Goal: Task Accomplishment & Management: Manage account settings

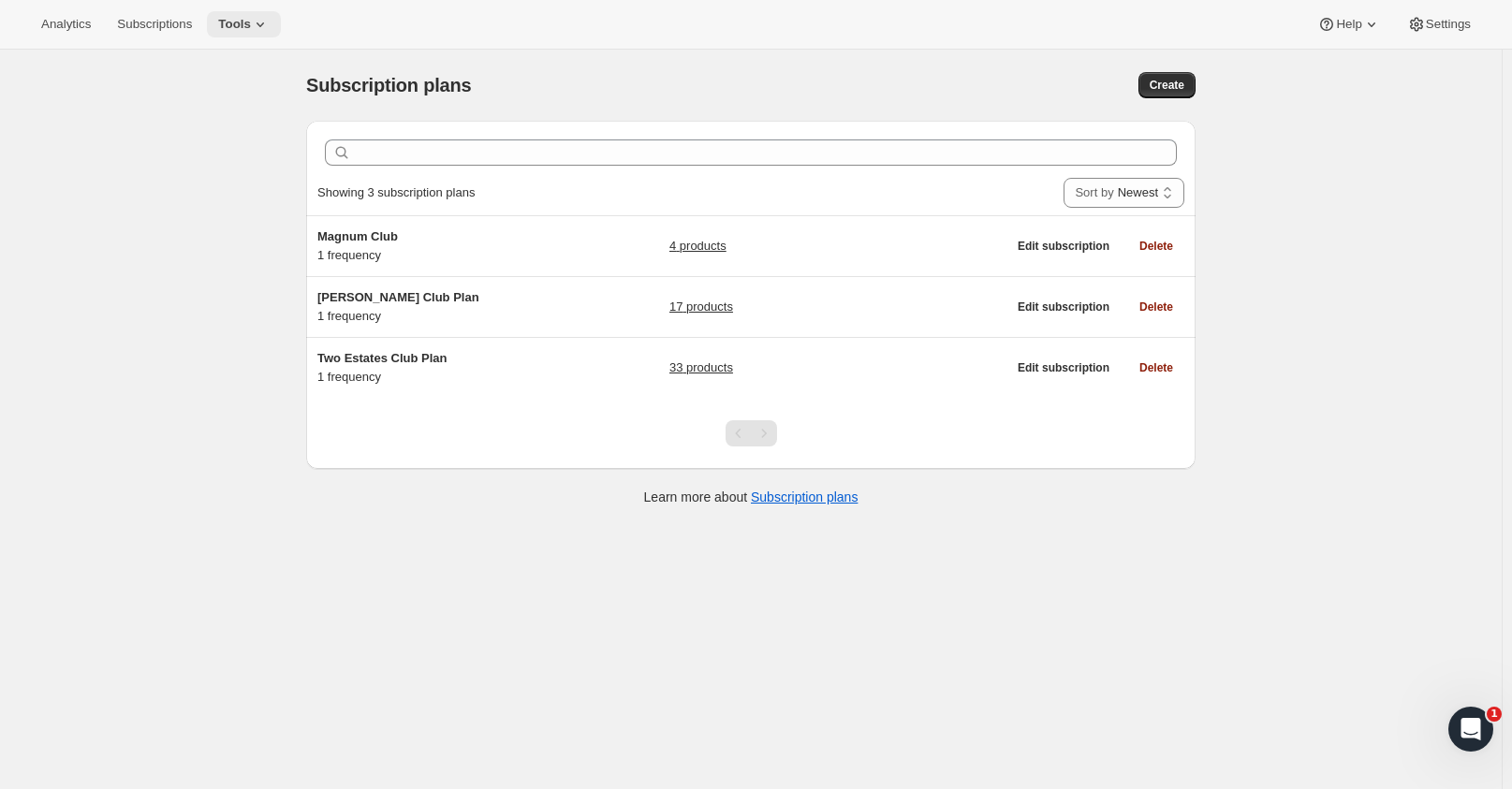
click at [257, 21] on icon at bounding box center [261, 25] width 19 height 19
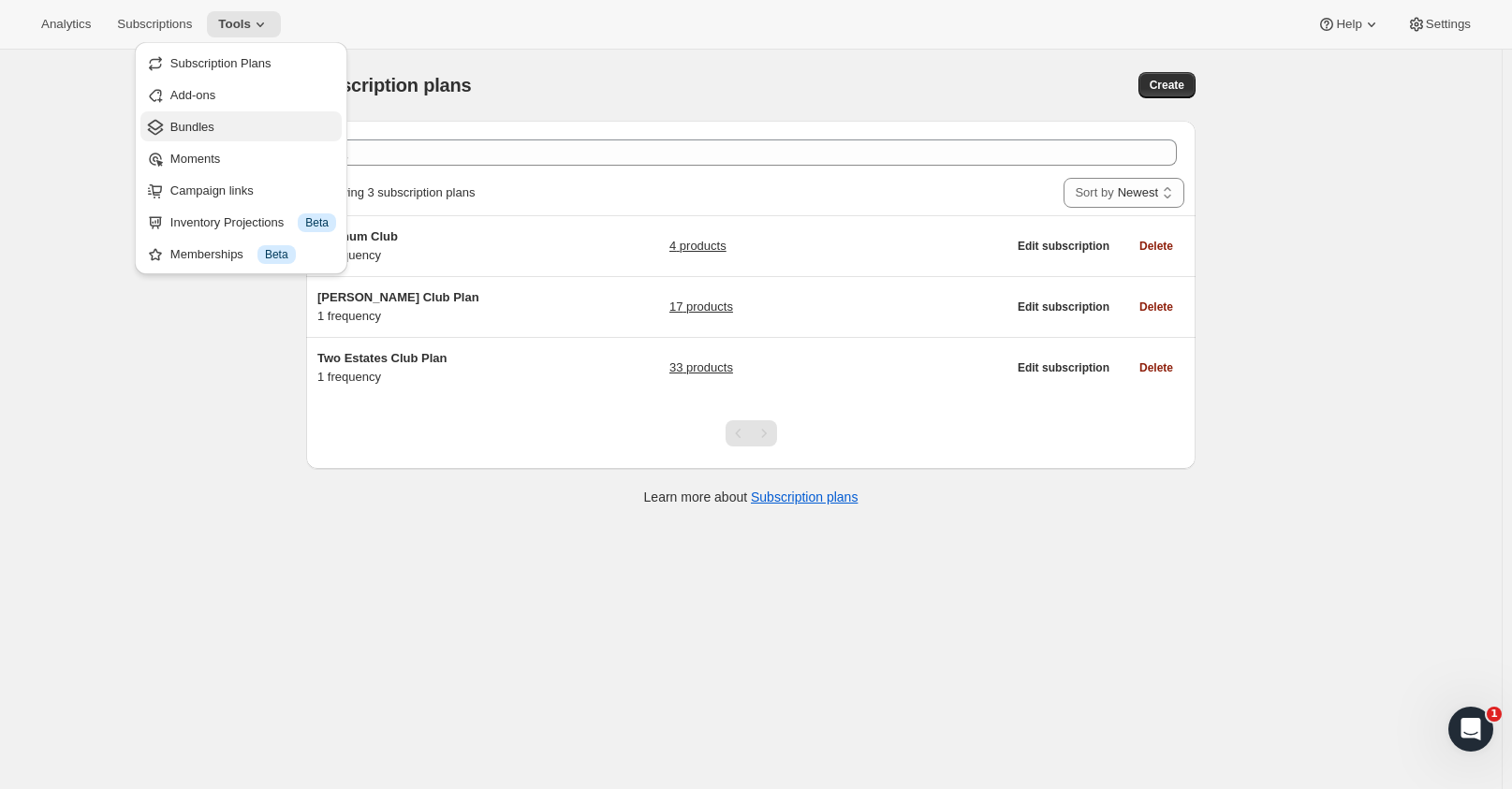
click at [205, 126] on span "Bundles" at bounding box center [193, 127] width 44 height 14
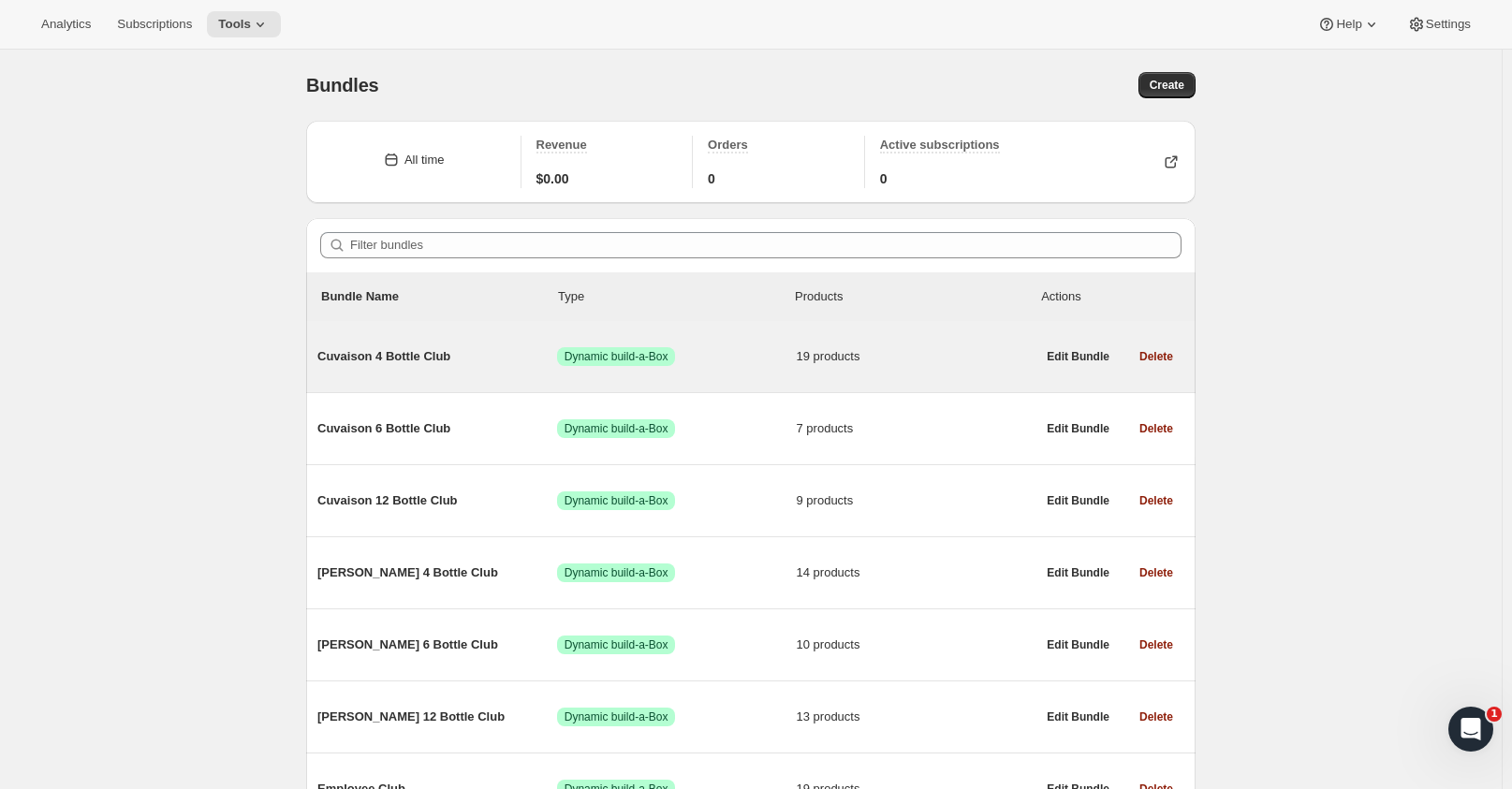
click at [441, 360] on span "Cuvaison 4 Bottle Club" at bounding box center [437, 357] width 240 height 19
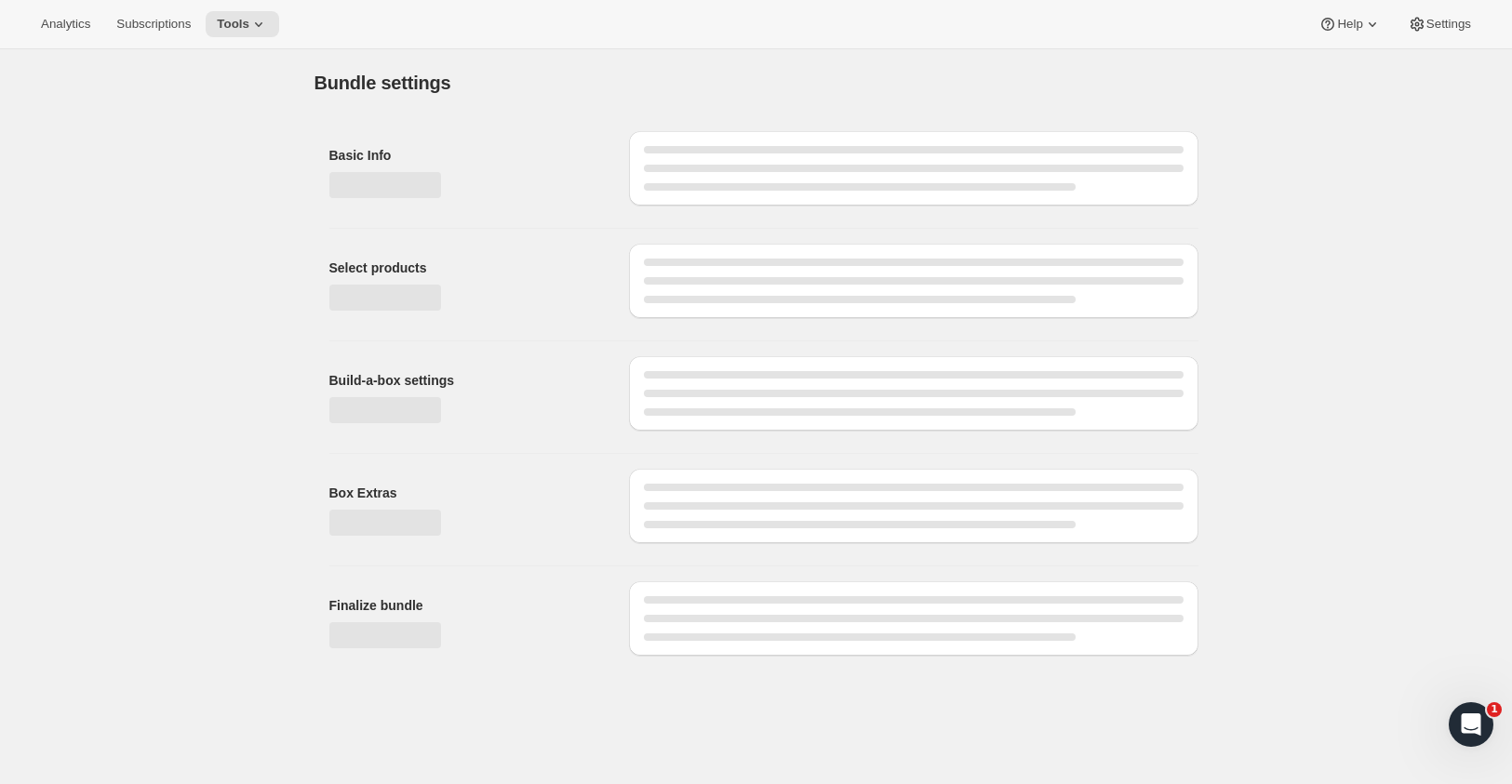
type input "Cuvaison 4 Bottle Club"
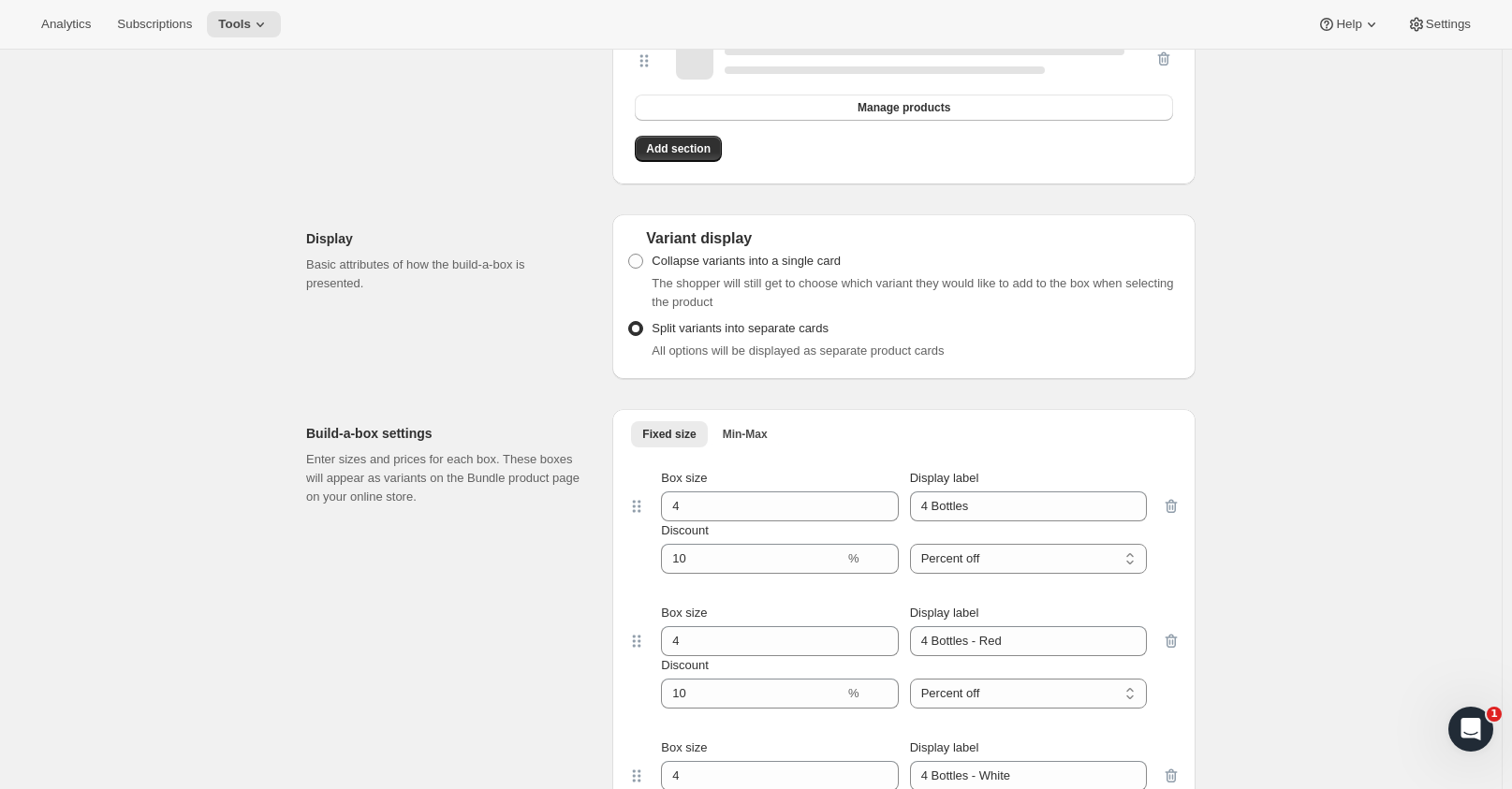
scroll to position [1778, 0]
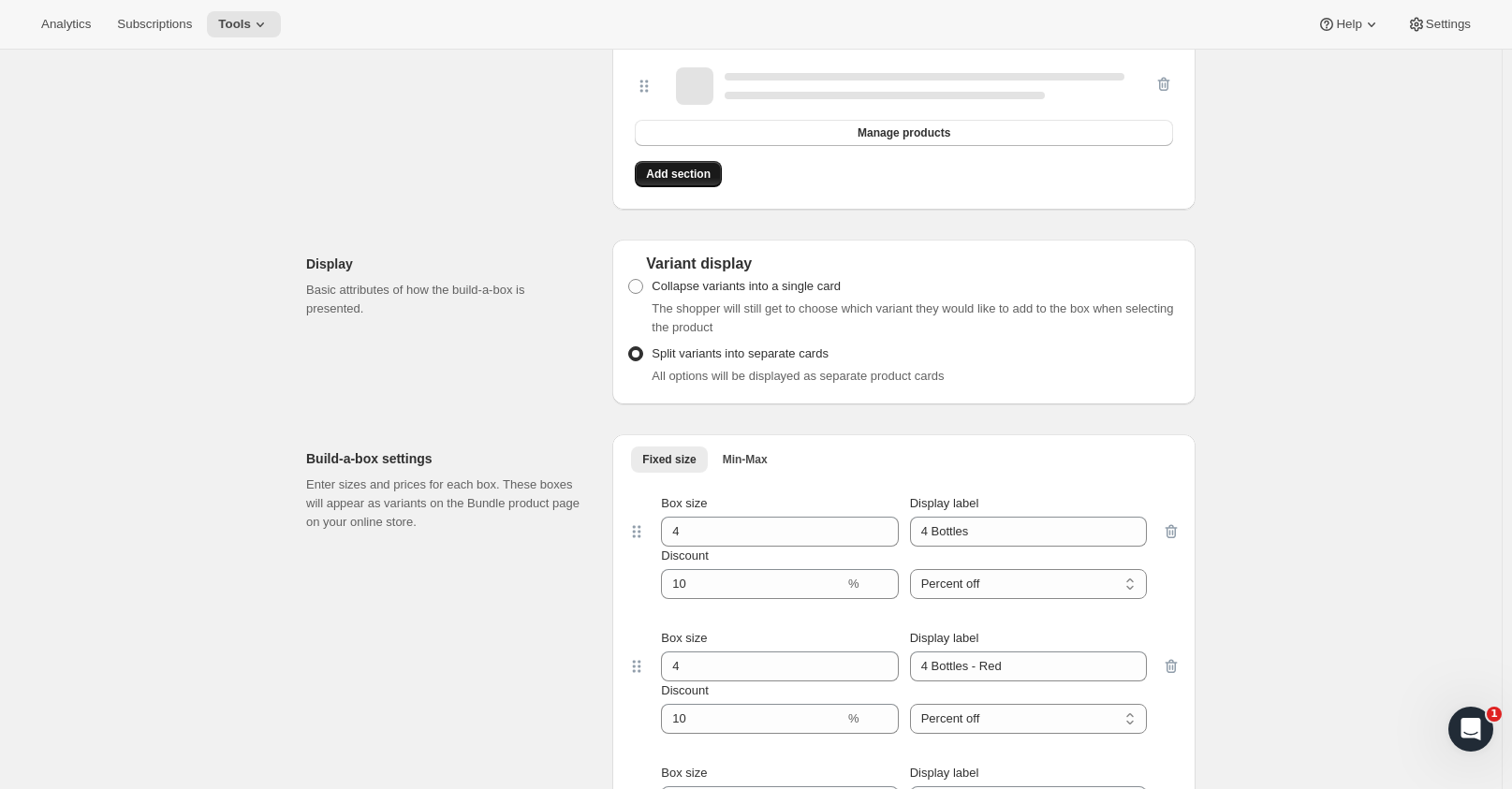
click at [664, 176] on span "Add section" at bounding box center [678, 174] width 64 height 15
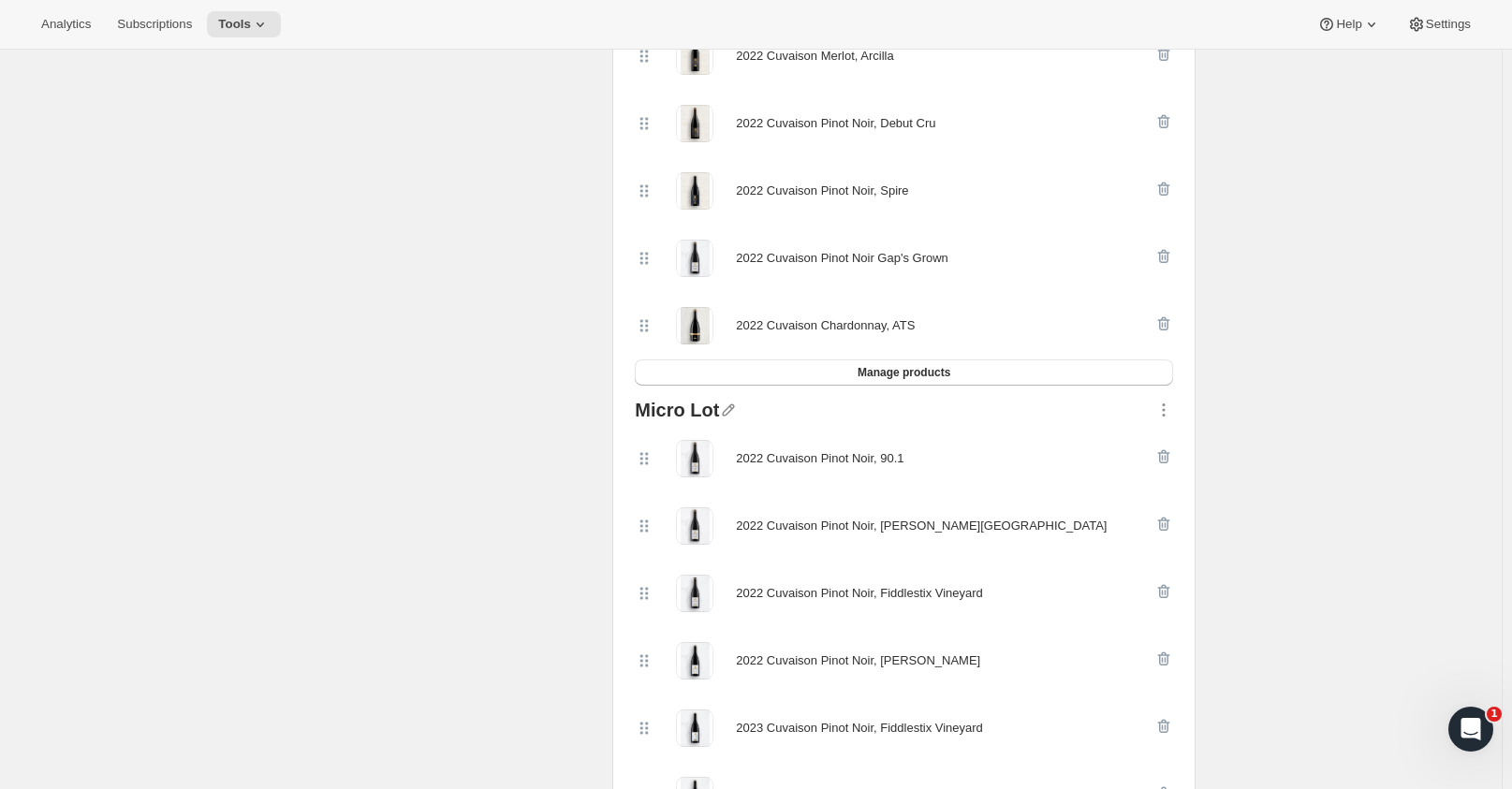
scroll to position [1030, 0]
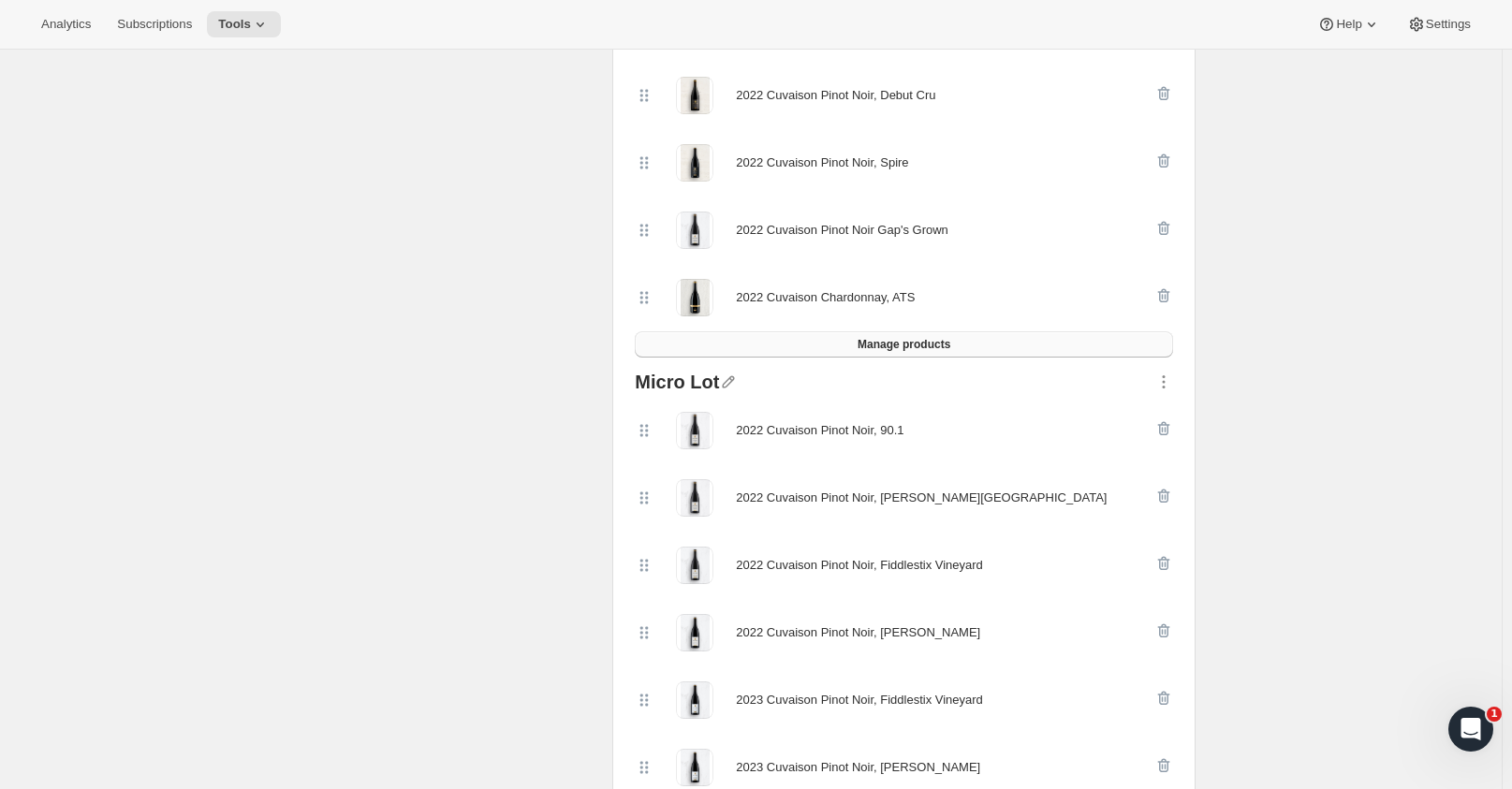
click at [923, 343] on span "Manage products" at bounding box center [903, 345] width 93 height 15
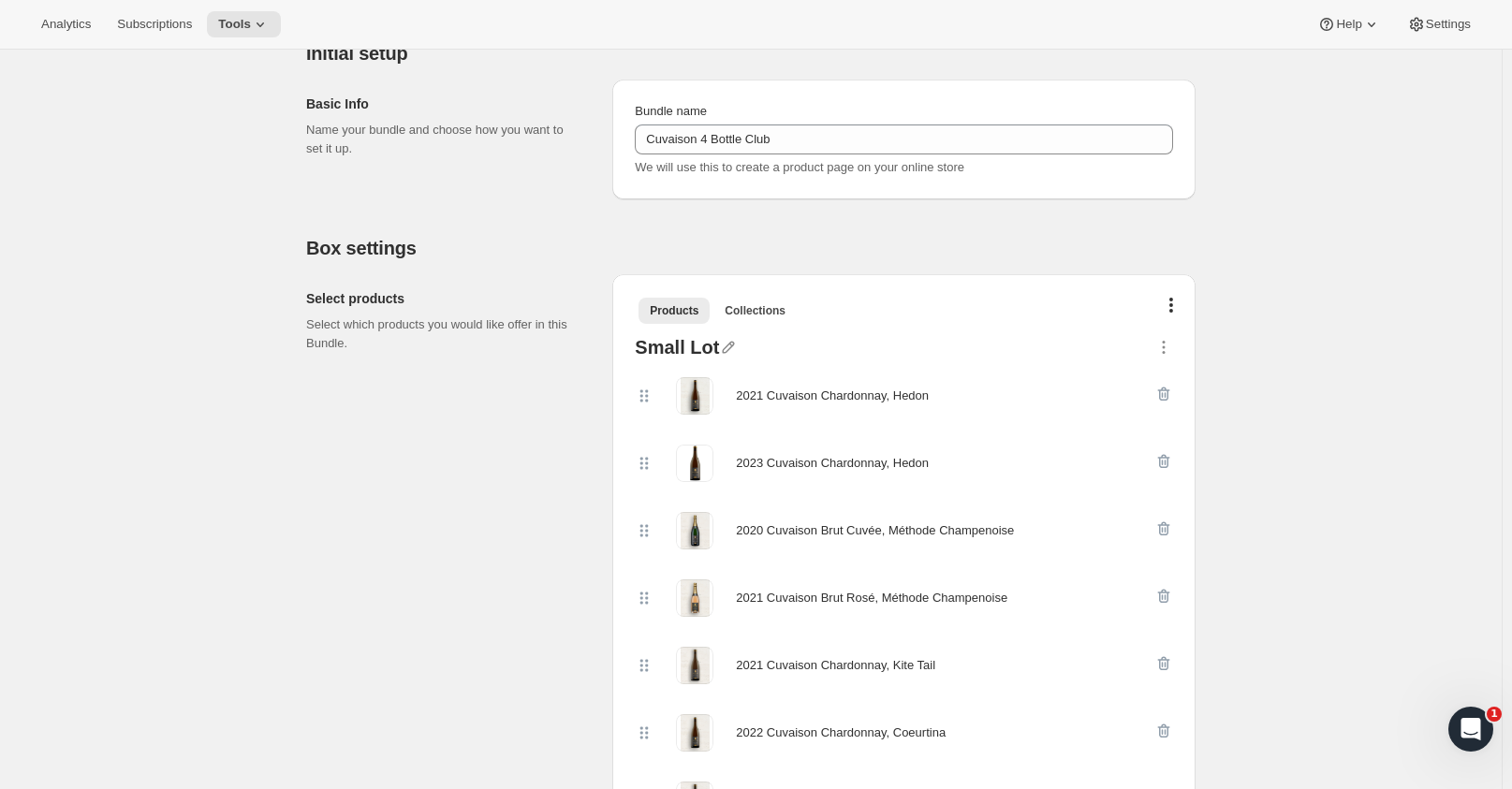
scroll to position [187, 0]
click at [762, 307] on span "Collections" at bounding box center [755, 313] width 60 height 15
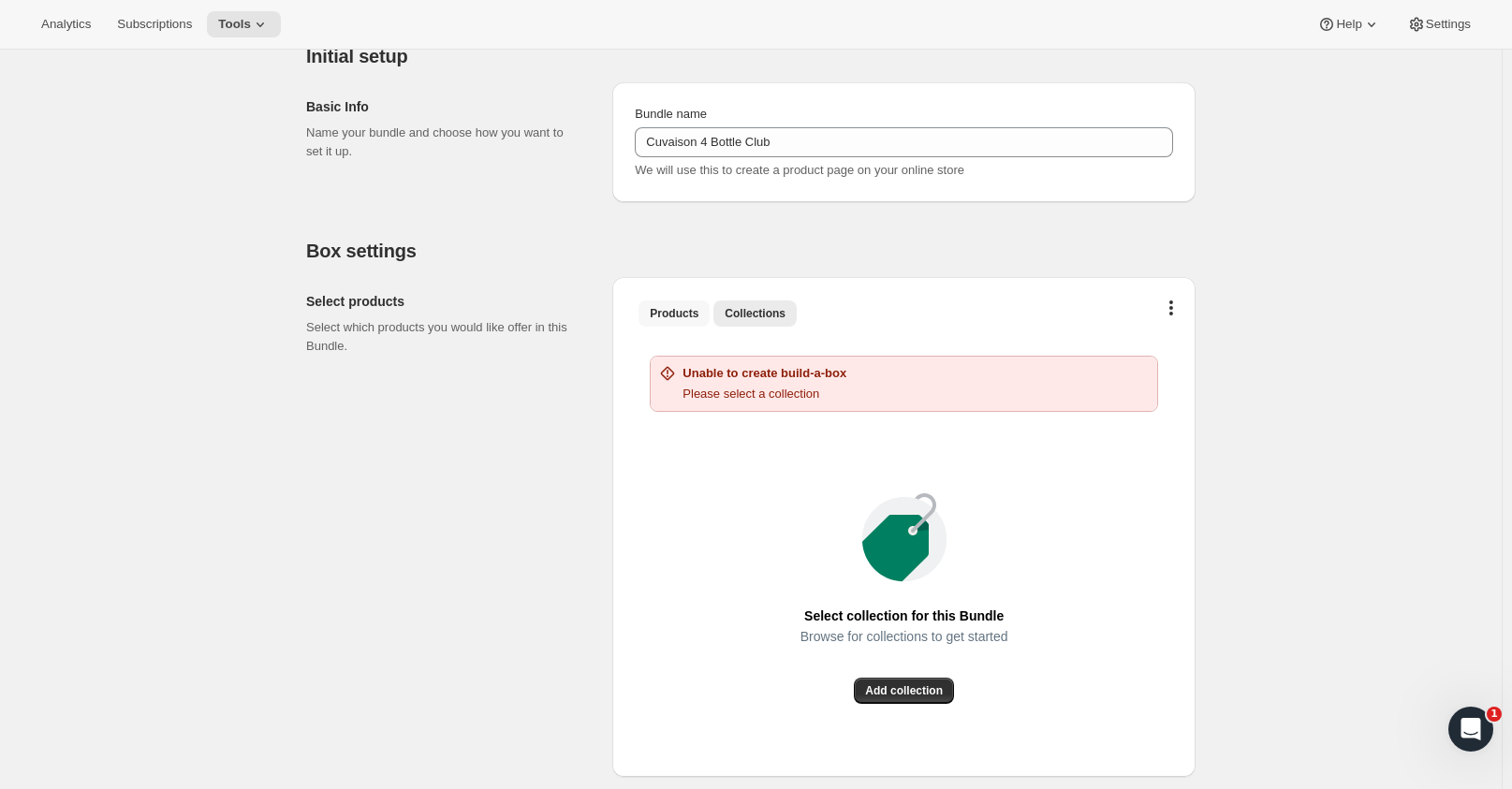
drag, startPoint x: 678, startPoint y: 311, endPoint x: 674, endPoint y: 320, distance: 9.8
click at [677, 311] on span "Products" at bounding box center [674, 313] width 49 height 15
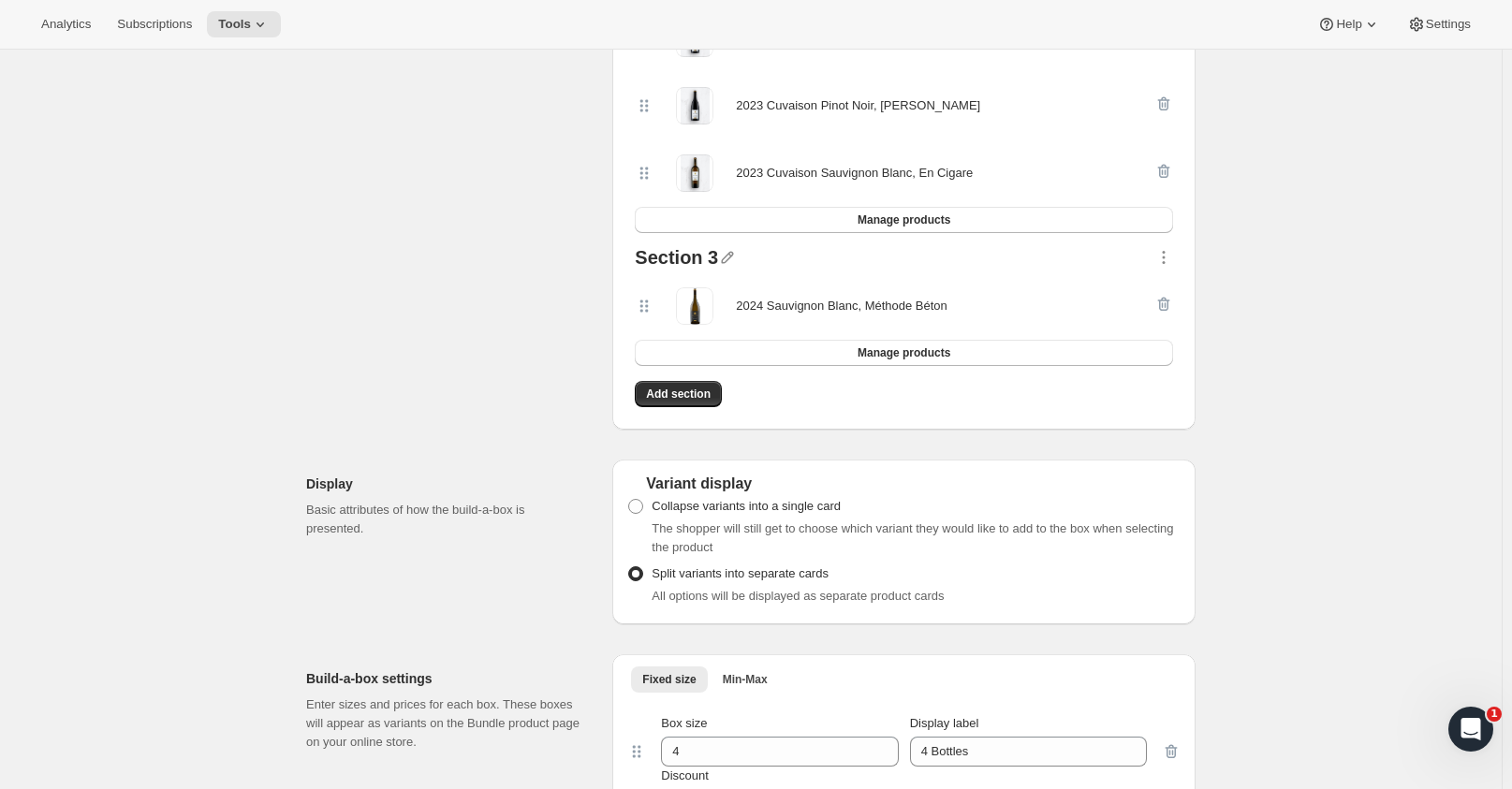
scroll to position [1685, 0]
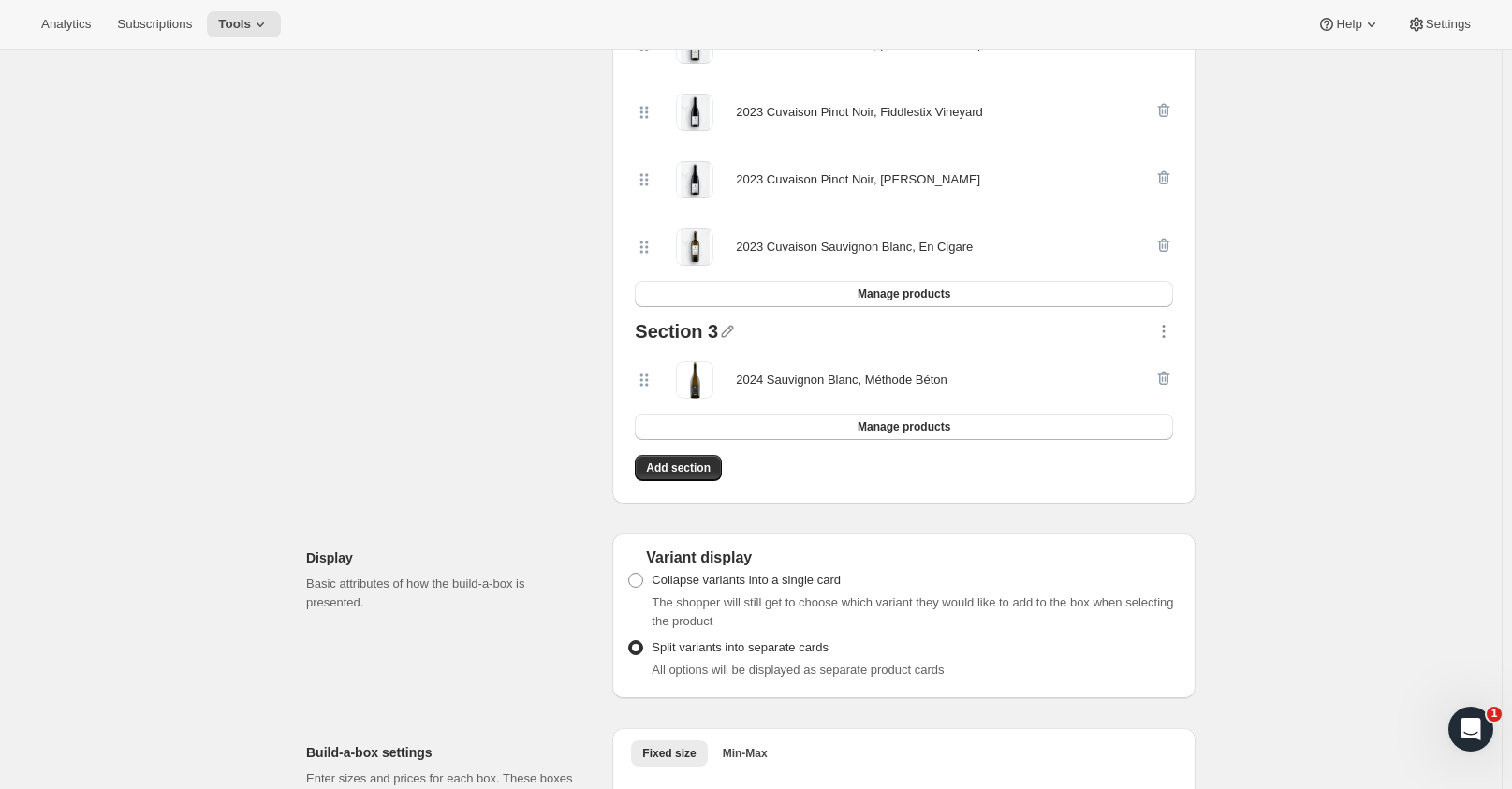
click at [1168, 376] on div at bounding box center [1164, 380] width 19 height 37
click at [1170, 377] on div at bounding box center [1164, 380] width 19 height 37
click at [1173, 325] on icon "button" at bounding box center [1164, 332] width 19 height 19
click at [1173, 328] on icon "button" at bounding box center [1164, 332] width 19 height 19
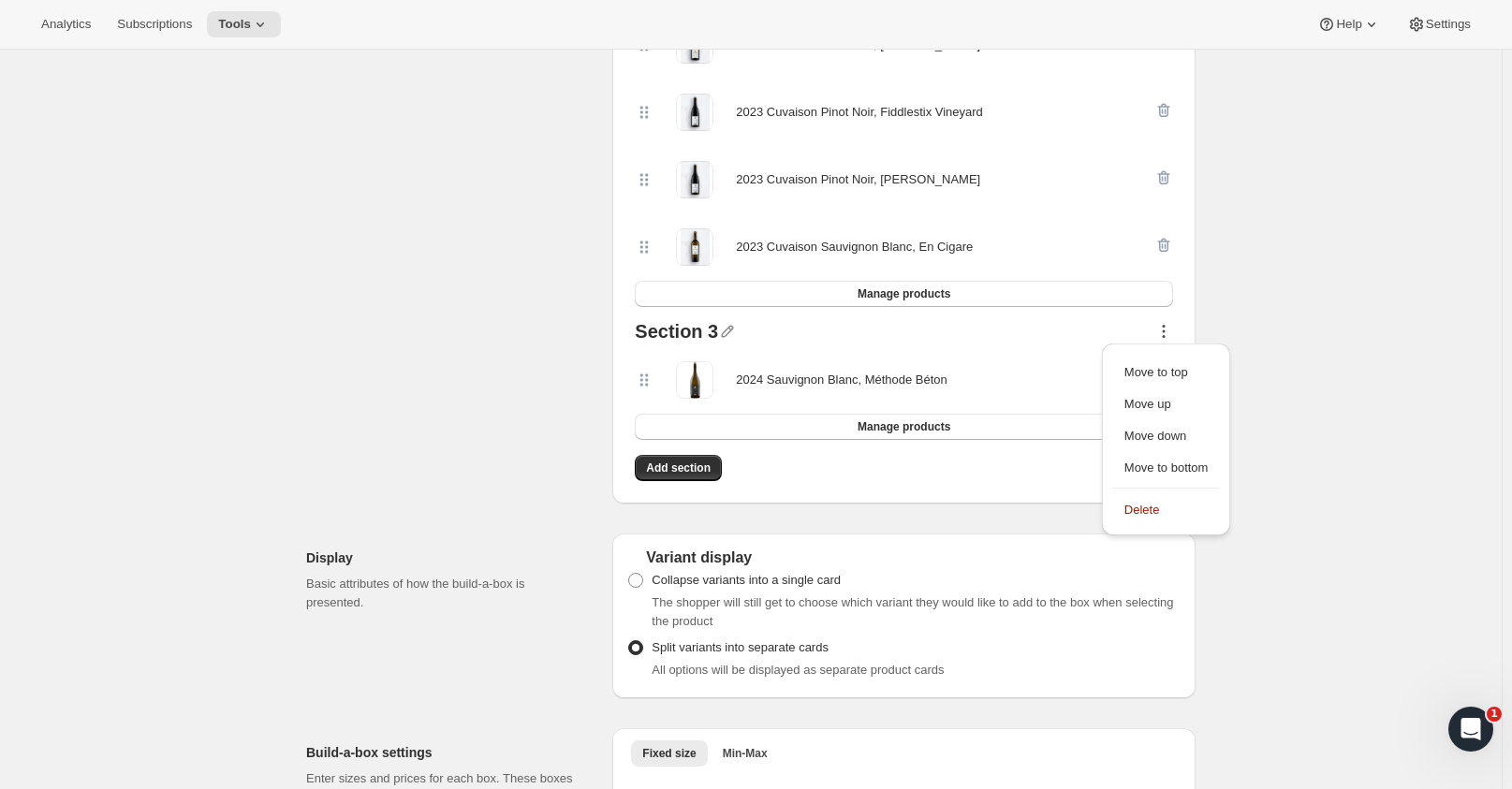
click at [1134, 492] on li "Delete" at bounding box center [1166, 509] width 106 height 42
click at [1135, 511] on span "Delete" at bounding box center [1142, 509] width 35 height 14
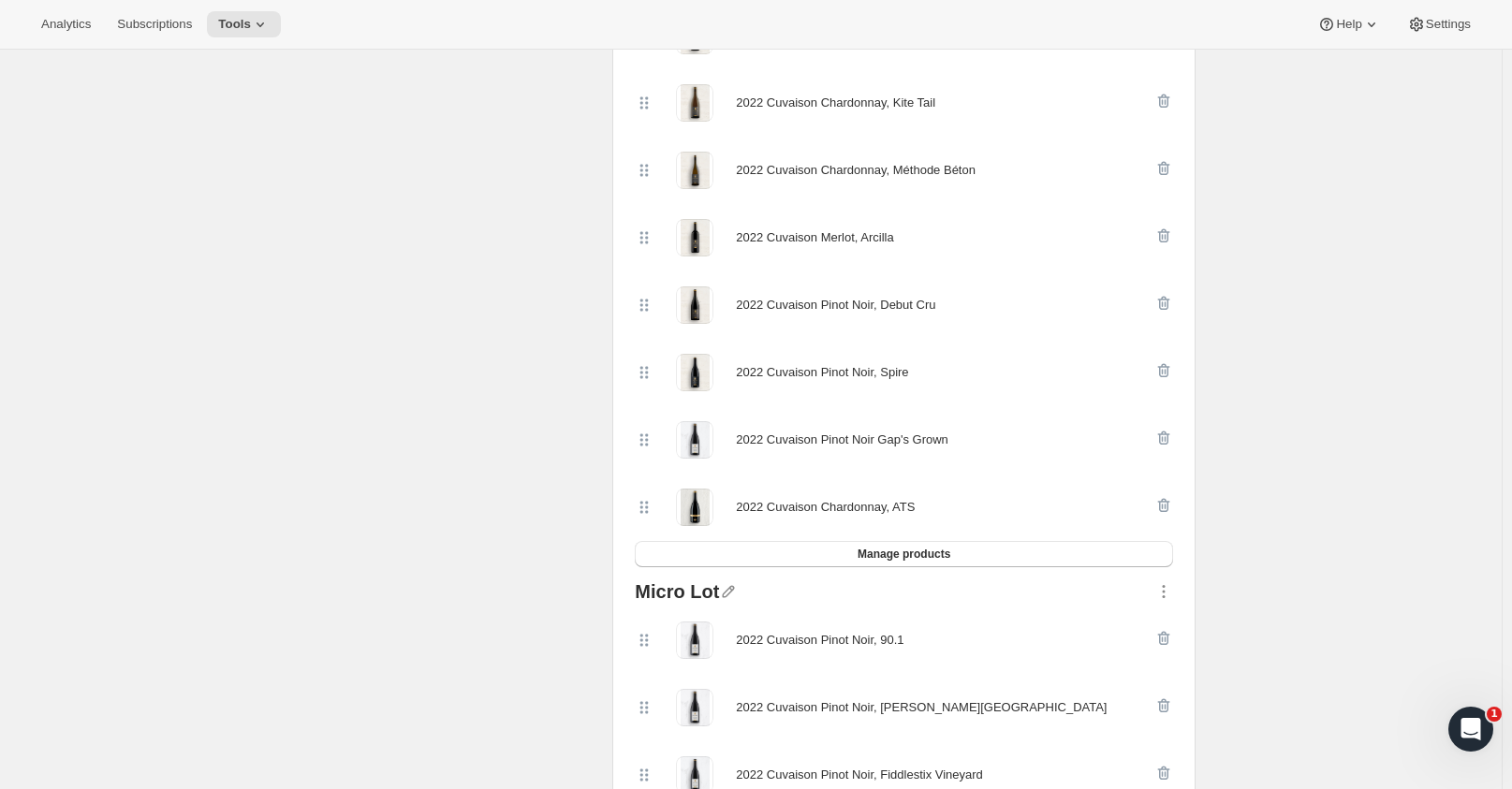
scroll to position [936, 0]
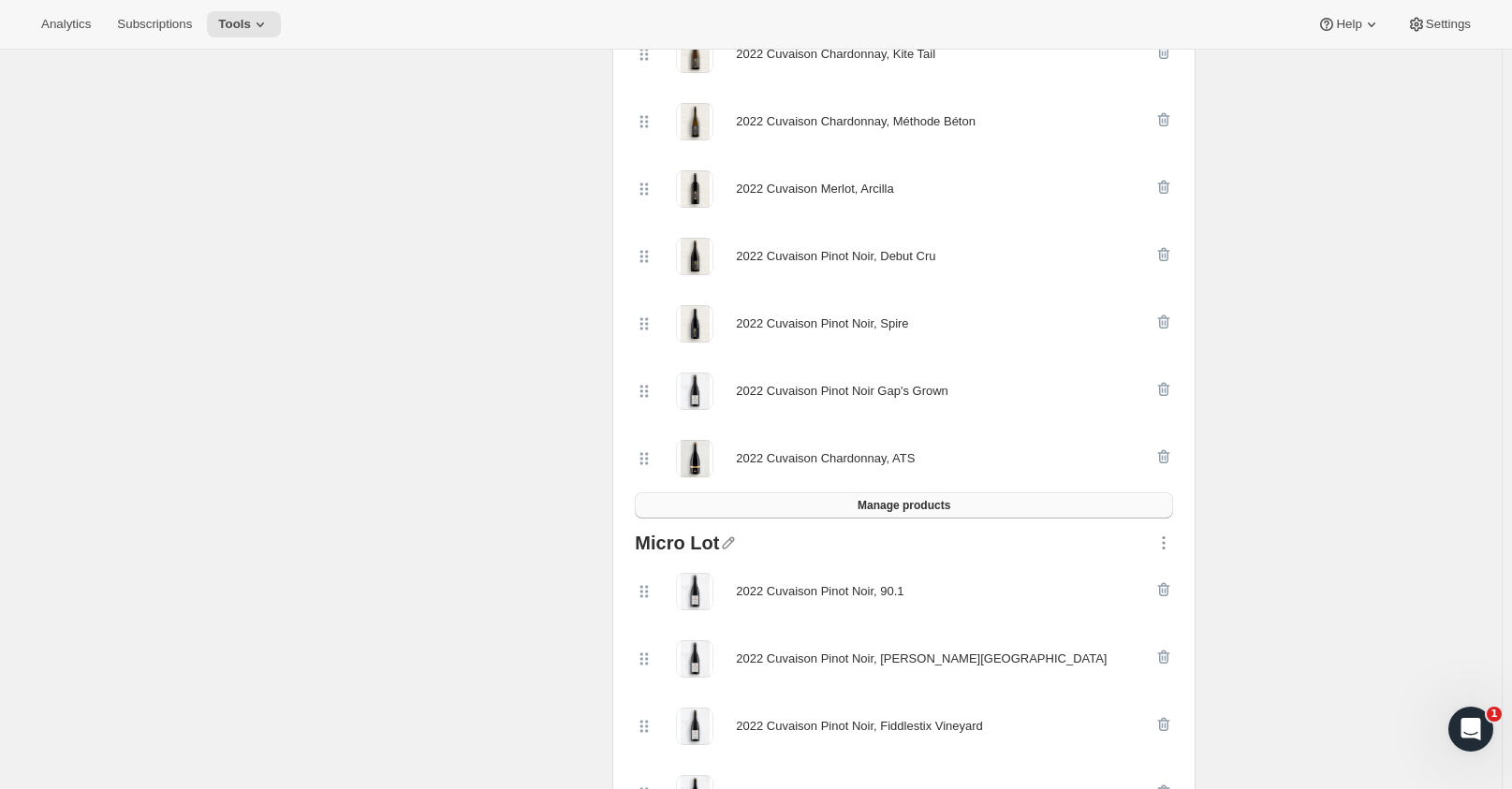
click at [990, 500] on button "Manage products" at bounding box center [903, 505] width 538 height 26
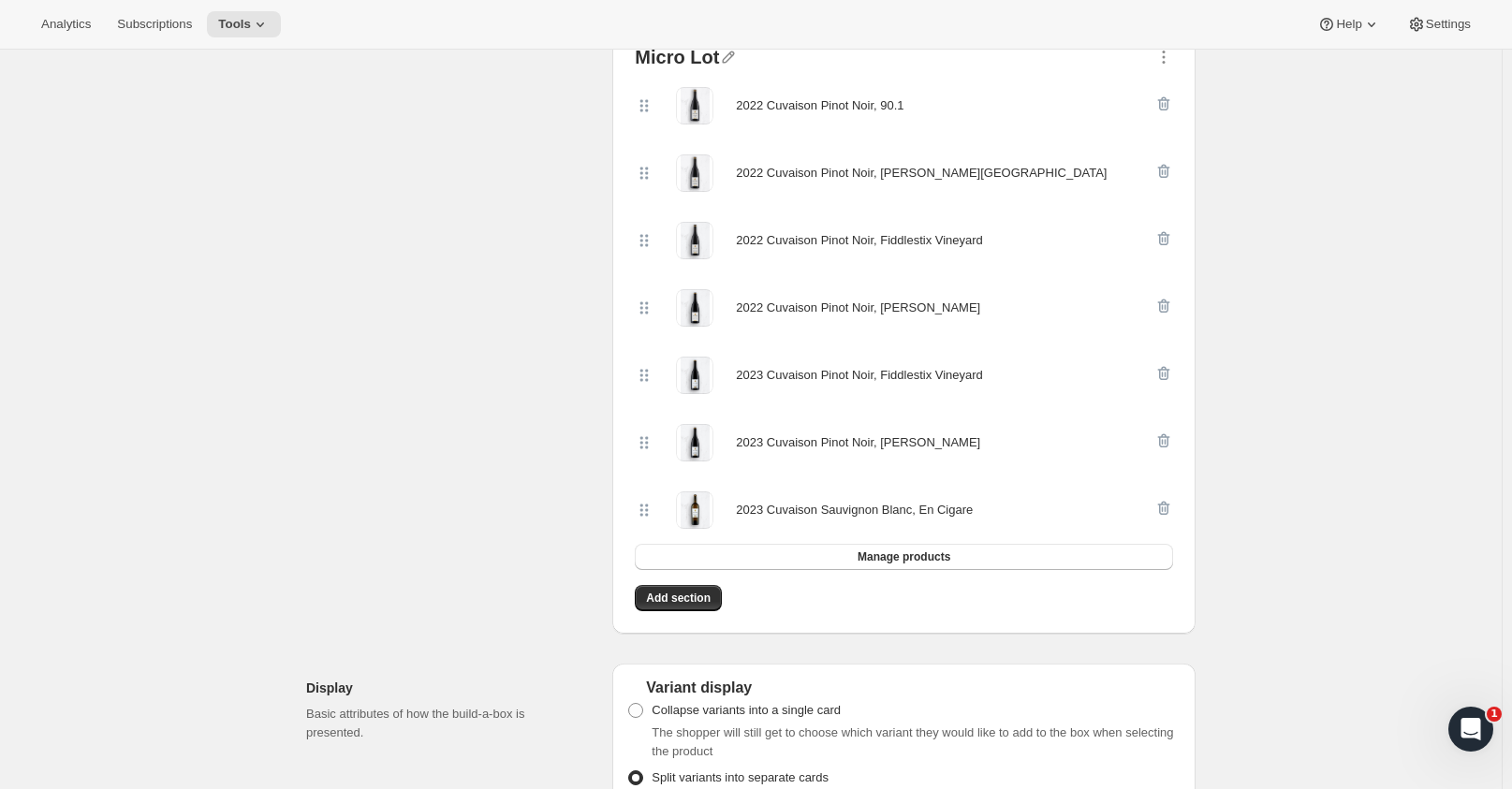
scroll to position [1497, 0]
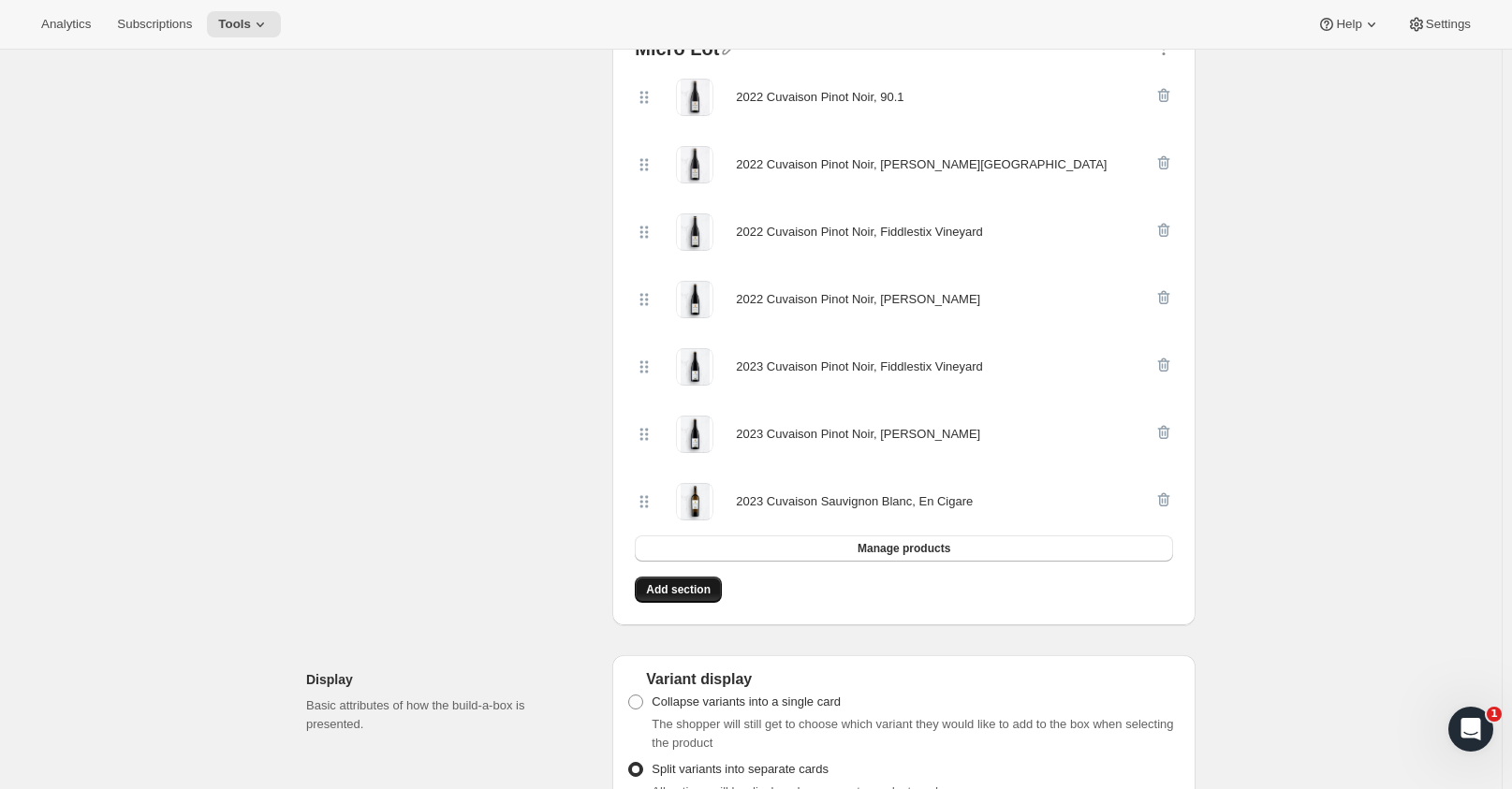
click at [677, 586] on span "Add section" at bounding box center [678, 590] width 64 height 15
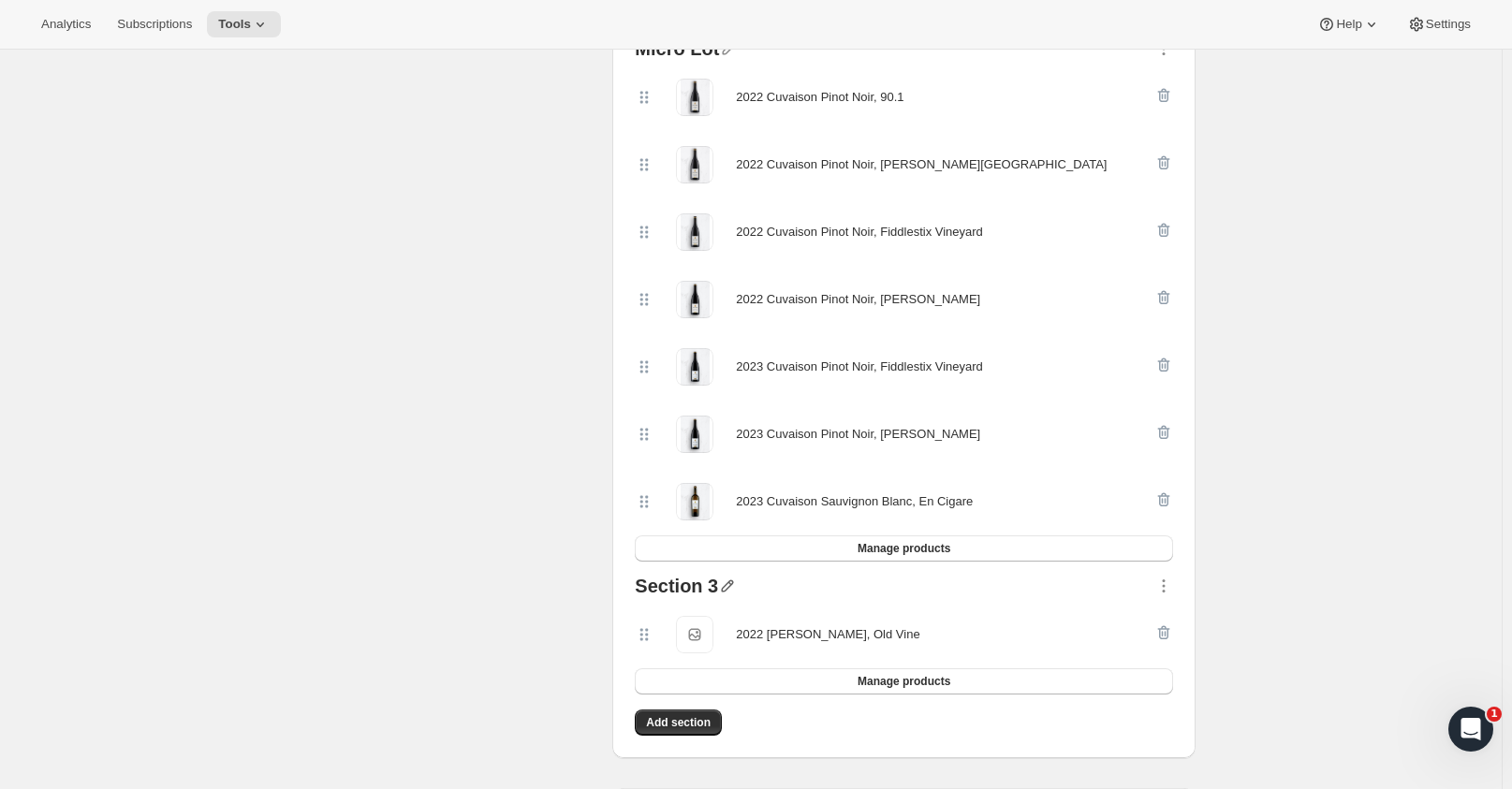
click at [728, 579] on icon "button" at bounding box center [728, 586] width 19 height 19
click at [724, 619] on input "text" at bounding box center [736, 620] width 179 height 30
type input "[PERSON_NAME] Wines"
click at [864, 621] on div "2022 [PERSON_NAME], Old Vine" at bounding box center [826, 635] width 183 height 37
click at [730, 583] on icon "button" at bounding box center [728, 586] width 19 height 19
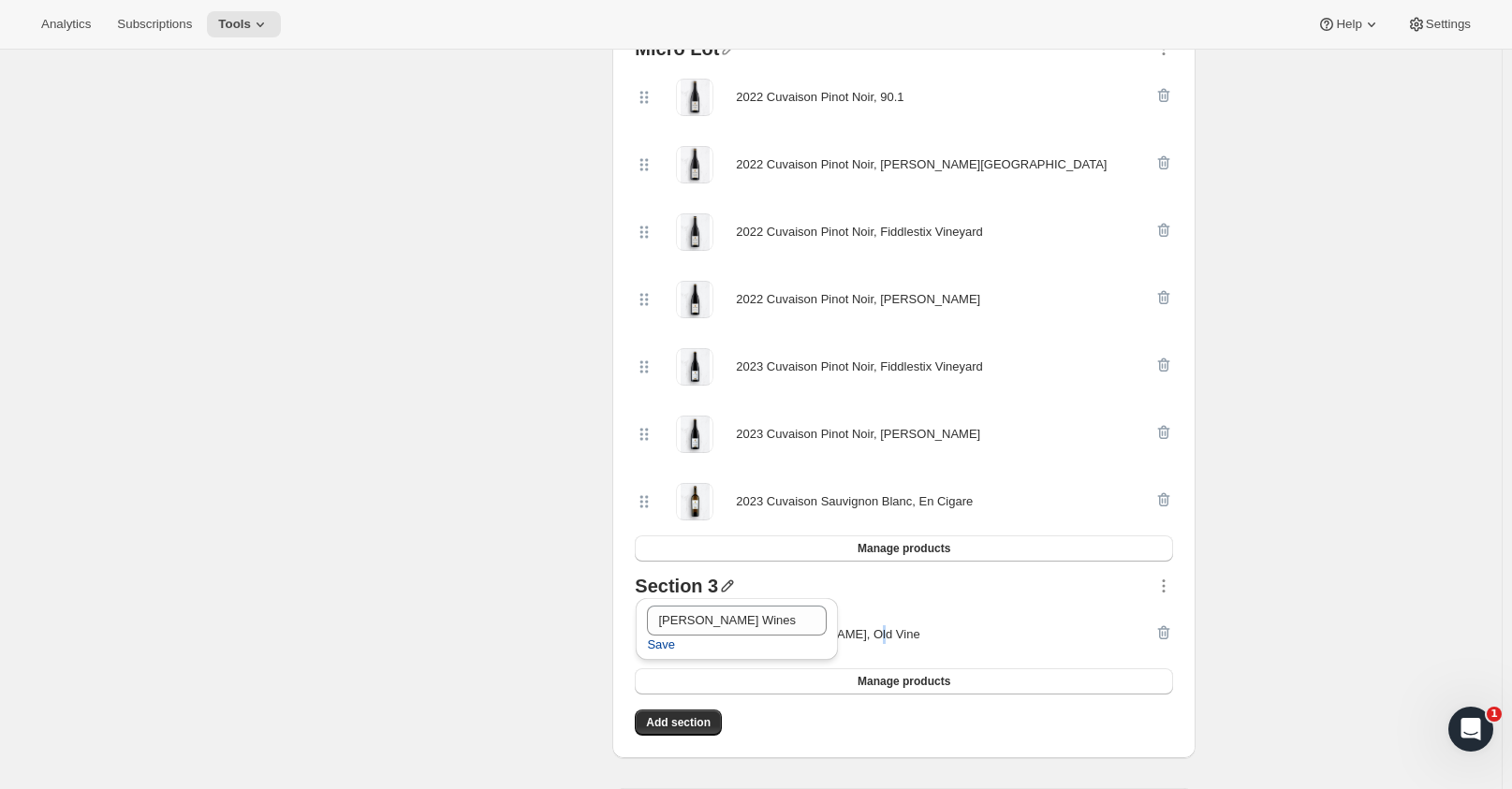
click at [664, 648] on span "Save" at bounding box center [661, 645] width 28 height 19
click at [730, 682] on button "Manage products" at bounding box center [903, 681] width 538 height 26
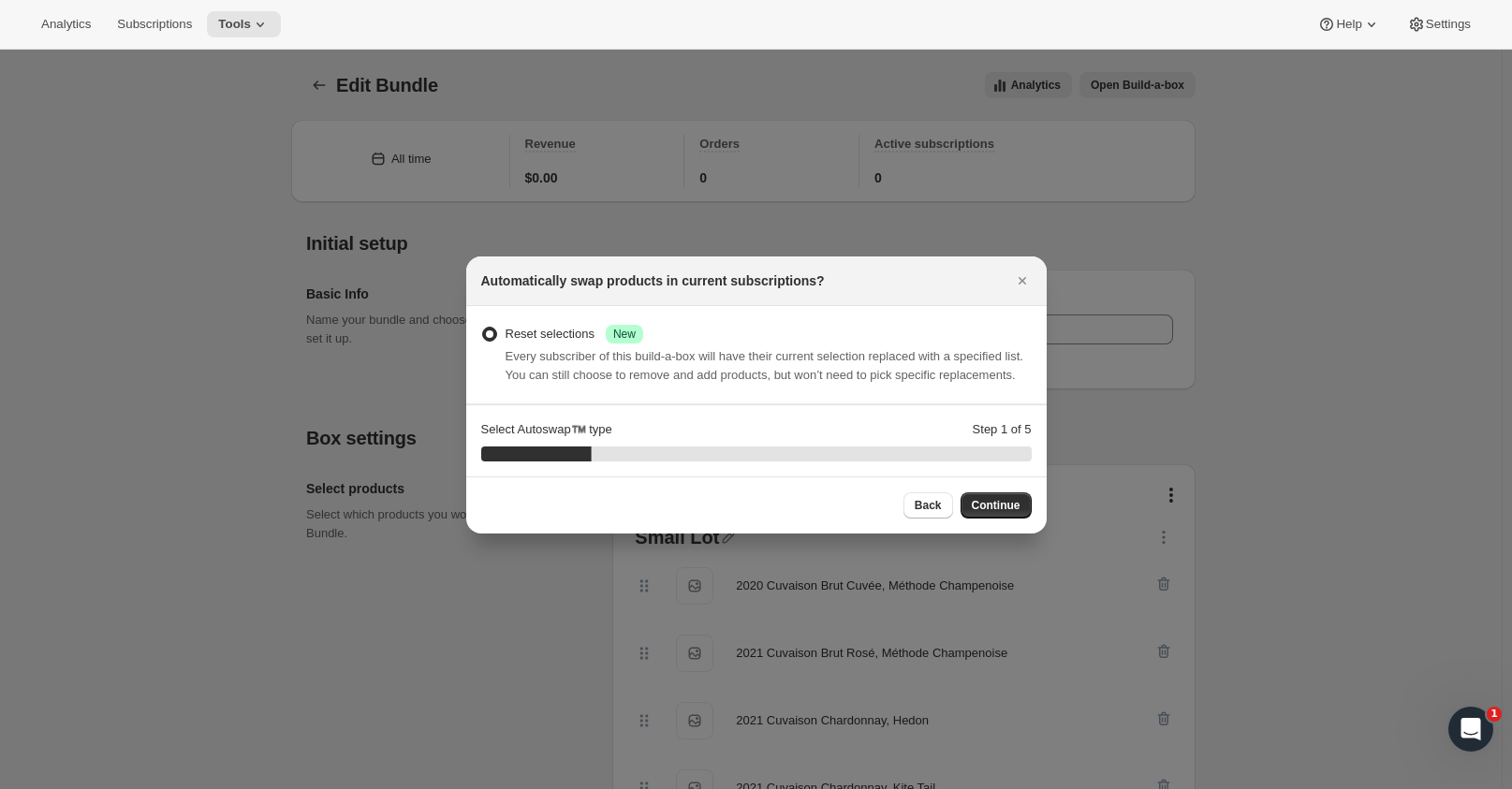
scroll to position [0, 0]
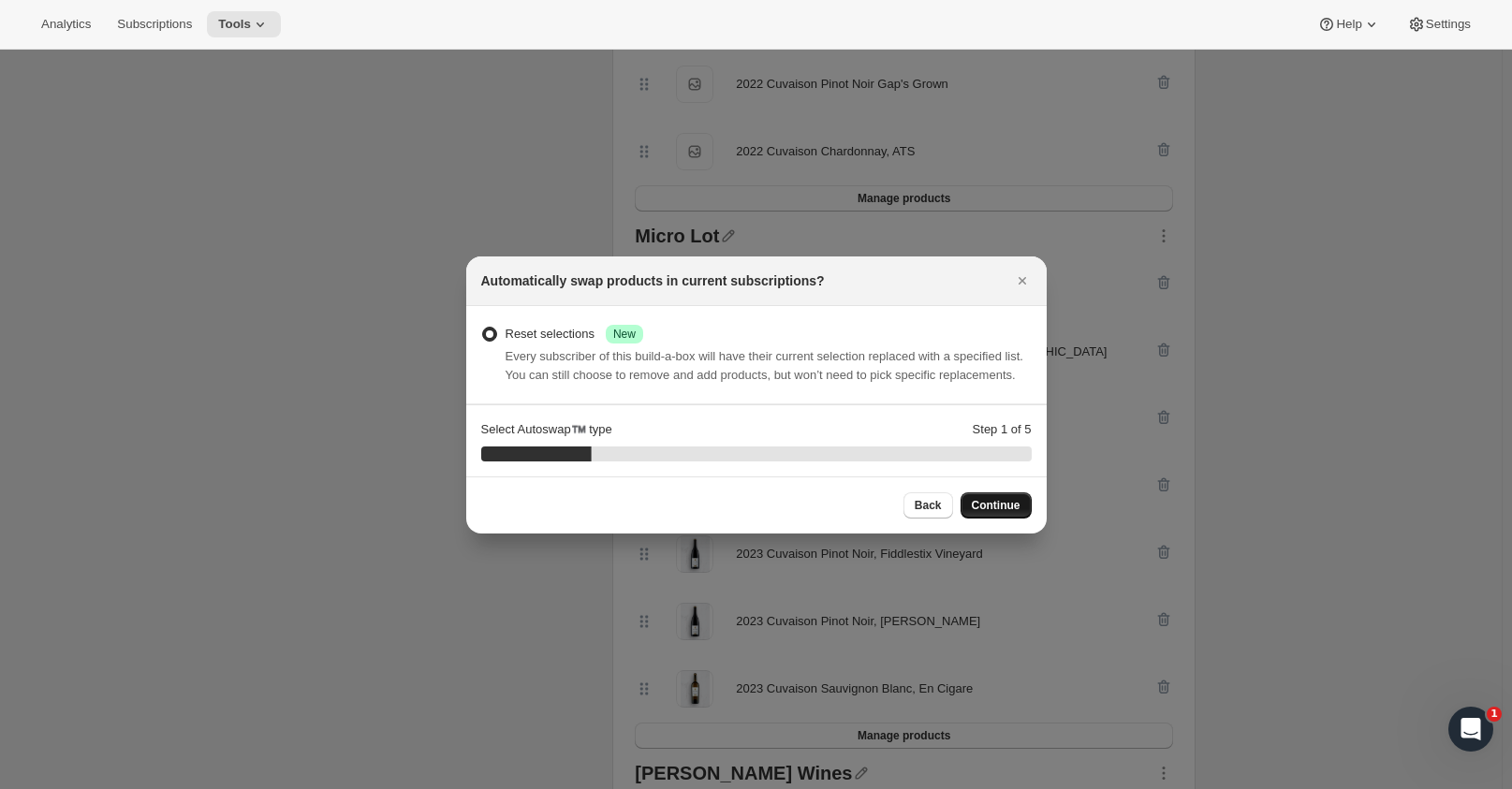
click at [1009, 504] on span "Continue" at bounding box center [996, 505] width 49 height 15
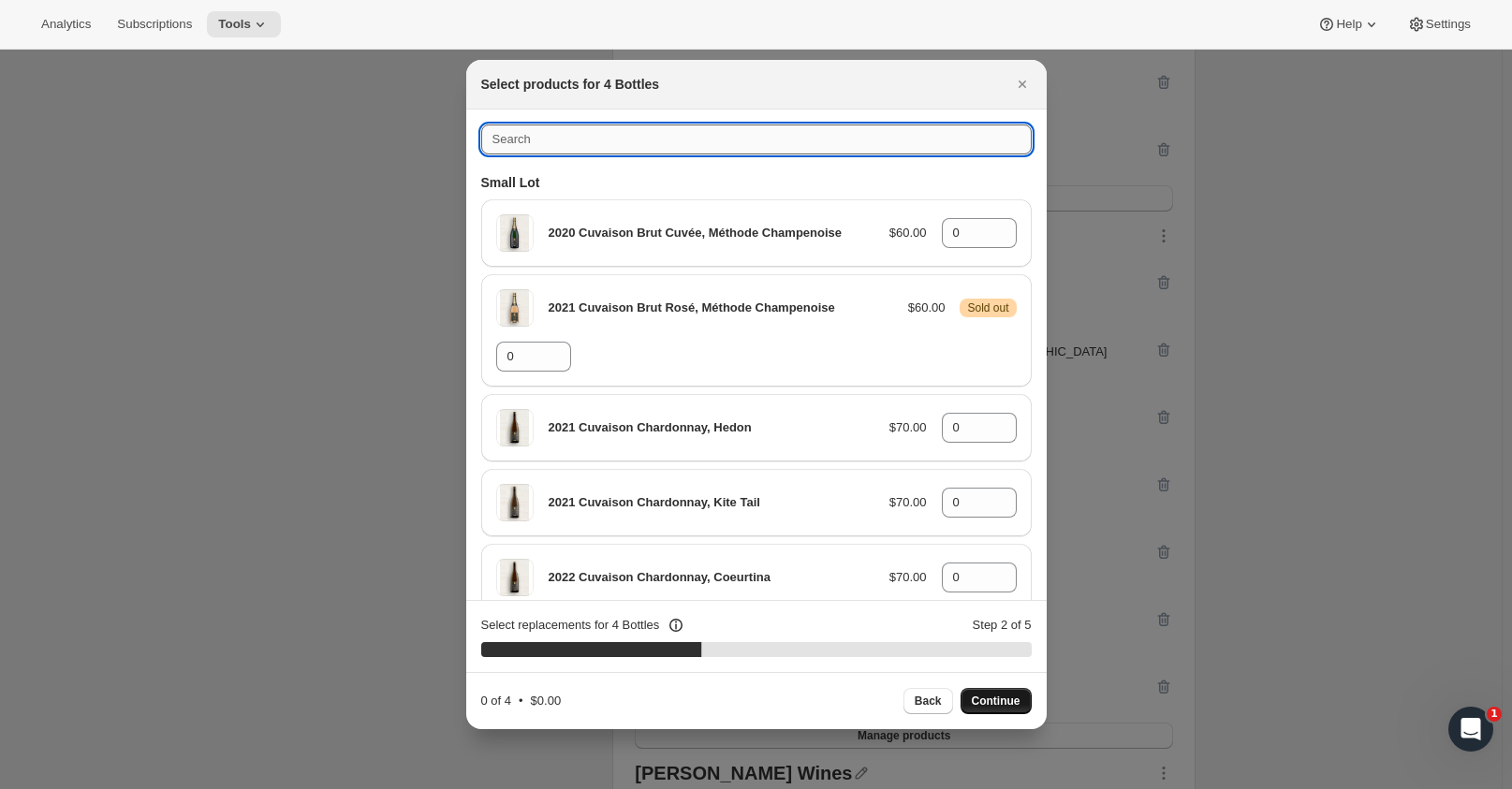
click at [594, 135] on input ":r24:" at bounding box center [756, 139] width 550 height 30
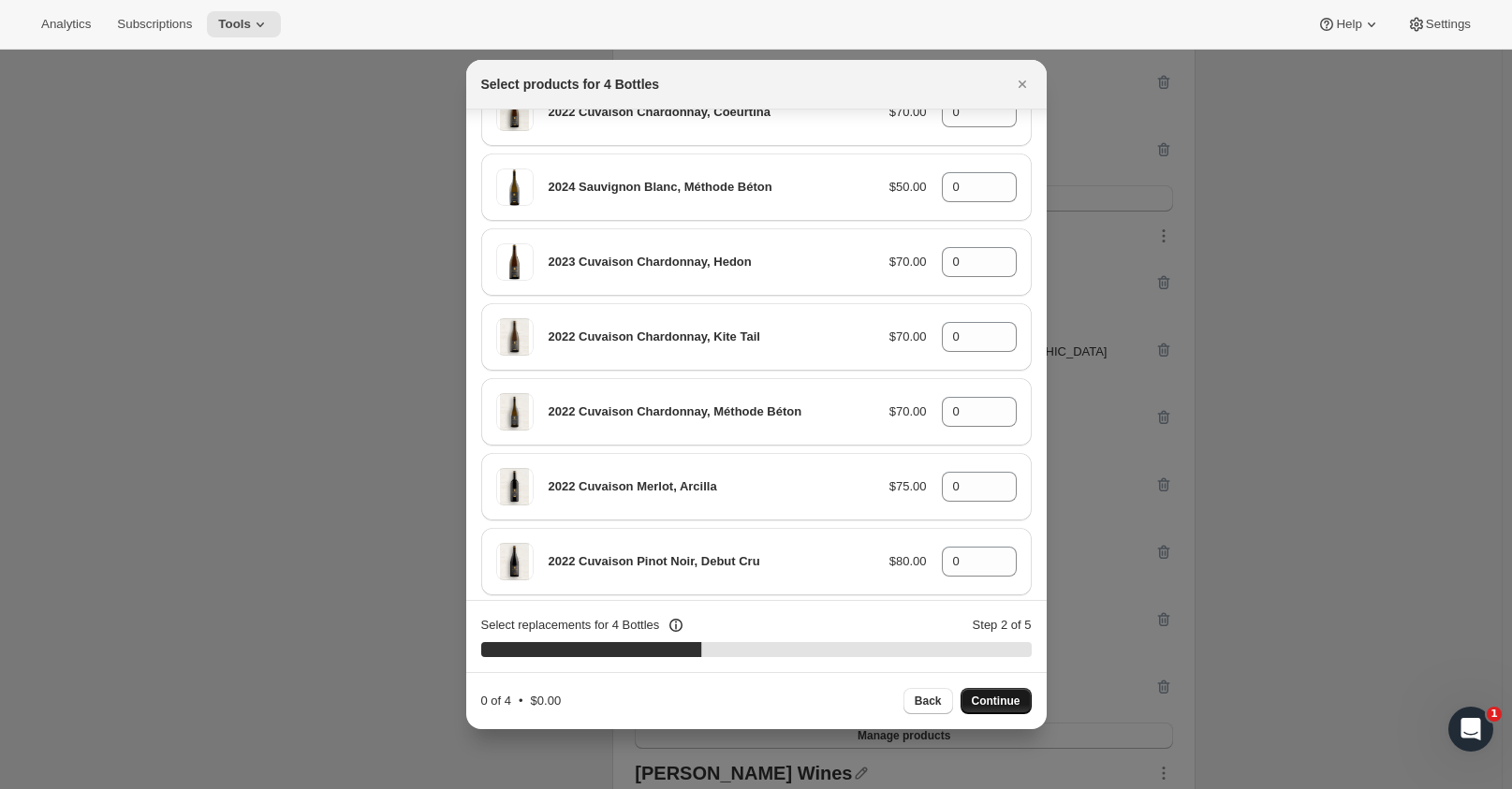
scroll to position [468, 0]
click at [981, 267] on div "0" at bounding box center [979, 259] width 75 height 30
click at [994, 251] on icon ":r24:" at bounding box center [1003, 254] width 19 height 19
type input "1"
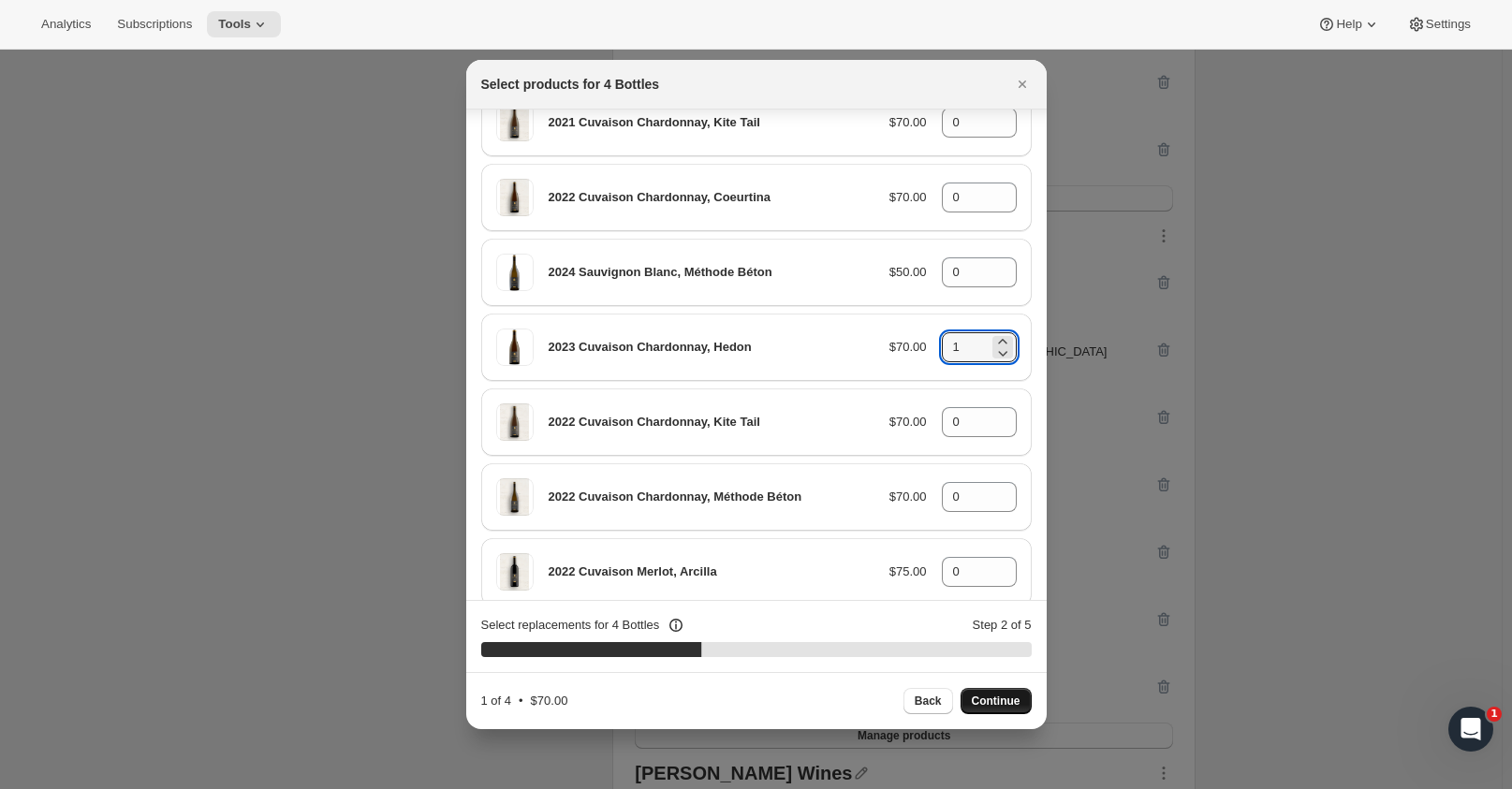
scroll to position [375, 0]
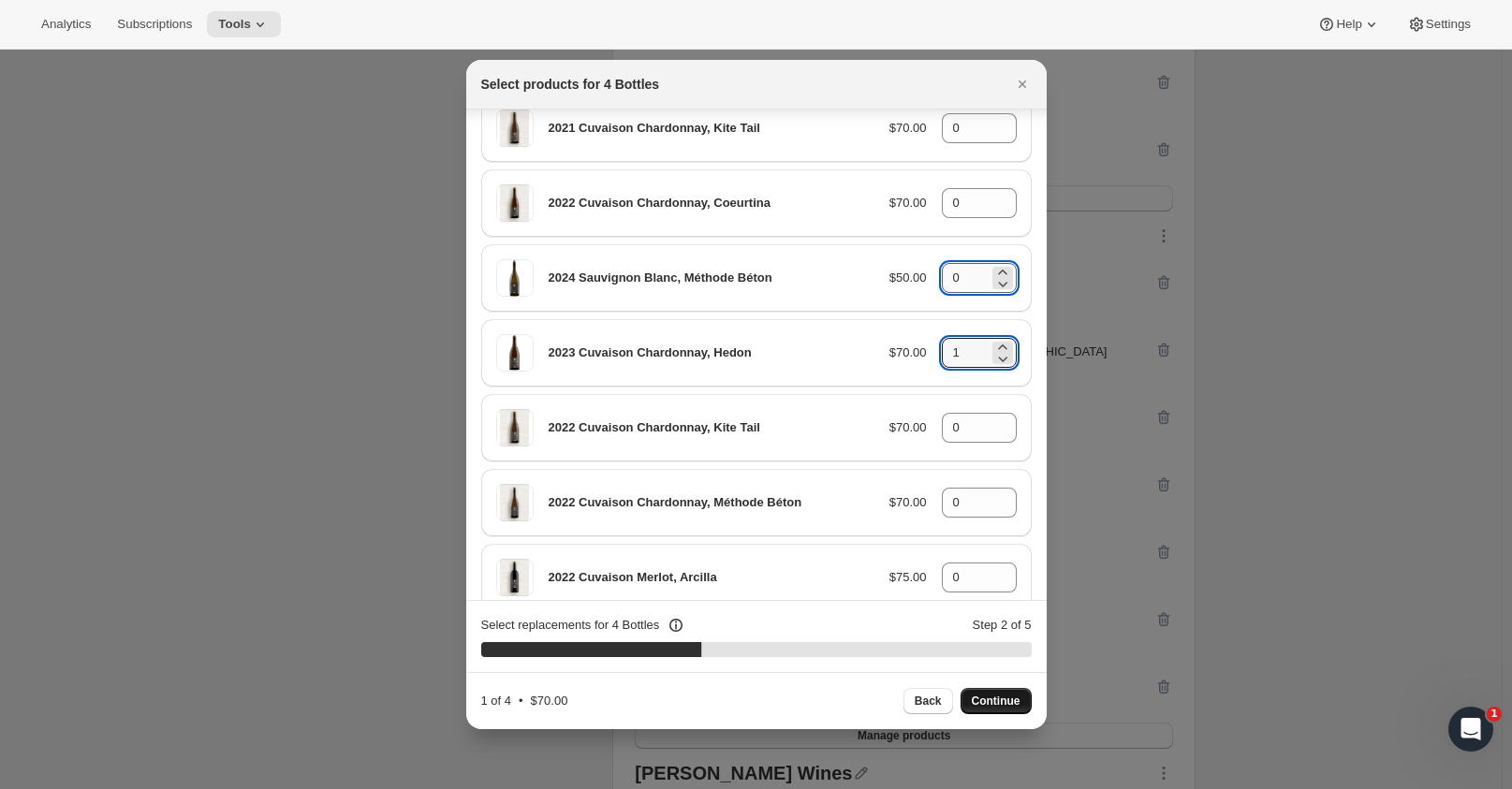
click at [965, 279] on input "0" at bounding box center [965, 277] width 47 height 30
click at [995, 269] on icon ":r24:" at bounding box center [1003, 272] width 19 height 19
type input "1"
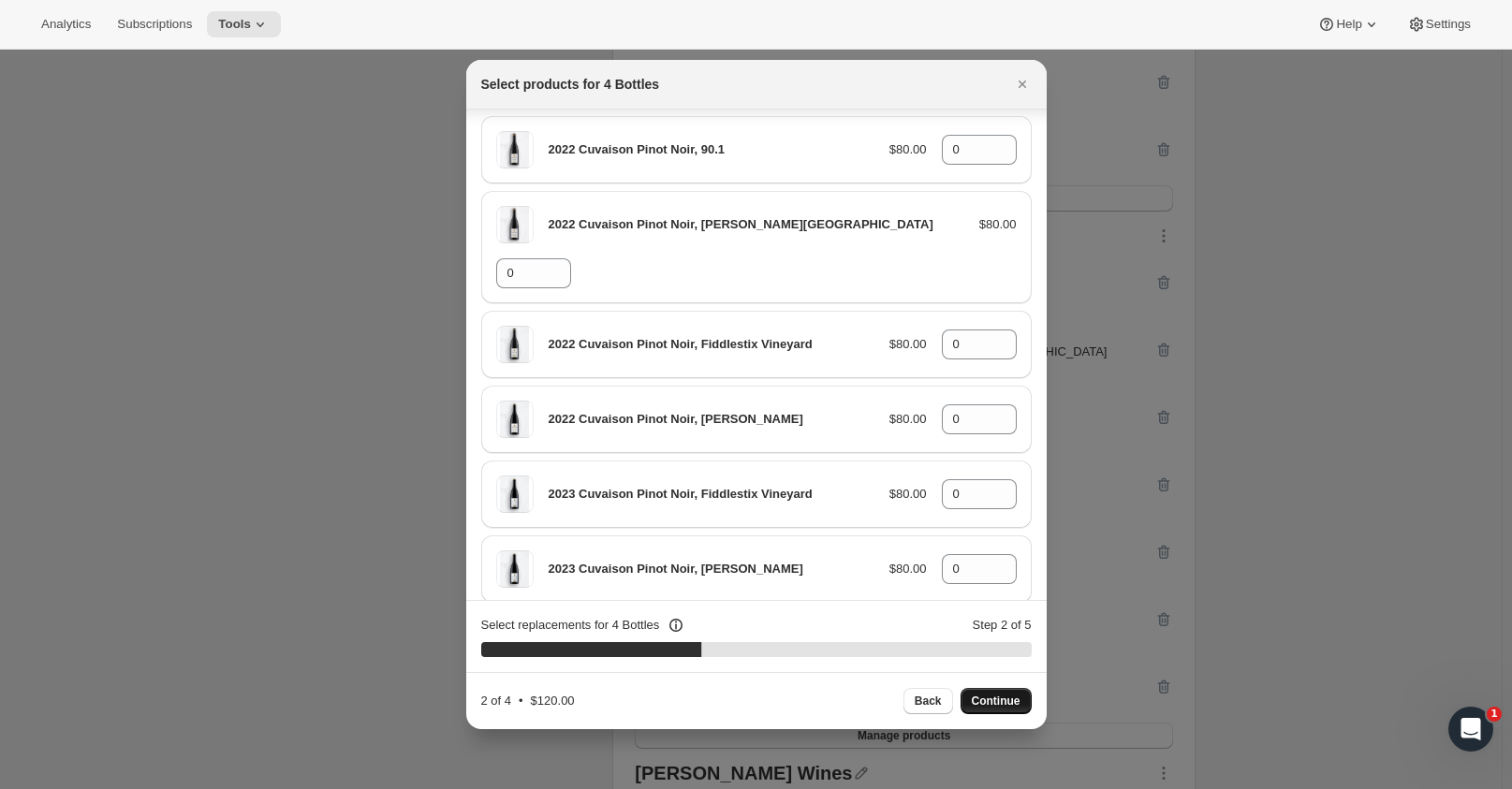
scroll to position [1427, 0]
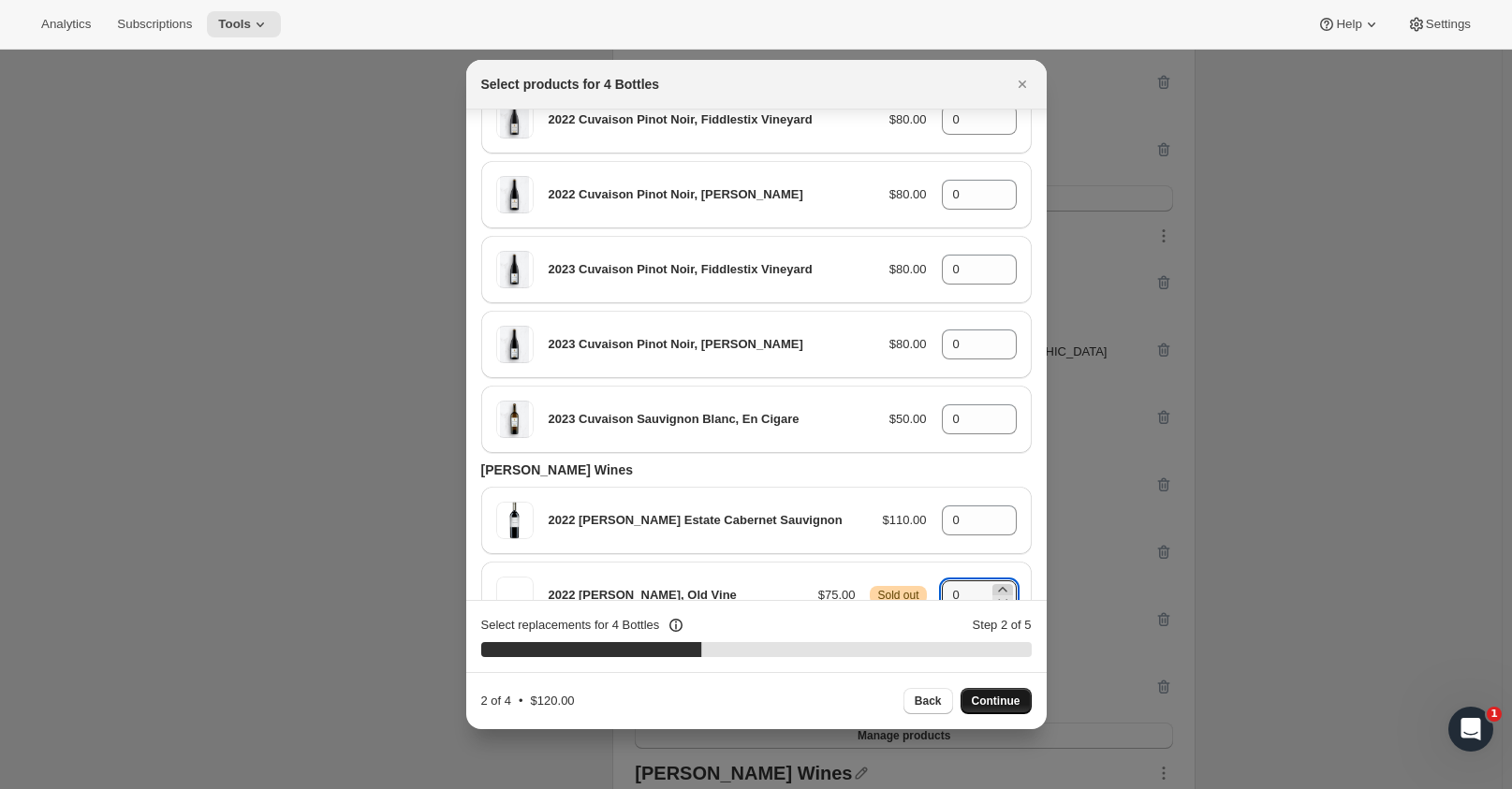
click at [998, 587] on icon ":r24:" at bounding box center [1002, 589] width 9 height 5
type input "1"
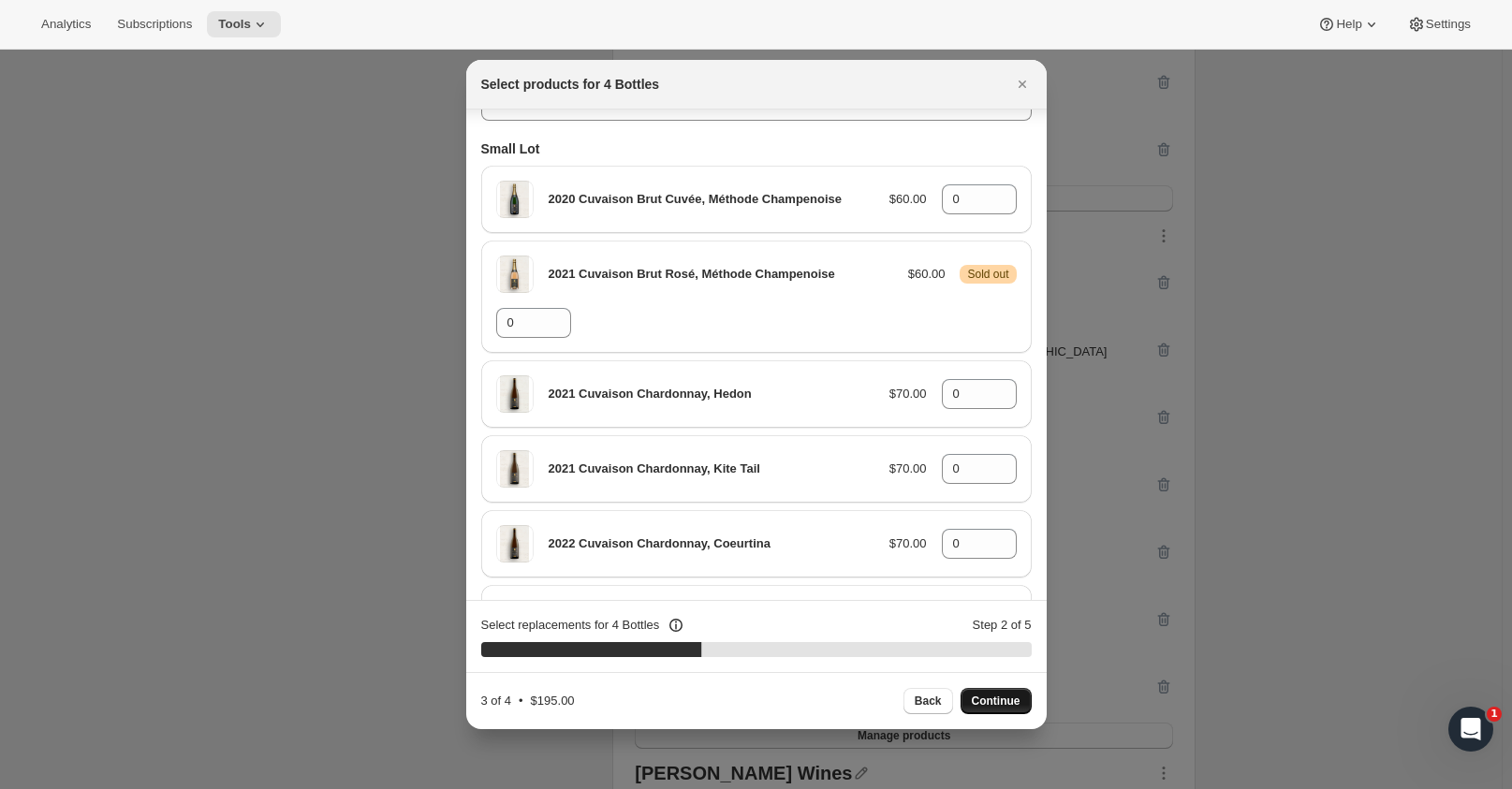
scroll to position [0, 0]
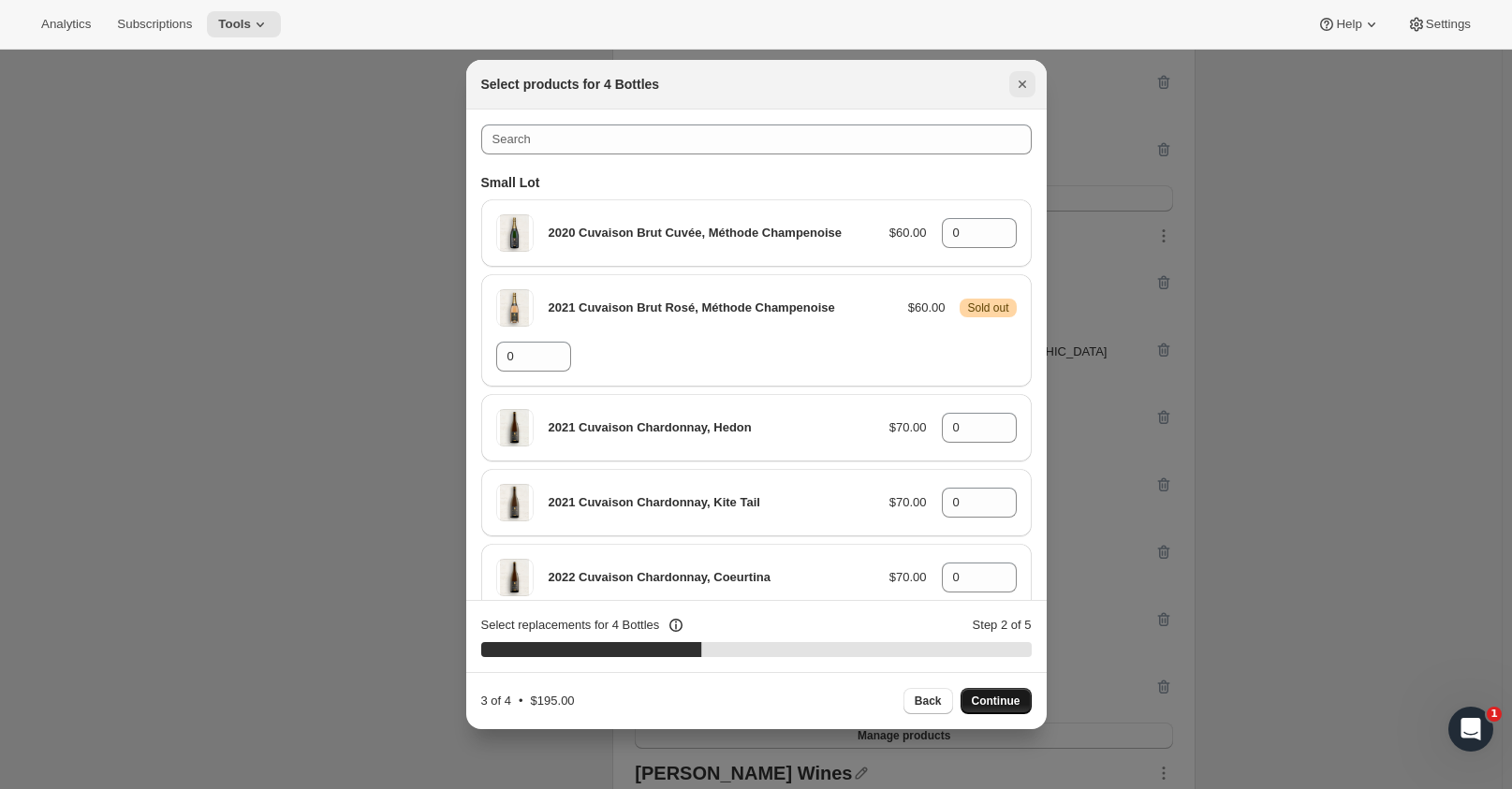
click at [1025, 85] on icon "Close" at bounding box center [1023, 84] width 19 height 19
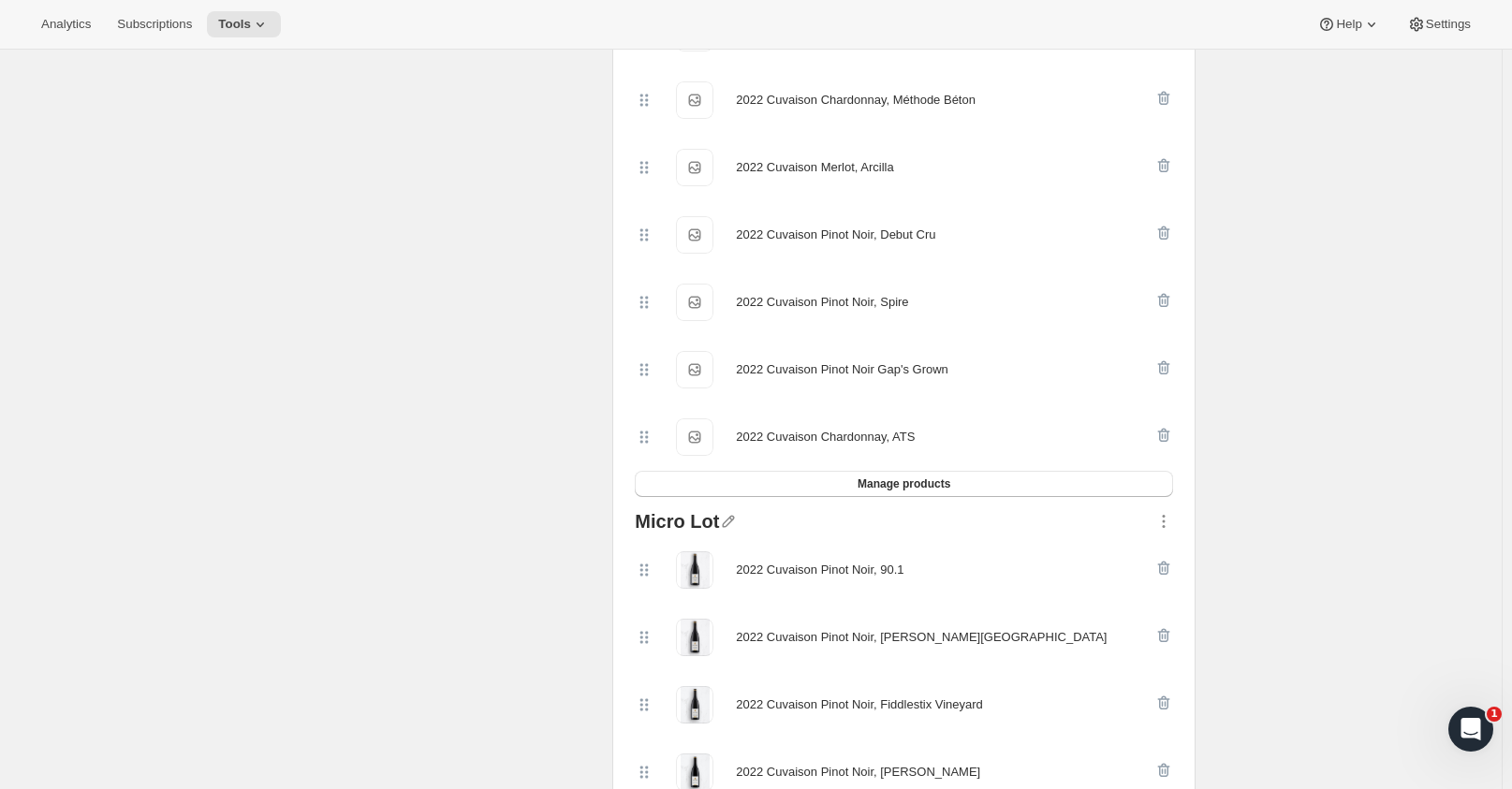
scroll to position [1030, 0]
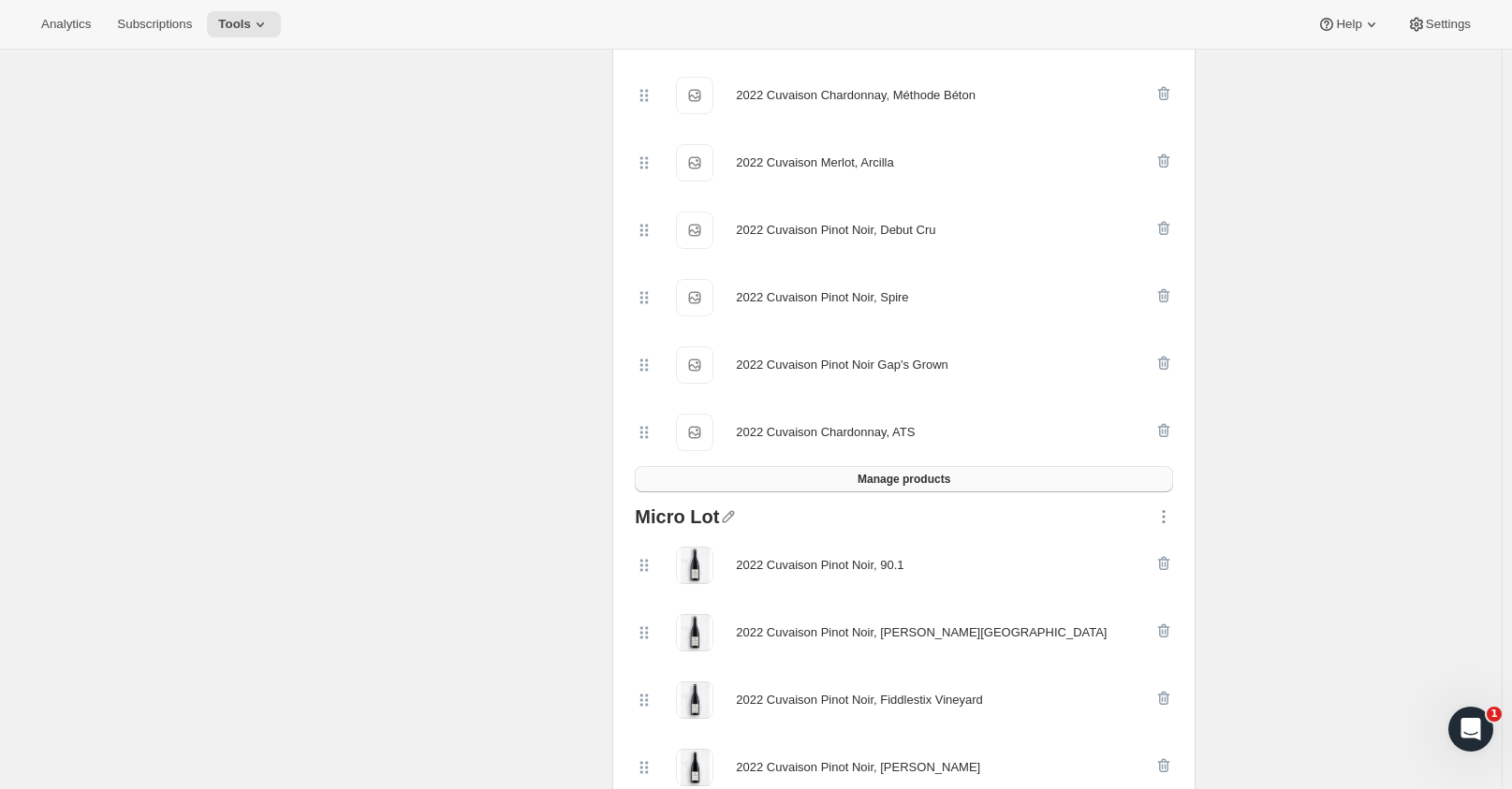
click at [950, 473] on span "Manage products" at bounding box center [903, 479] width 93 height 15
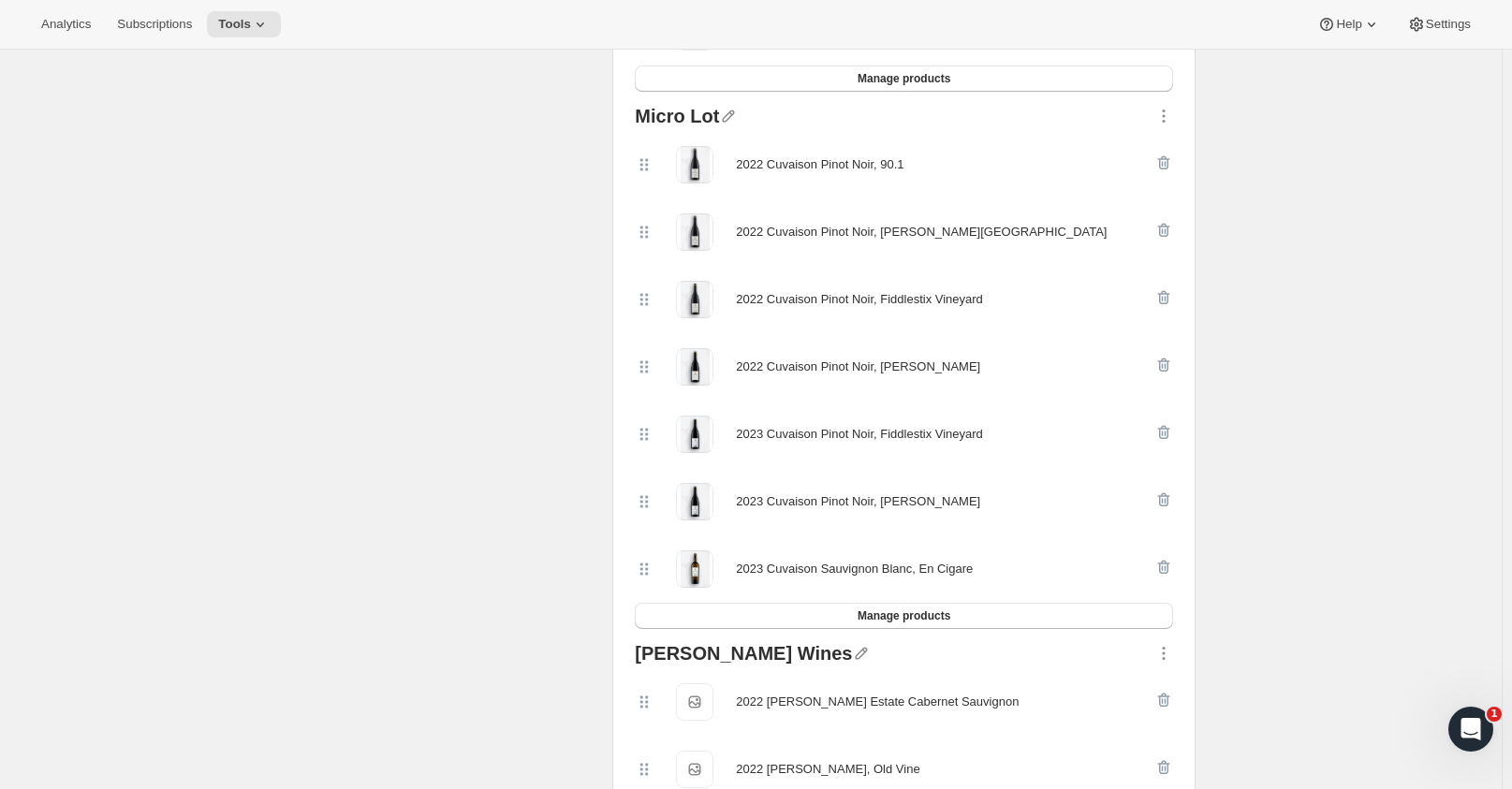
scroll to position [0, 0]
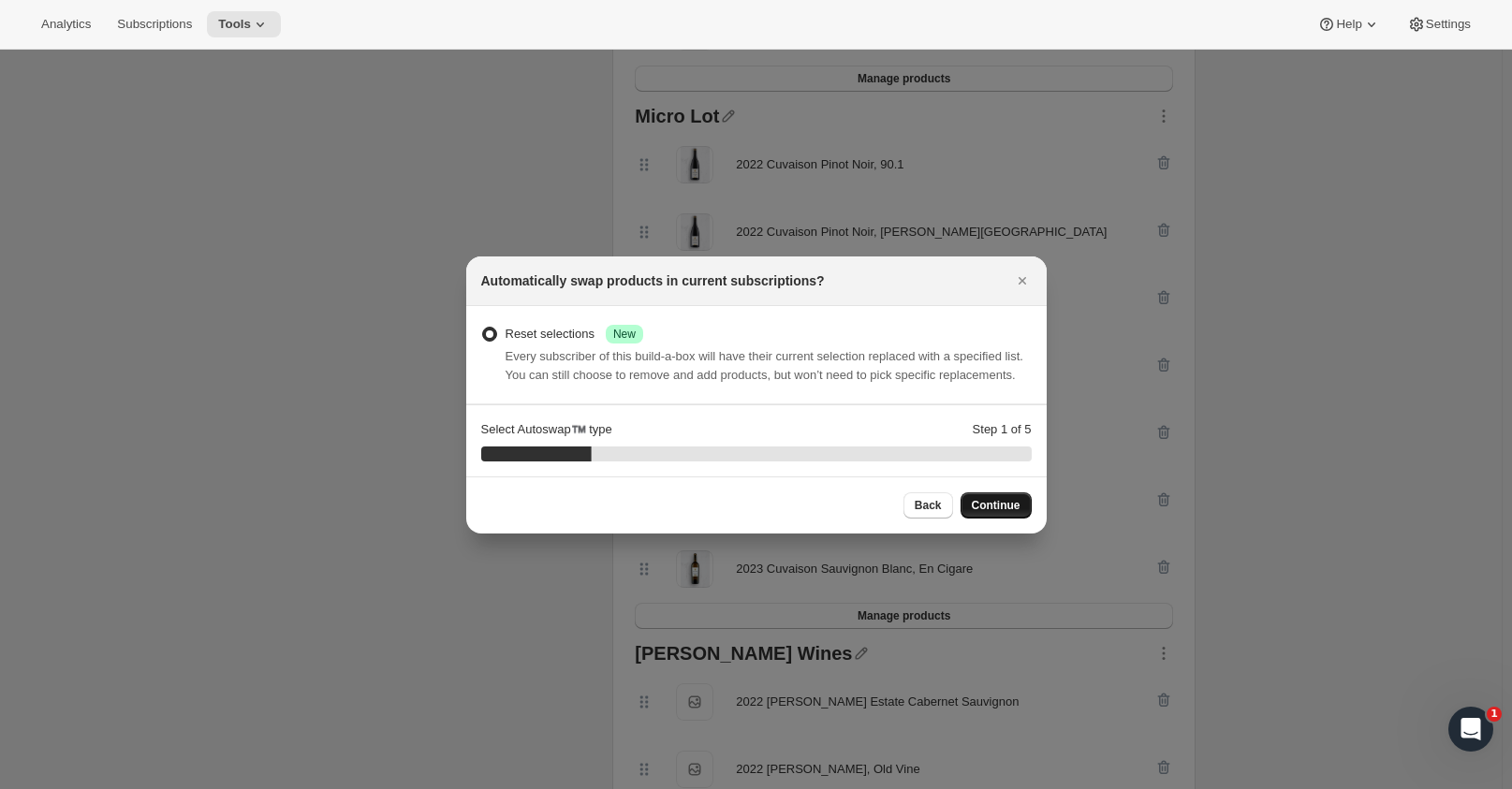
click at [997, 498] on span "Continue" at bounding box center [996, 505] width 49 height 15
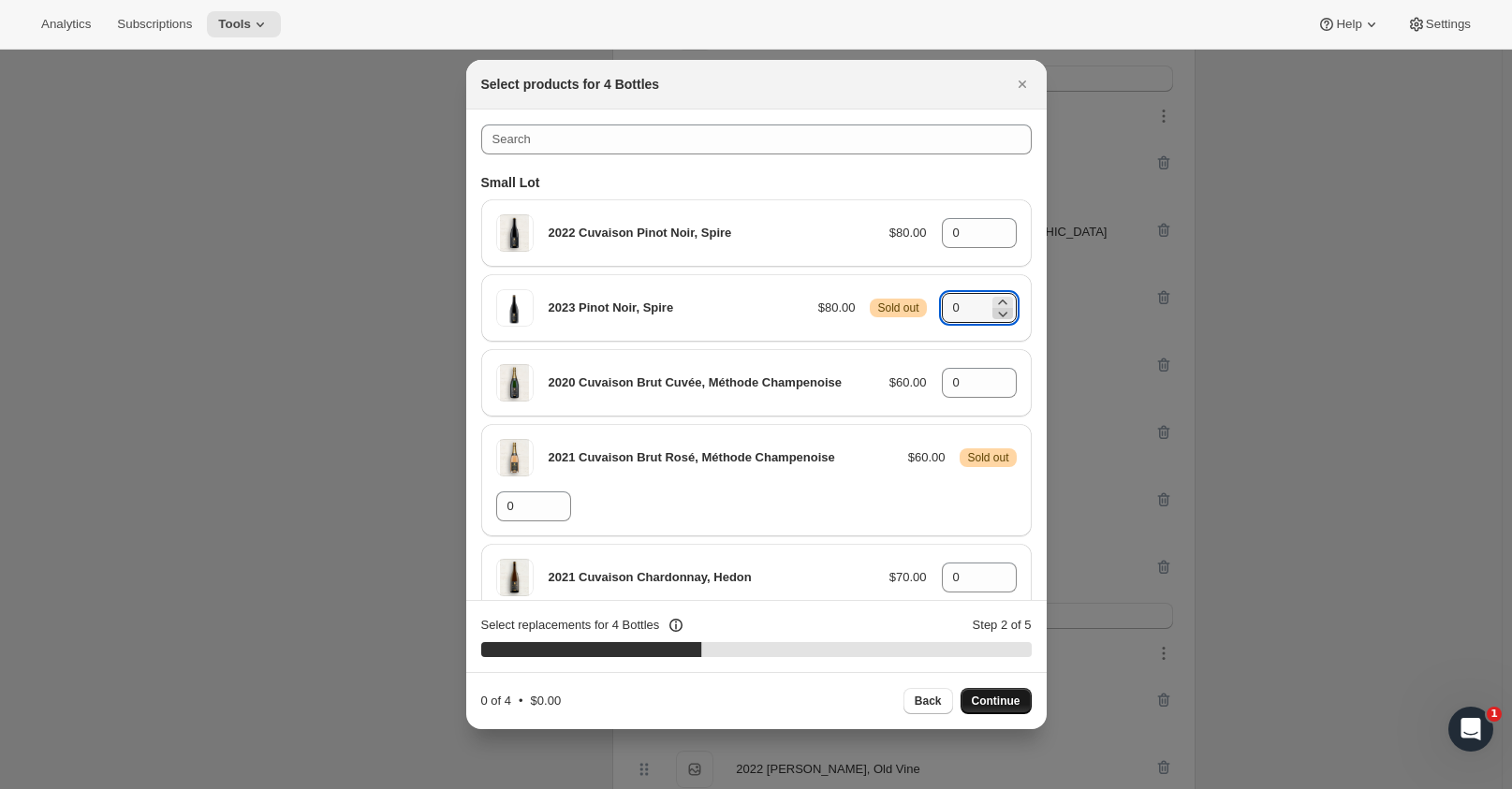
click at [996, 304] on icon ":r24:" at bounding box center [1003, 313] width 19 height 19
click at [1000, 300] on icon ":r24:" at bounding box center [1003, 303] width 19 height 19
click at [994, 299] on icon ":r24:" at bounding box center [1003, 303] width 19 height 19
click at [998, 313] on icon ":r24:" at bounding box center [1003, 314] width 10 height 6
type input "1"
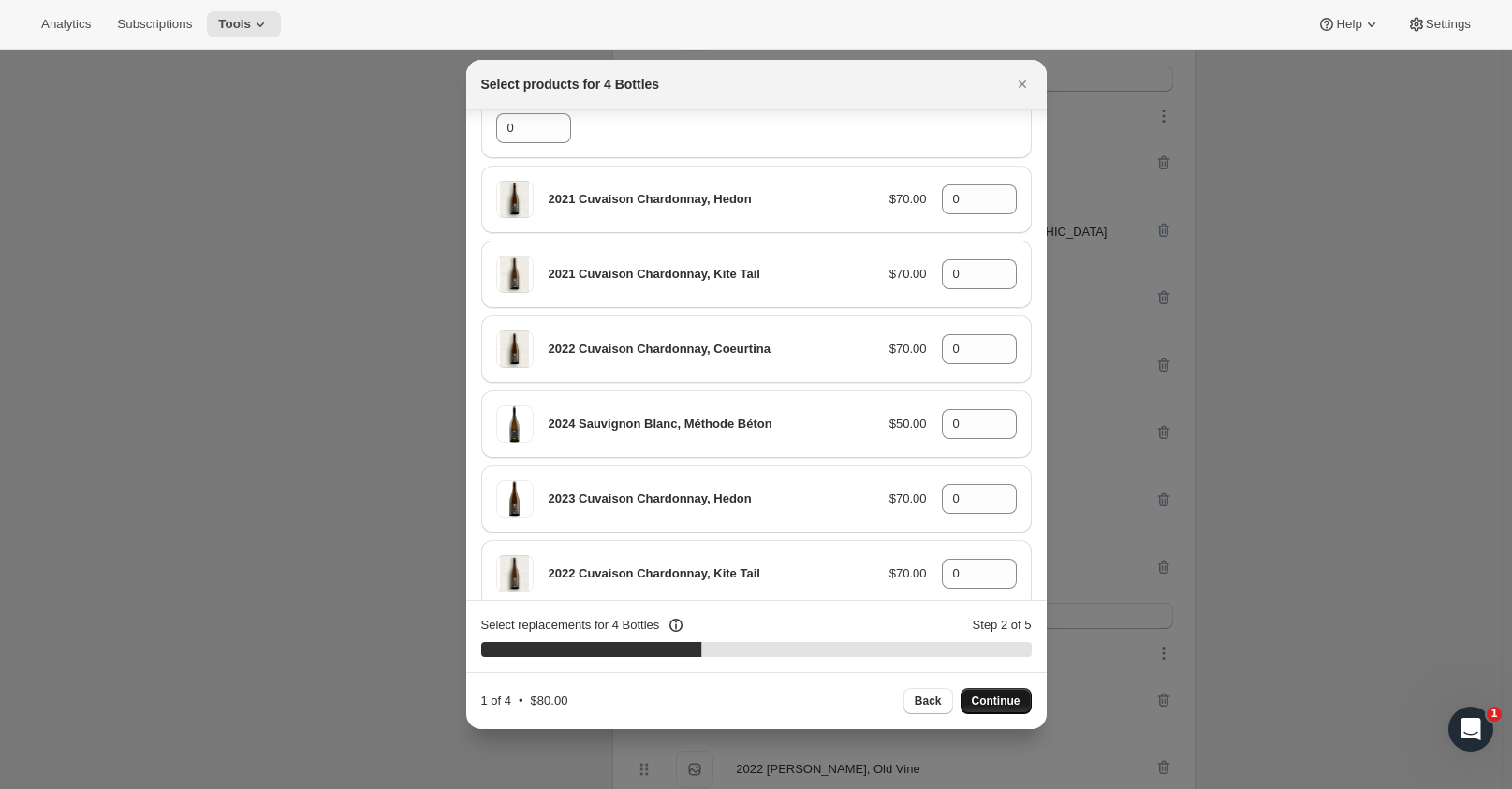
scroll to position [375, 0]
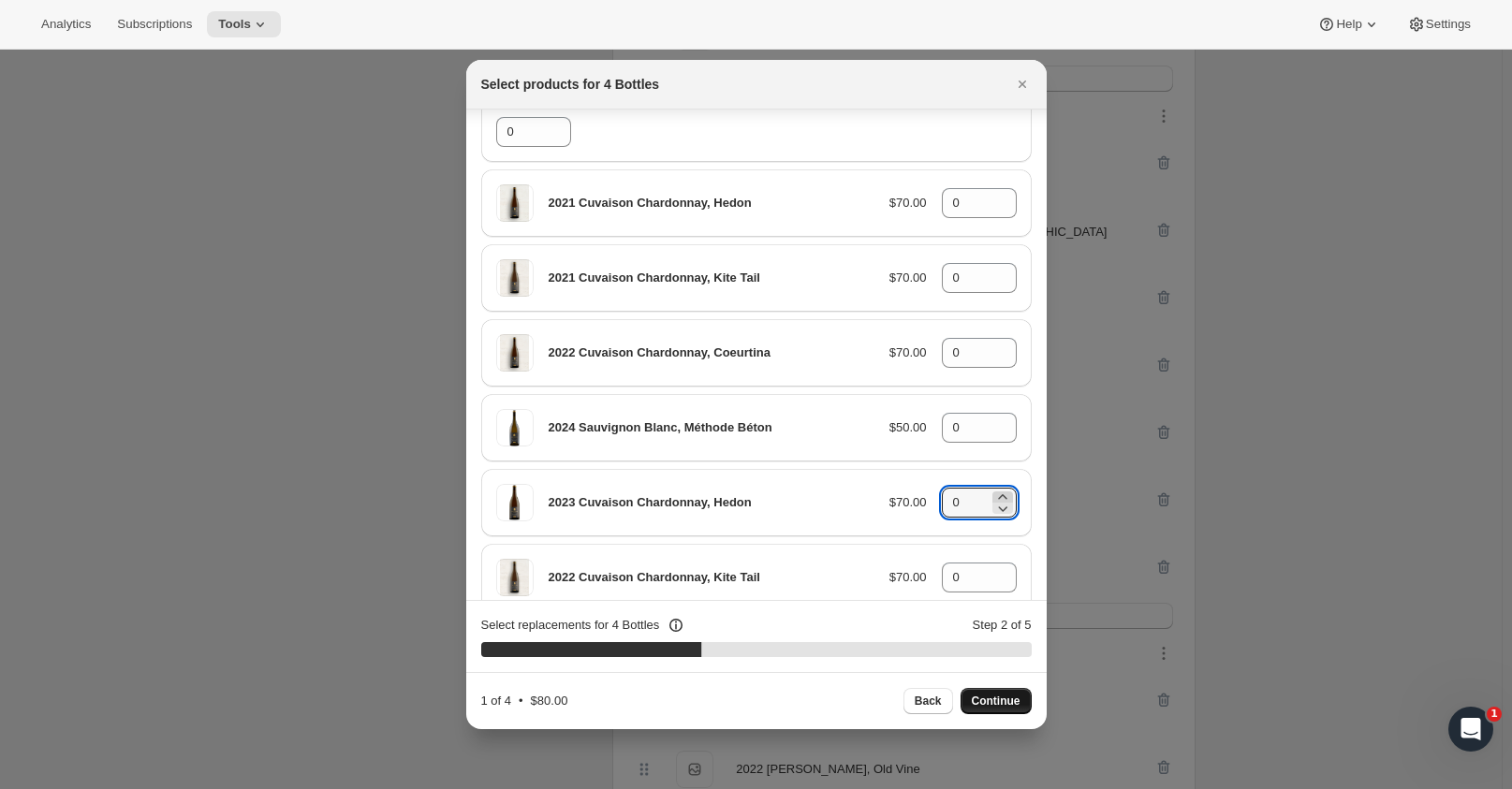
click at [997, 498] on icon ":r24:" at bounding box center [1003, 498] width 19 height 19
type input "1"
click at [998, 421] on icon ":r24:" at bounding box center [1002, 421] width 9 height 5
type input "1"
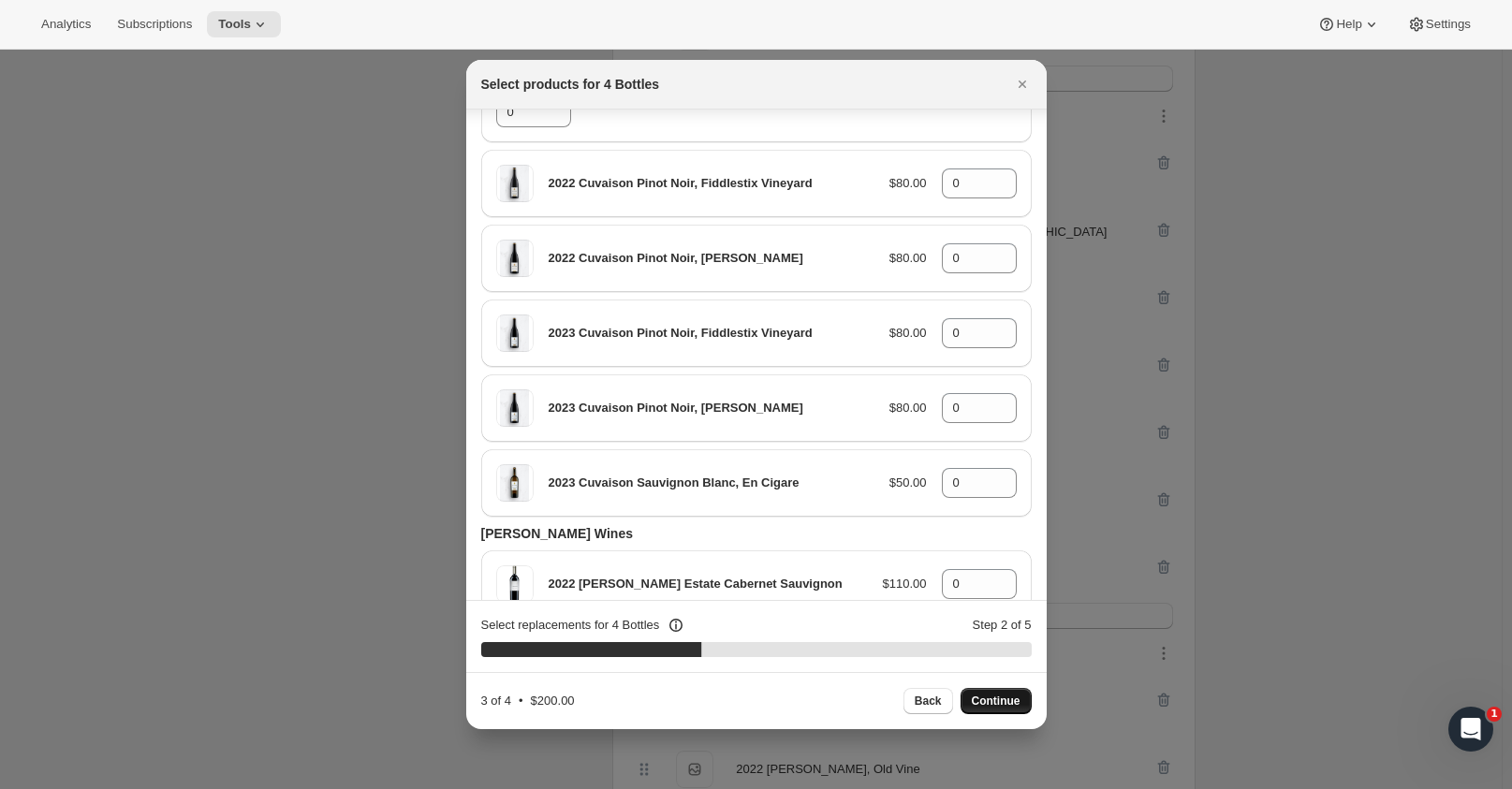
scroll to position [1571, 0]
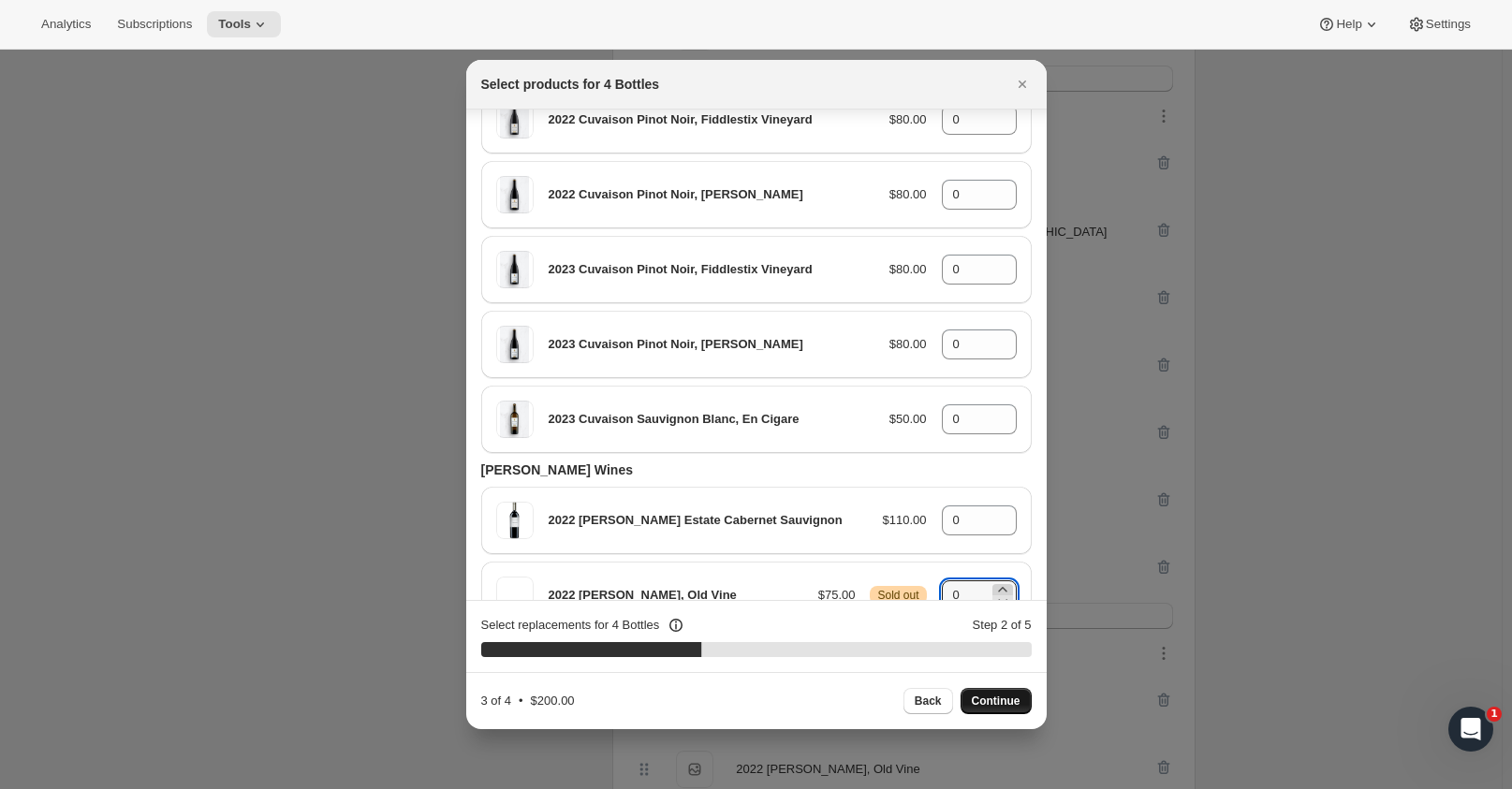
click at [998, 587] on icon ":r24:" at bounding box center [1002, 589] width 9 height 5
type input "1"
click at [1014, 700] on div "Back Continue" at bounding box center [967, 701] width 128 height 26
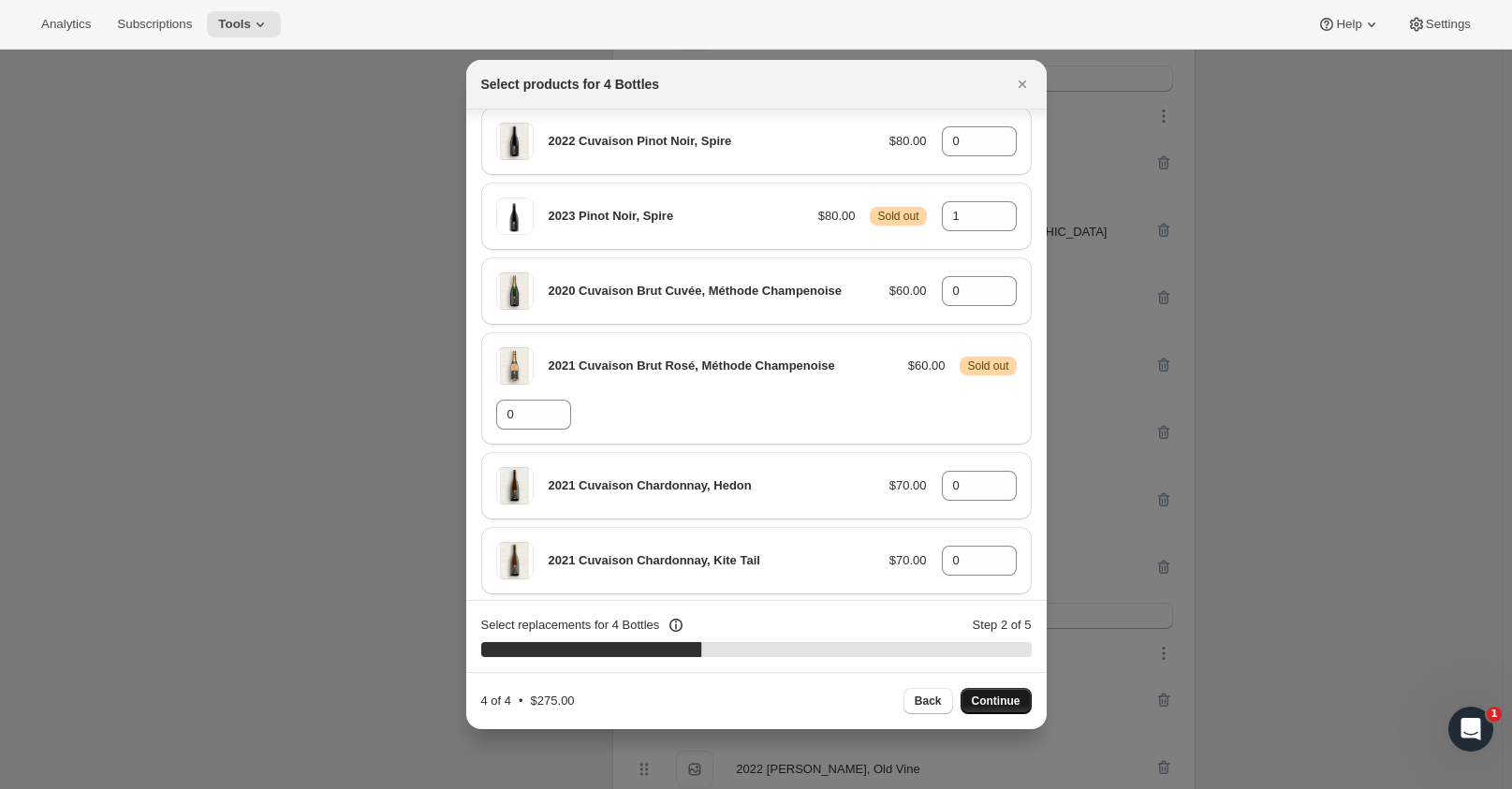
scroll to position [0, 0]
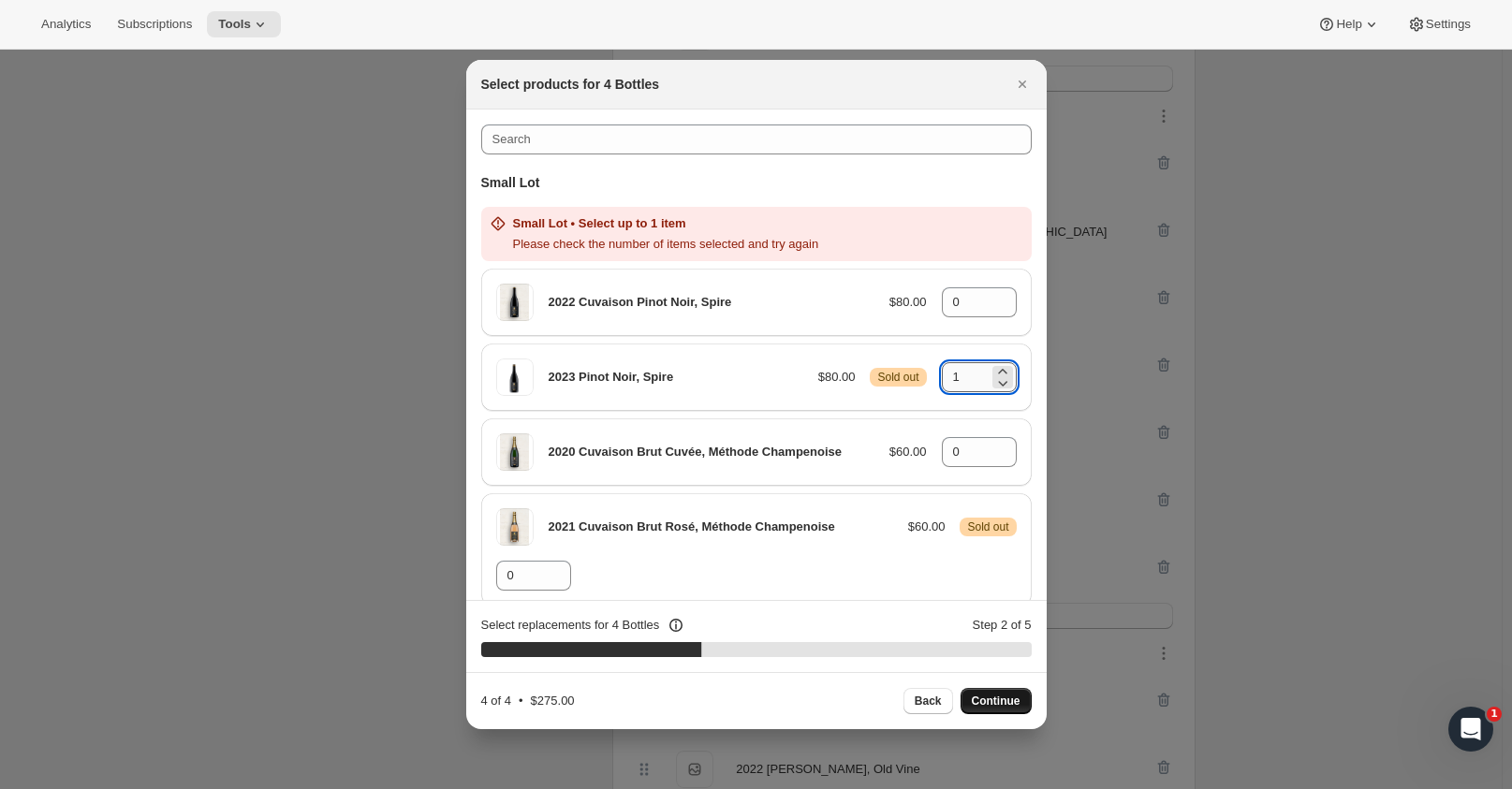
click at [951, 370] on input "1" at bounding box center [965, 377] width 47 height 30
click at [998, 383] on icon ":r24:" at bounding box center [1003, 383] width 10 height 6
type input "0"
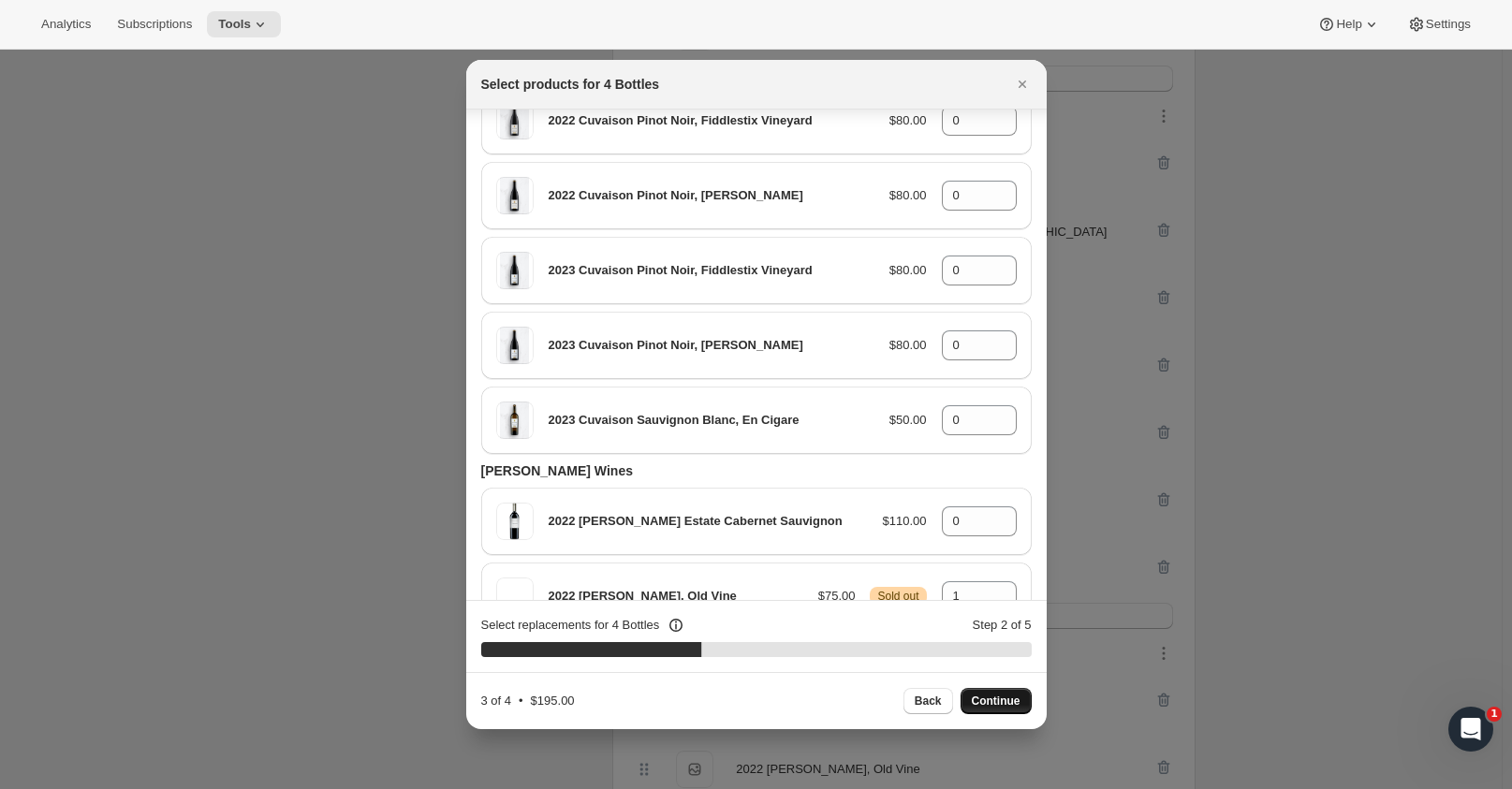
scroll to position [1502, 0]
click at [994, 580] on icon ":r24:" at bounding box center [1003, 590] width 19 height 19
click at [997, 592] on icon ":r24:" at bounding box center [1003, 601] width 19 height 19
click at [998, 587] on icon ":r24:" at bounding box center [1002, 589] width 9 height 5
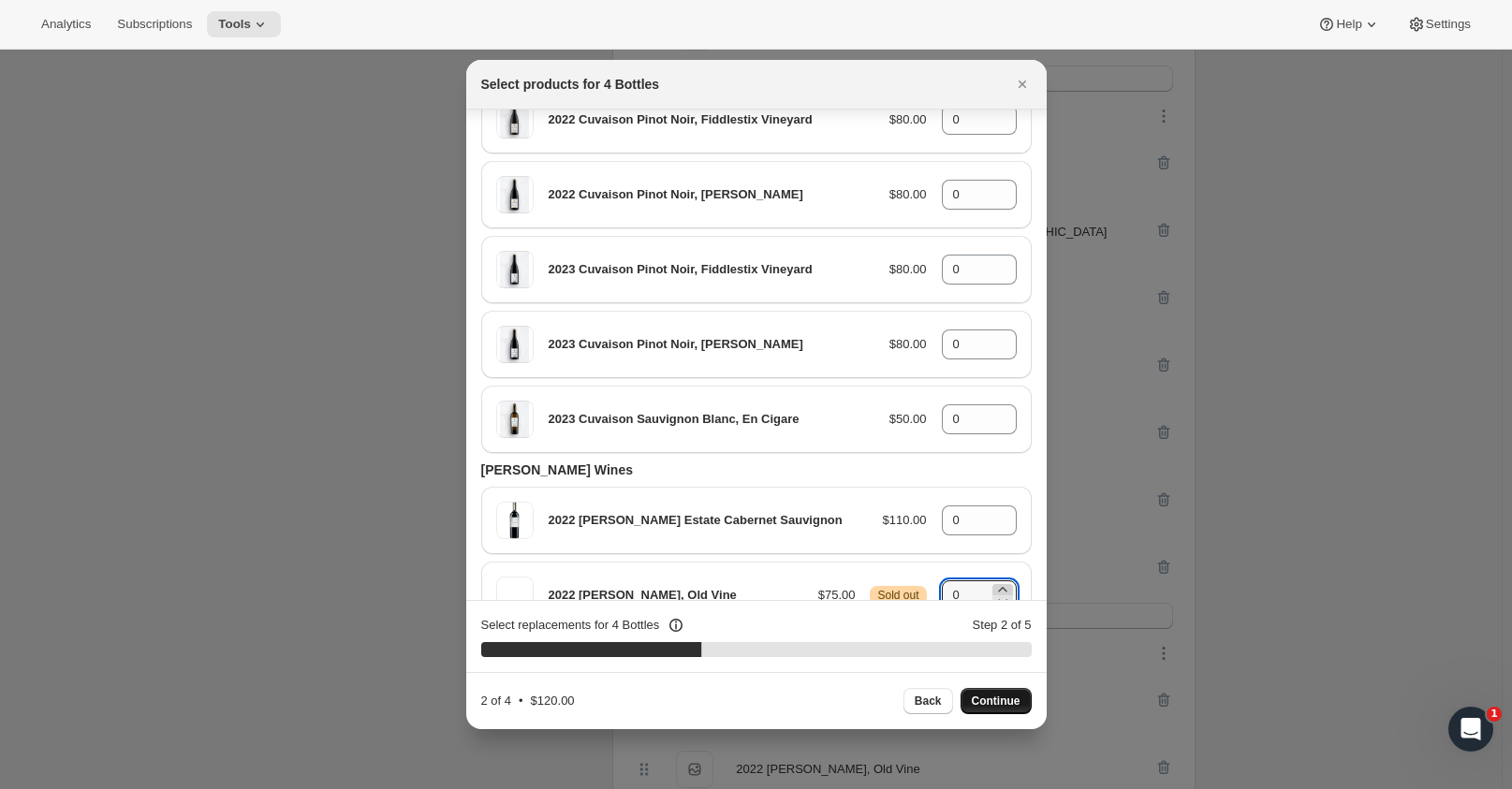
type input "1"
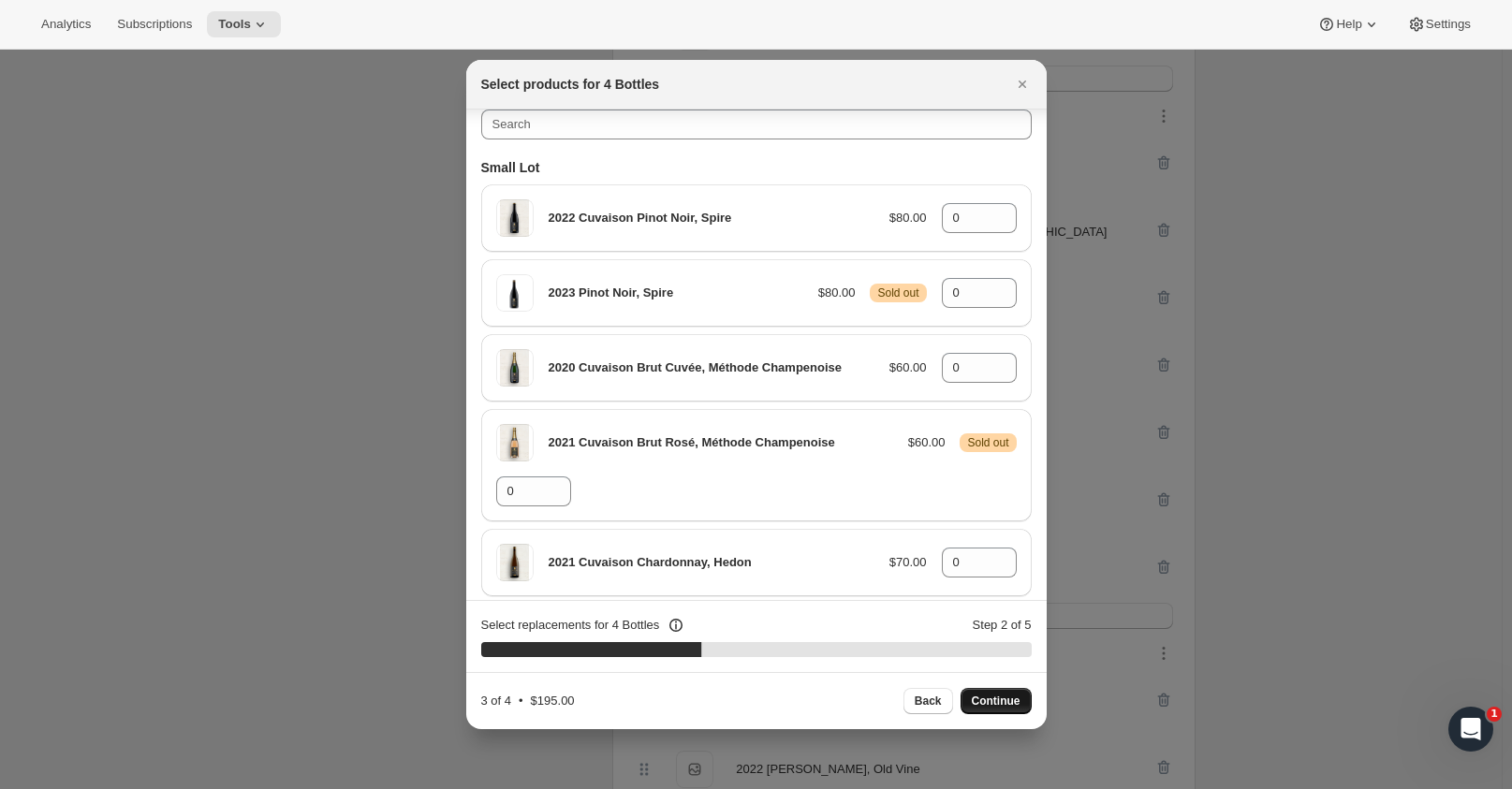
scroll to position [5, 0]
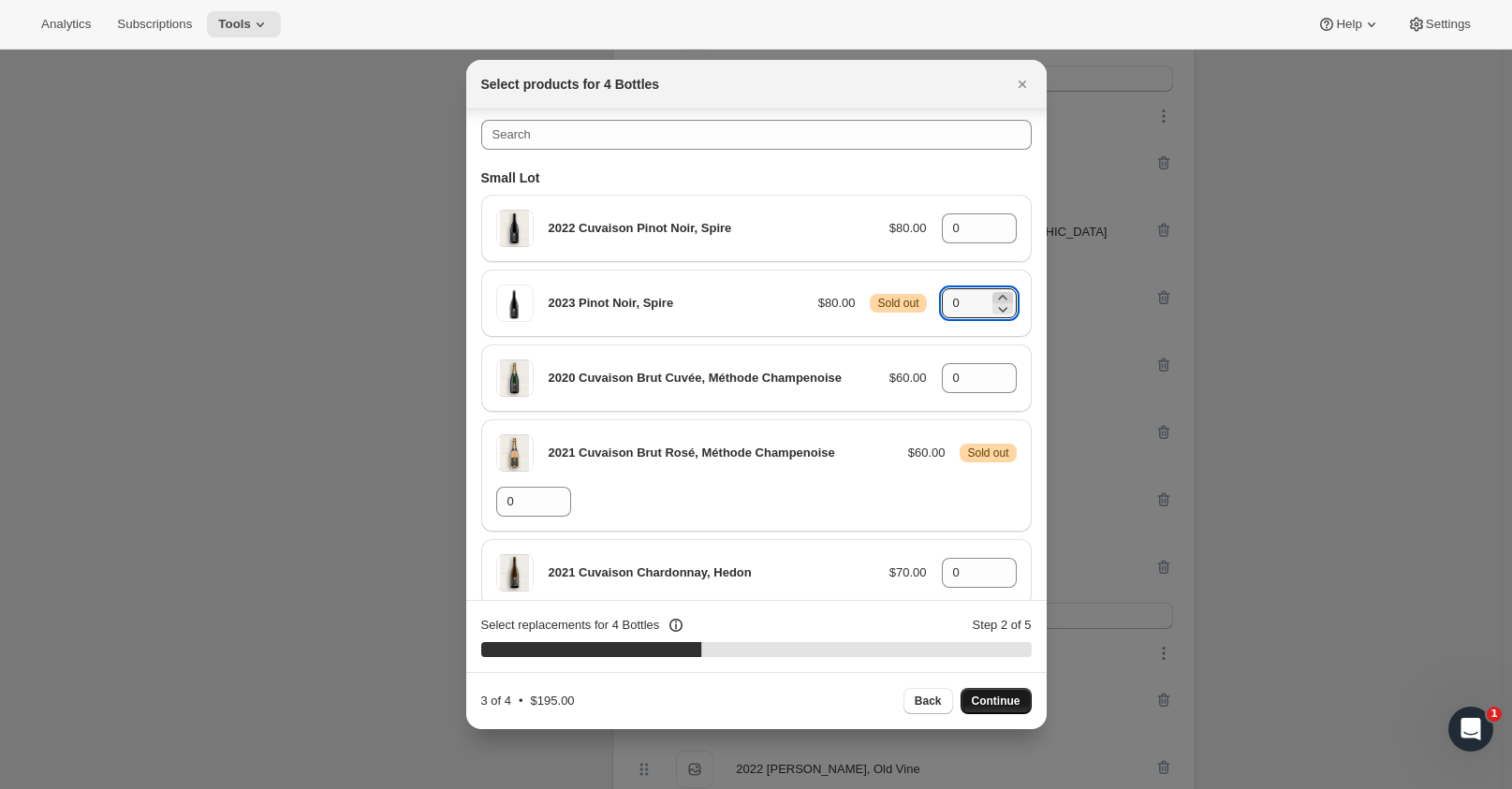
click at [999, 297] on icon ":r24:" at bounding box center [1003, 298] width 19 height 19
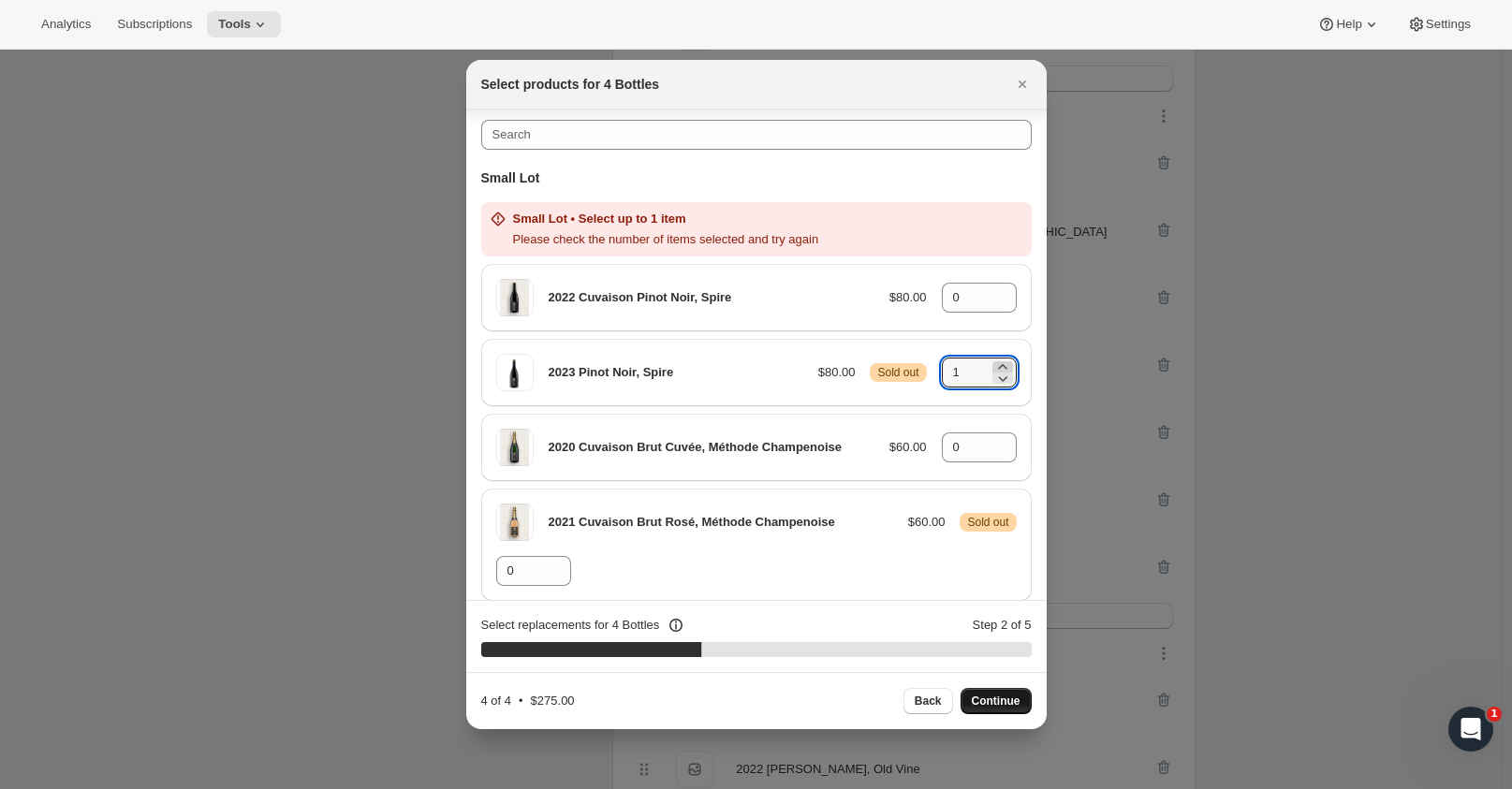
click at [998, 365] on icon ":r24:" at bounding box center [1002, 366] width 9 height 5
click at [998, 378] on icon ":r24:" at bounding box center [1003, 379] width 19 height 19
type input "1"
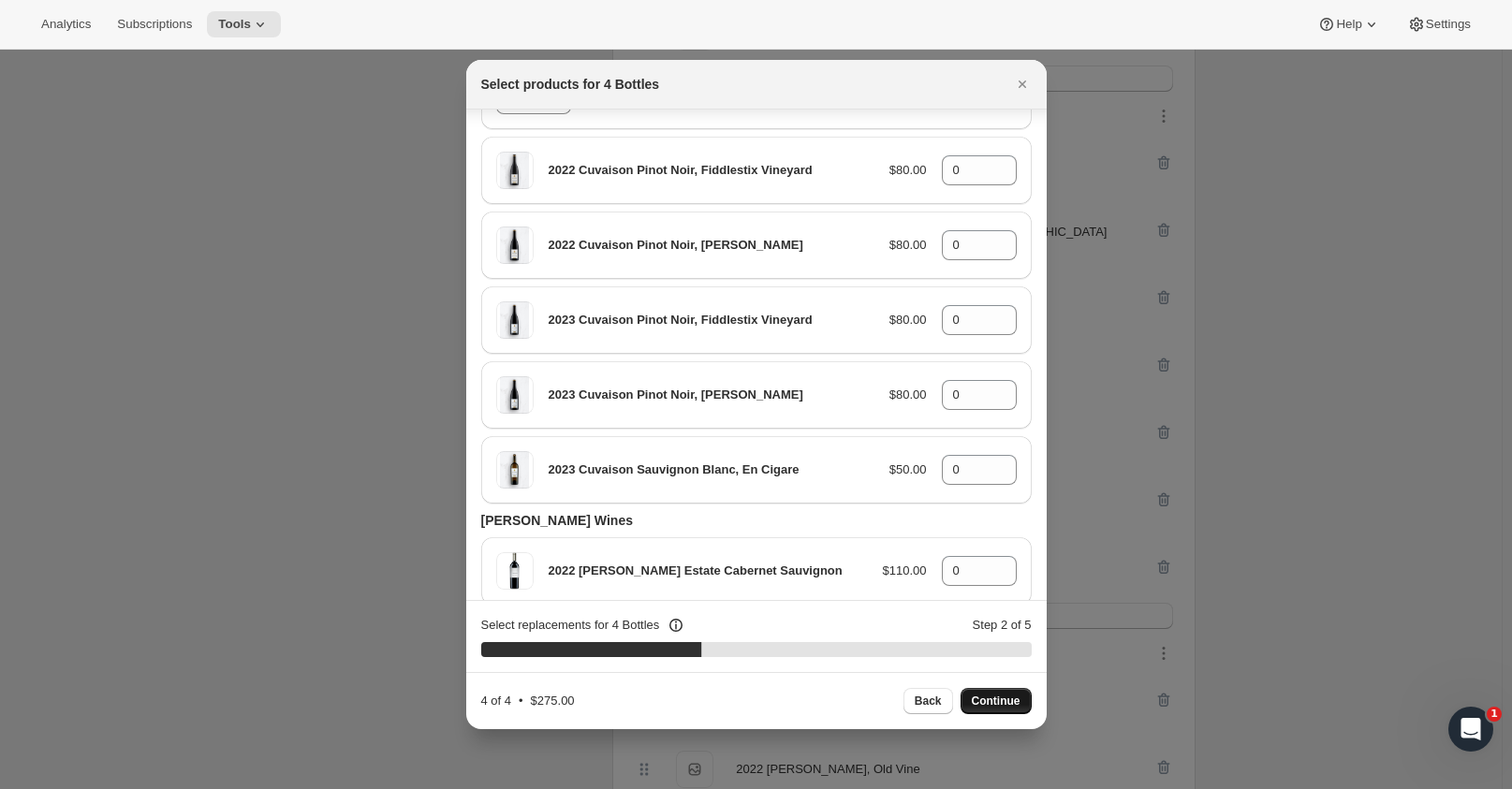
scroll to position [1571, 0]
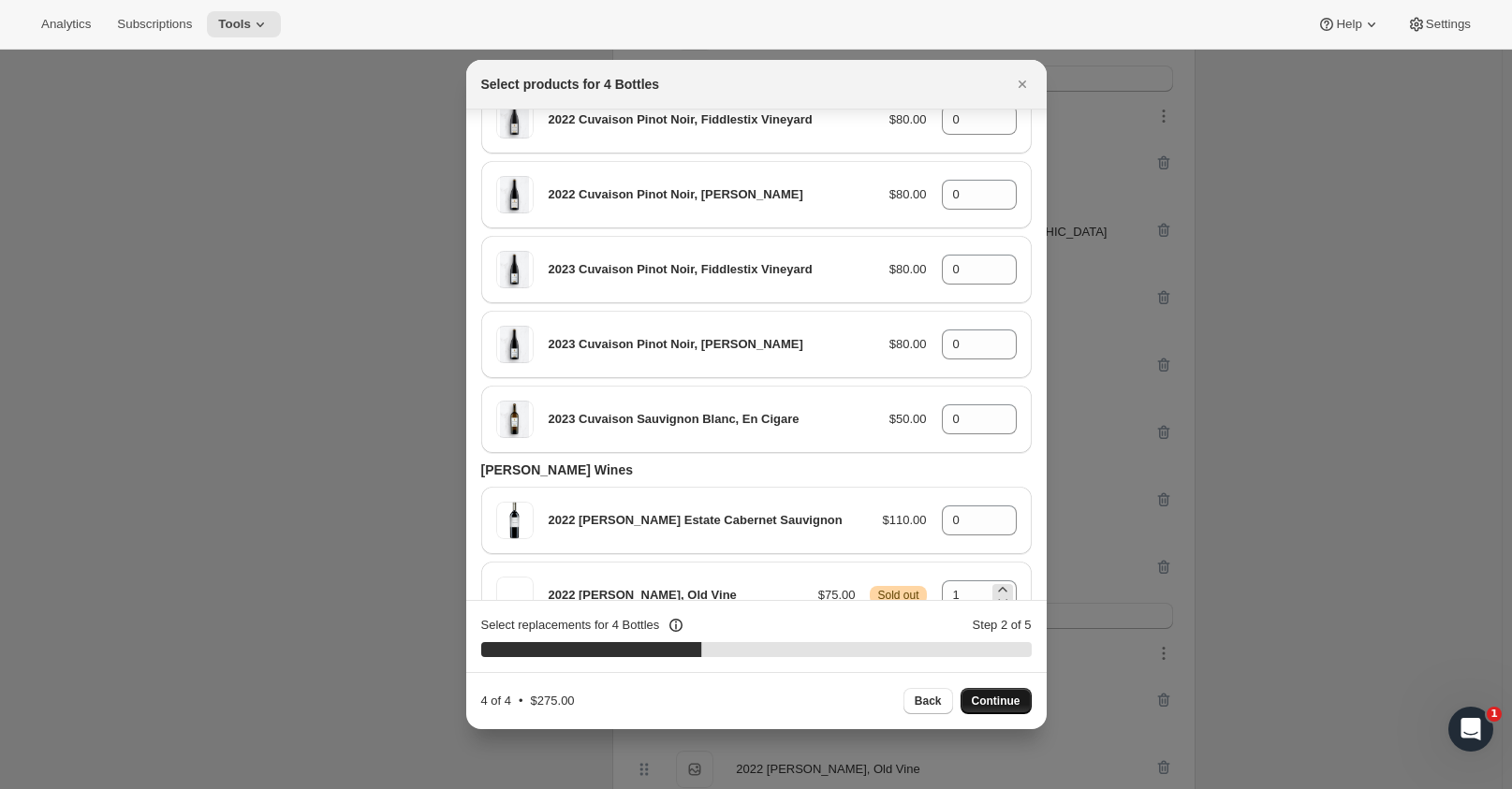
click at [980, 580] on div "1" at bounding box center [979, 594] width 75 height 30
click at [997, 580] on icon ":r24:" at bounding box center [1003, 590] width 19 height 19
click at [999, 592] on icon ":r24:" at bounding box center [1003, 601] width 19 height 19
type input "1"
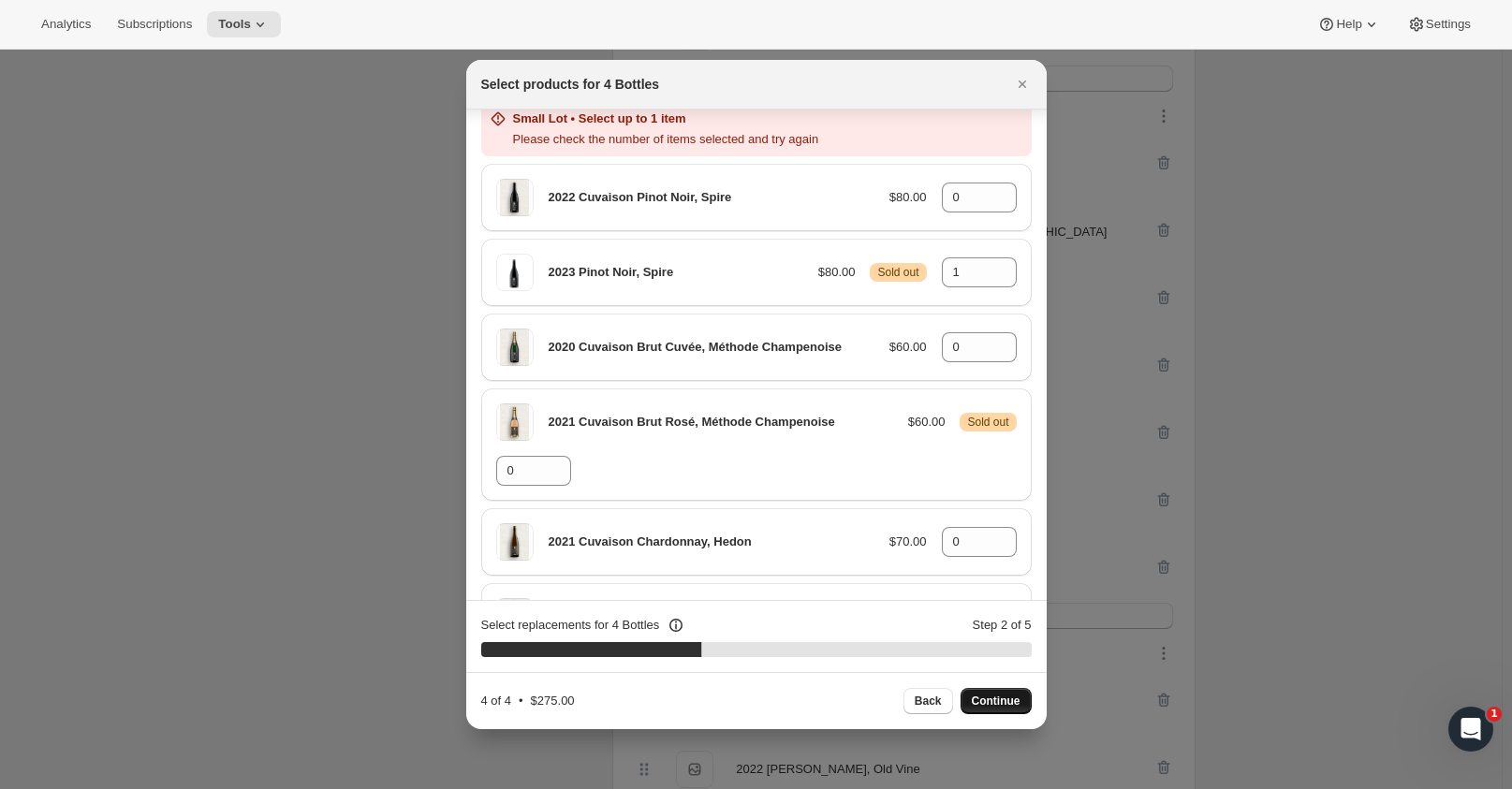
scroll to position [74, 0]
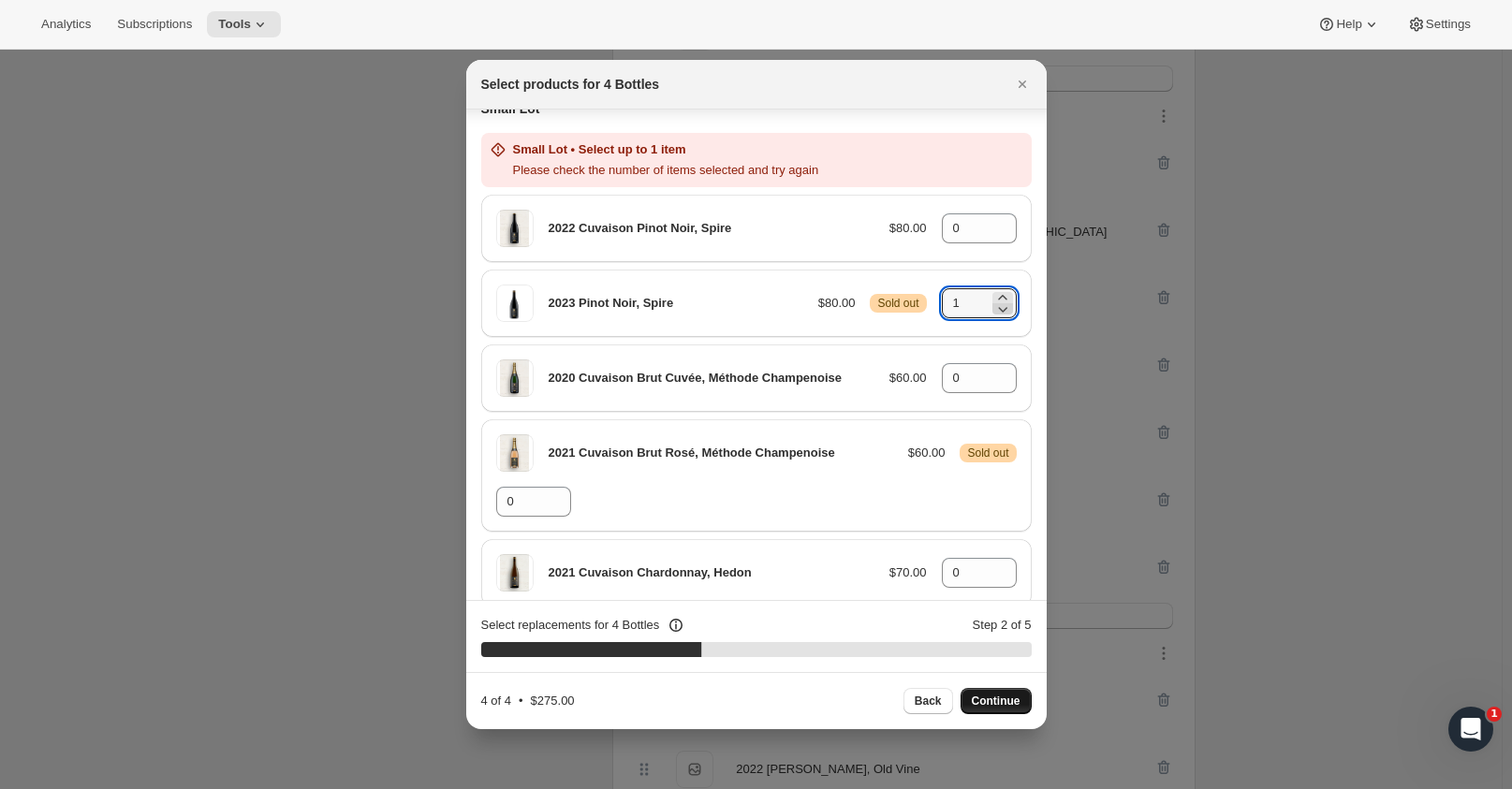
click at [994, 312] on icon ":r24:" at bounding box center [1003, 309] width 19 height 19
type input "0"
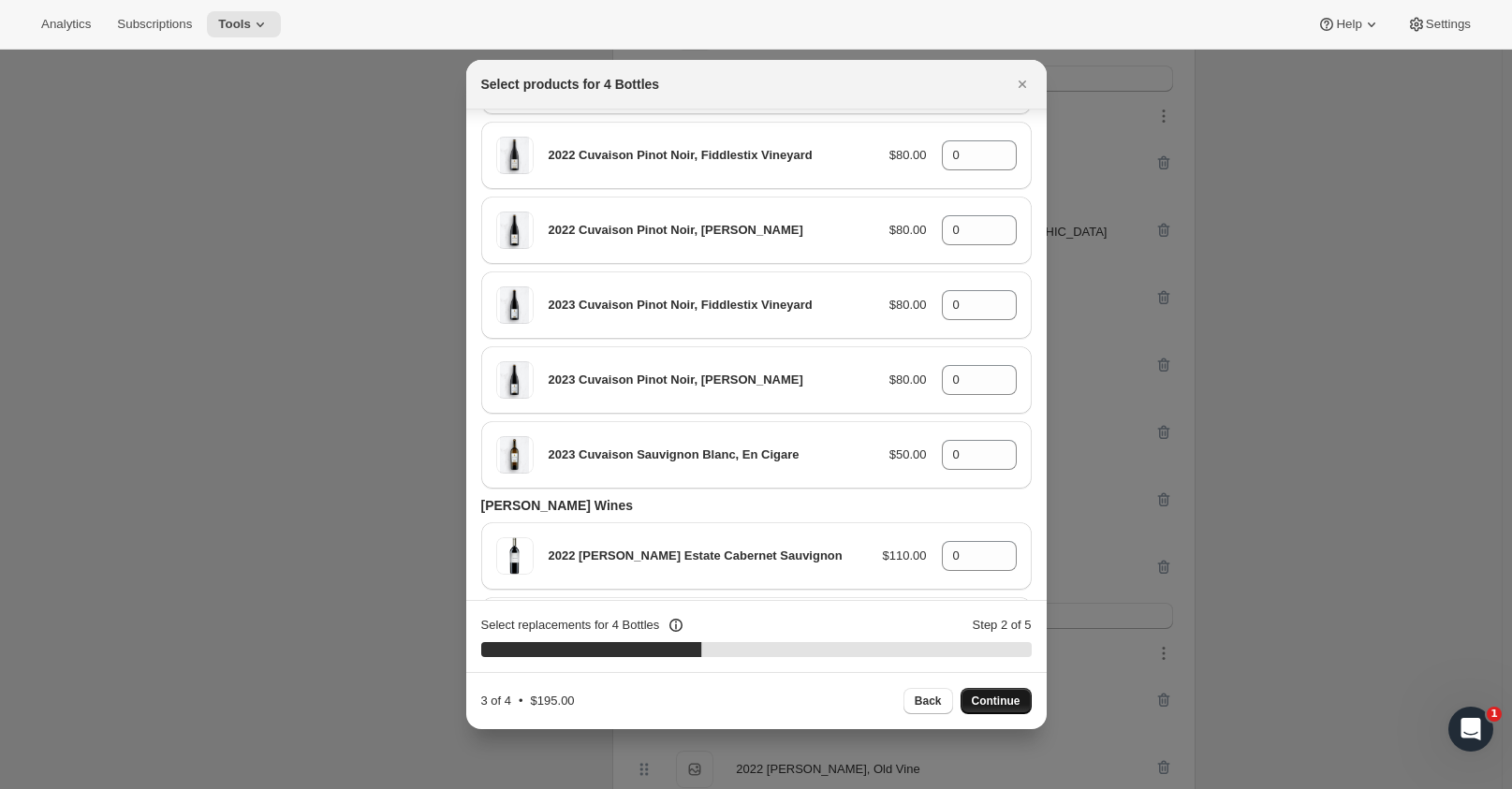
scroll to position [1502, 0]
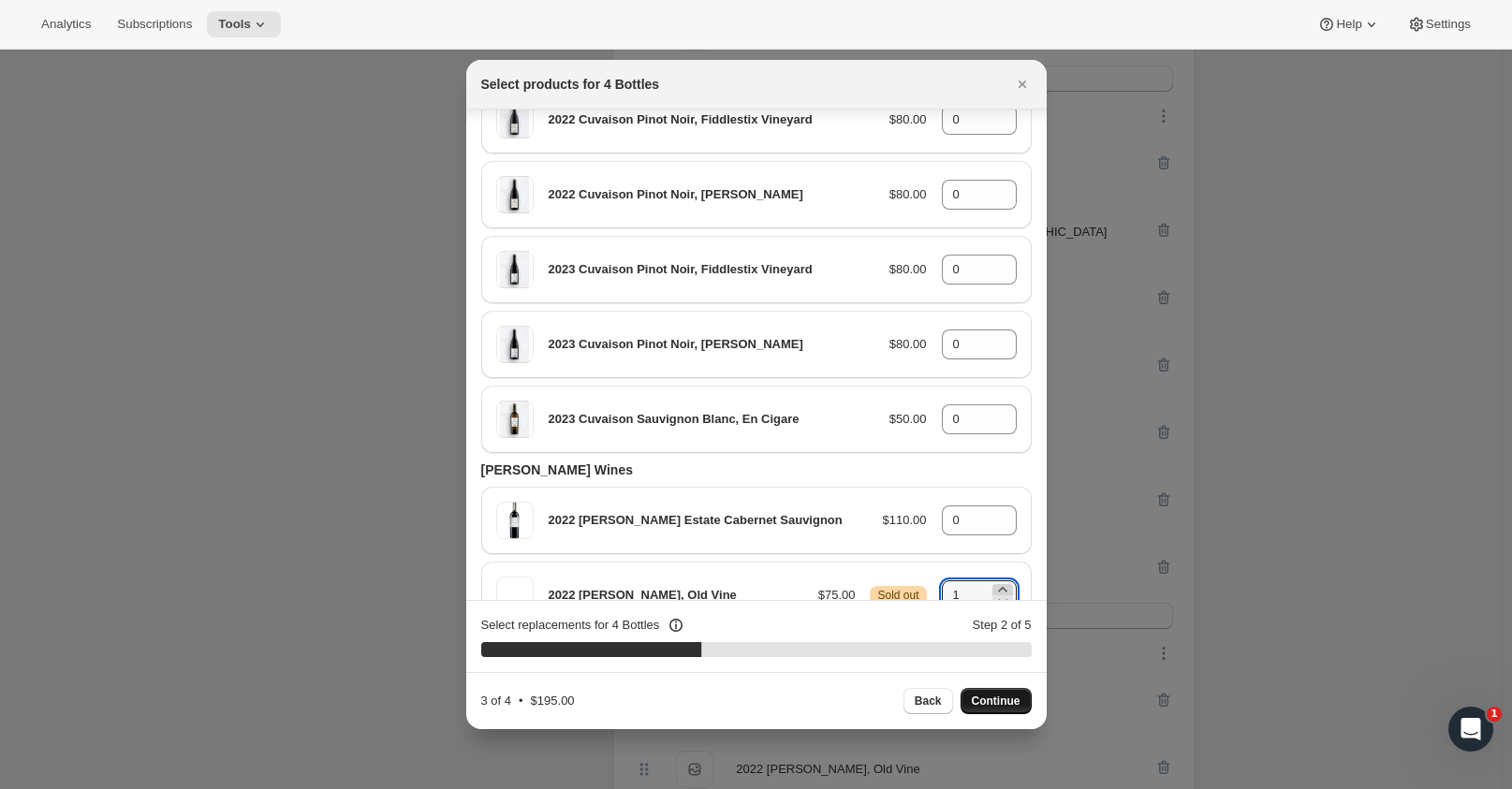
click at [996, 580] on icon ":r24:" at bounding box center [1003, 590] width 19 height 19
type input "2"
click at [1008, 697] on span "Continue" at bounding box center [996, 702] width 49 height 15
type input "0"
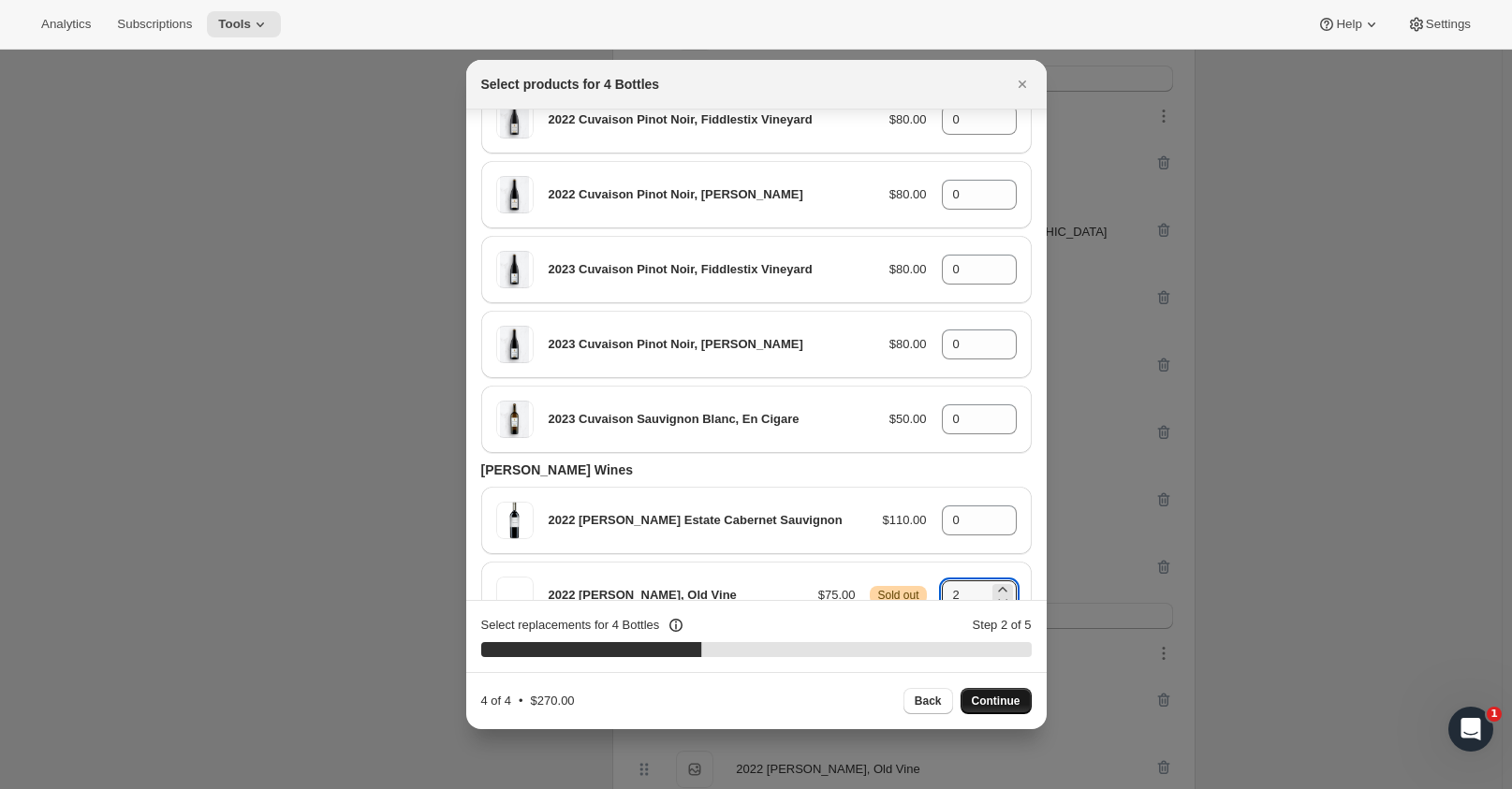
type input "0"
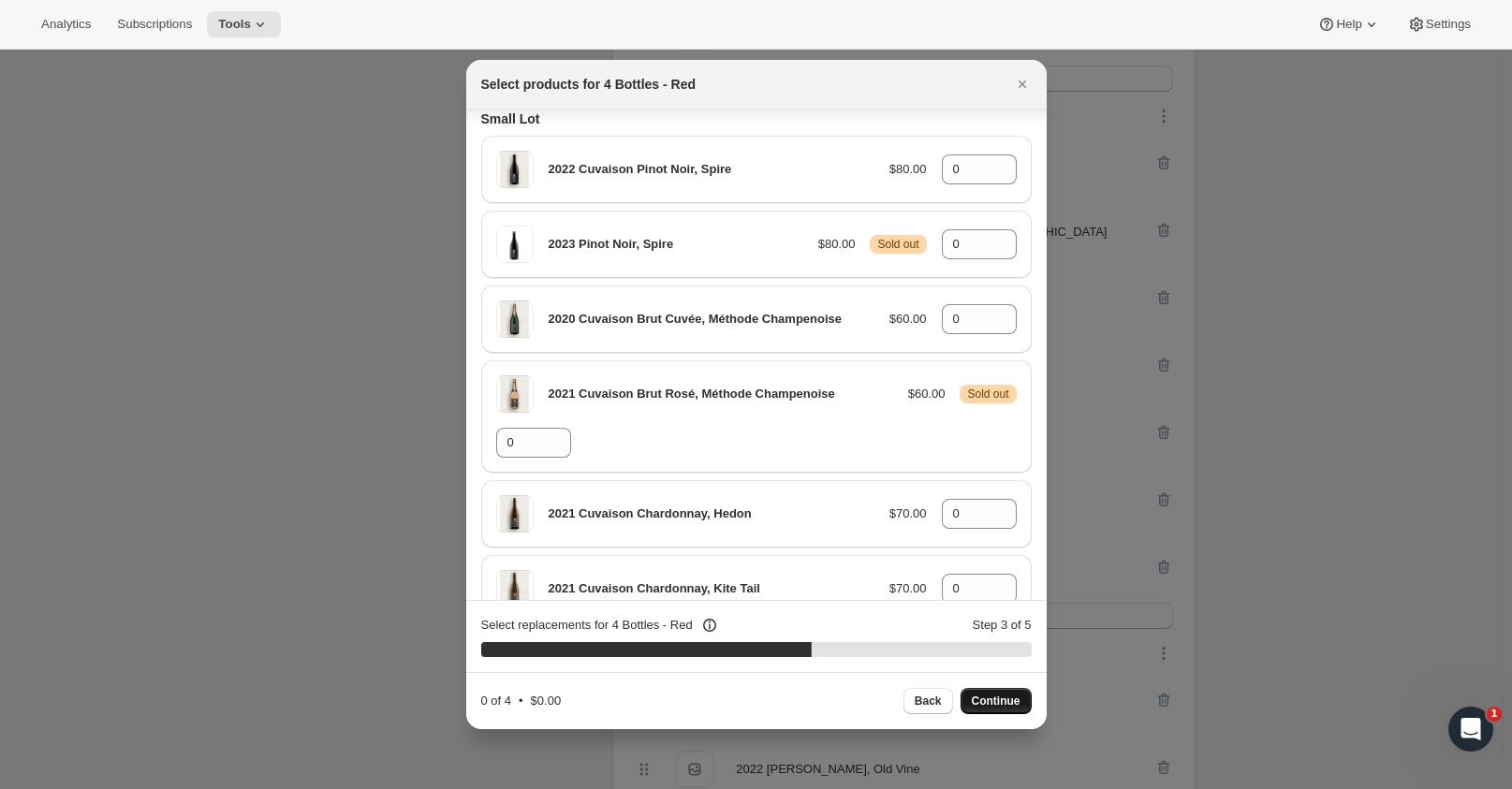
scroll to position [0, 0]
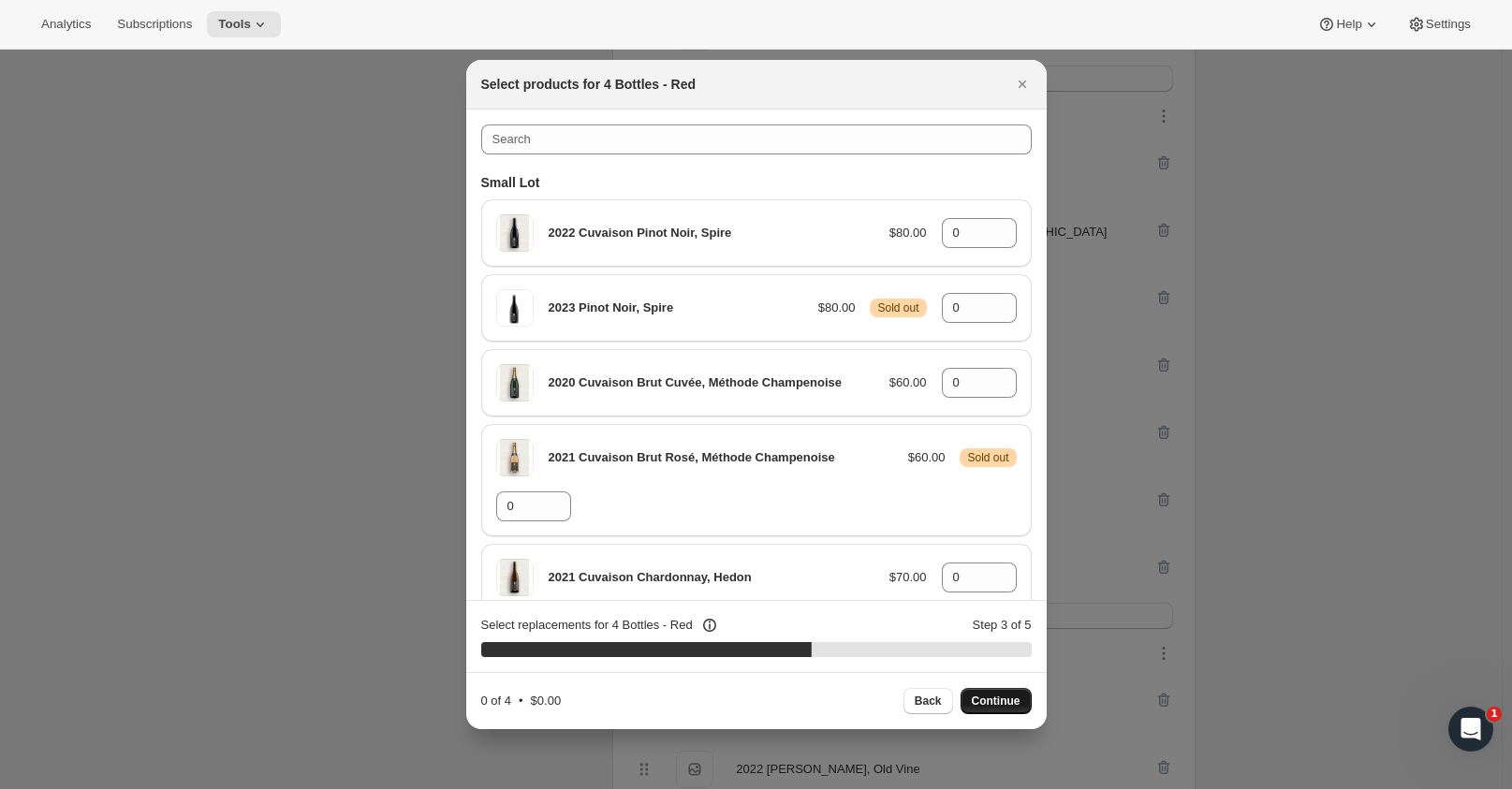
click at [974, 288] on div "2023 Pinot Noir, Spire $80.00 Warning Sold out 0" at bounding box center [756, 308] width 550 height 67
click at [993, 296] on icon ":r24:" at bounding box center [1003, 303] width 19 height 19
type input "2"
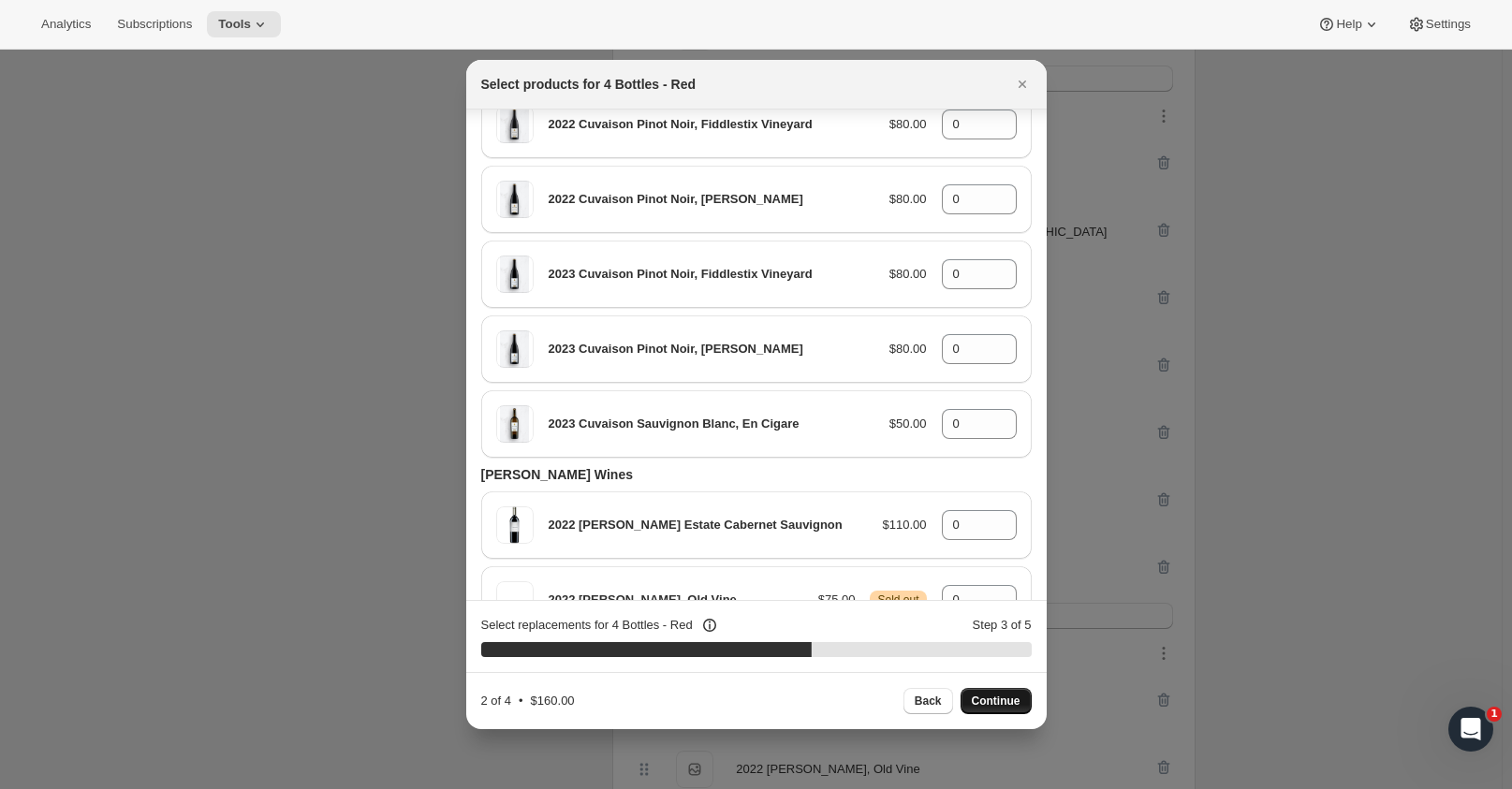
scroll to position [1502, 0]
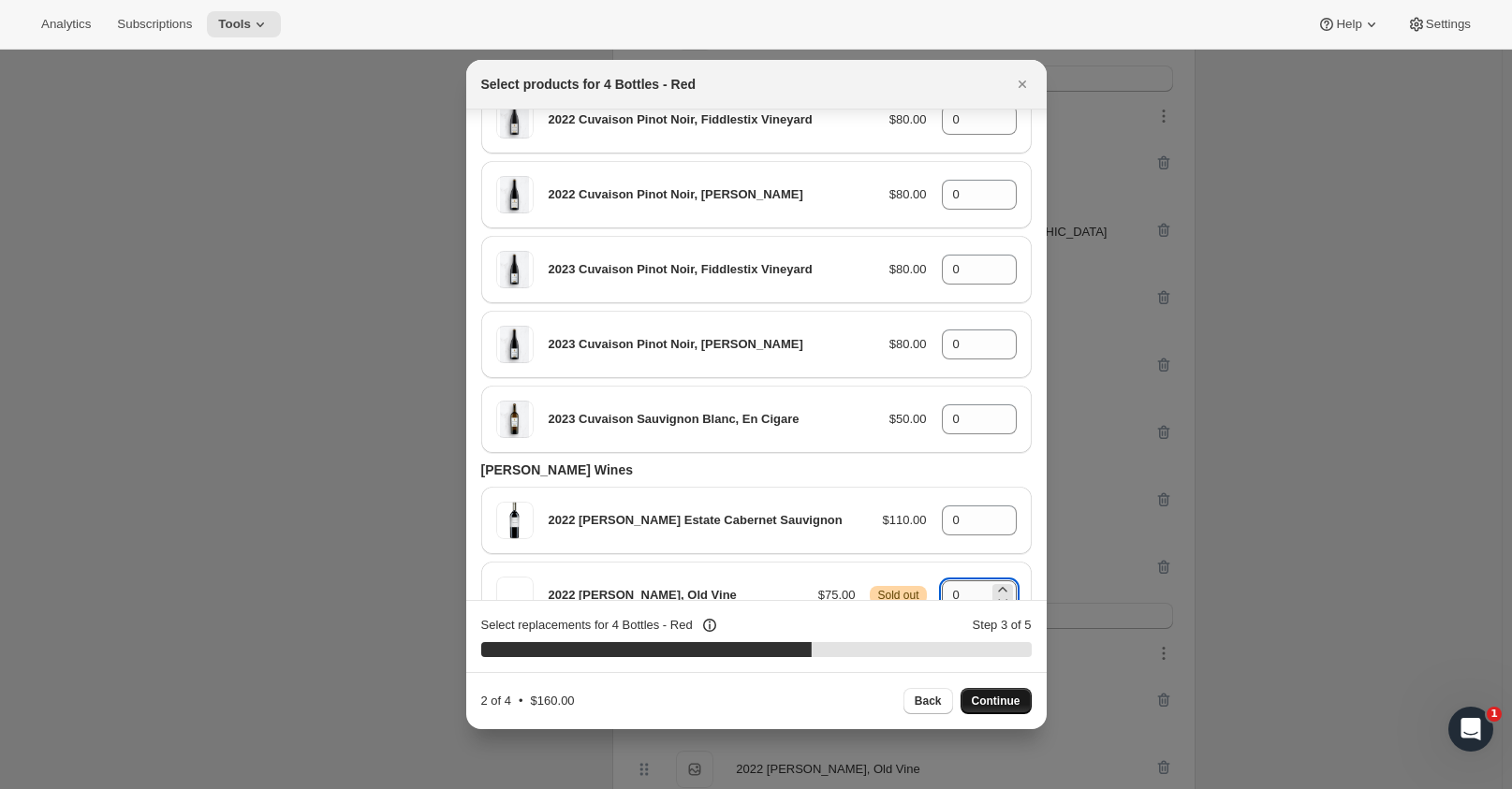
click at [972, 580] on input "0" at bounding box center [965, 594] width 47 height 30
click at [994, 580] on icon ":r24:" at bounding box center [1003, 590] width 19 height 19
type input "2"
click at [1005, 696] on span "Continue" at bounding box center [996, 702] width 49 height 15
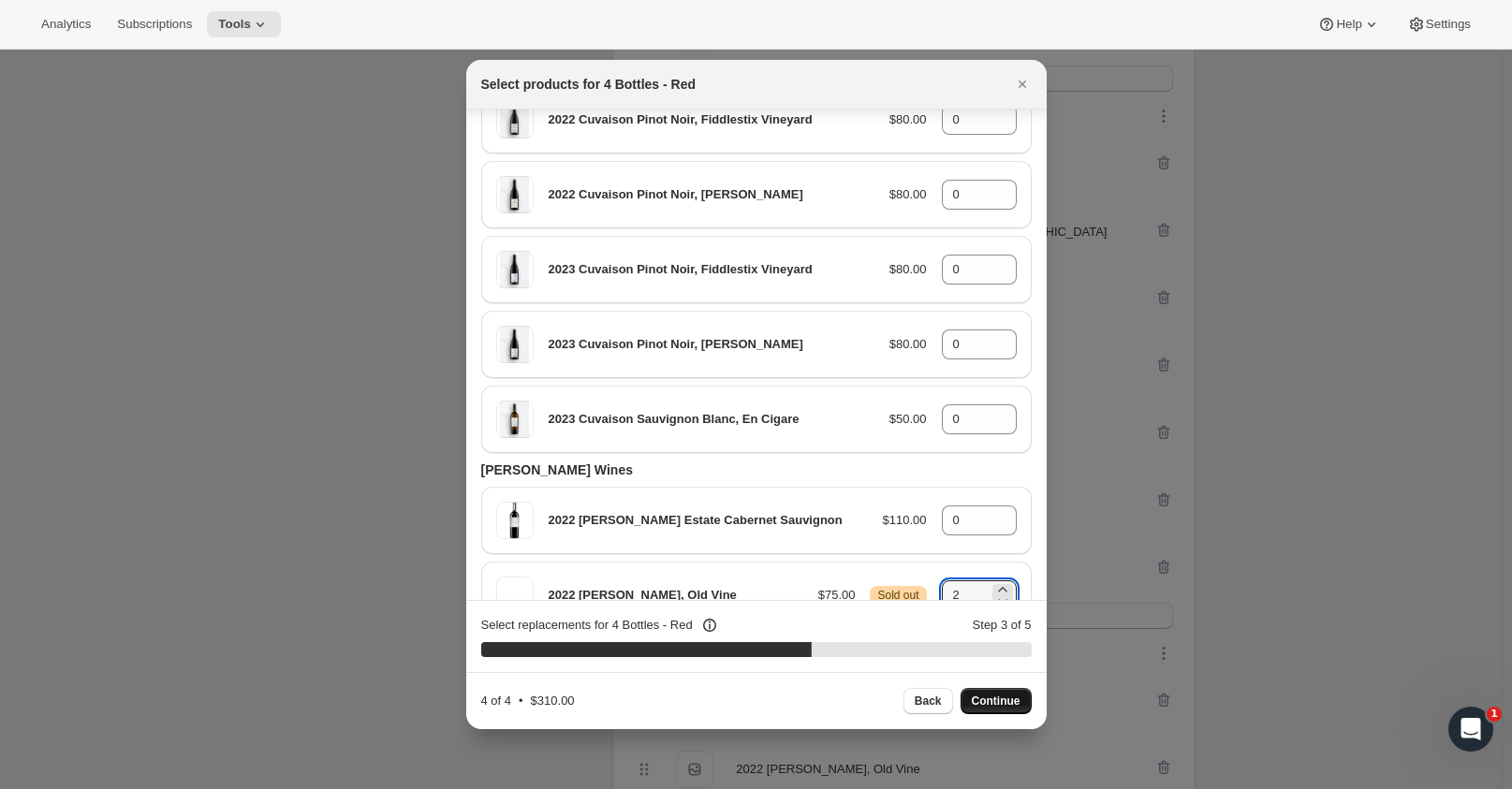
type input "0"
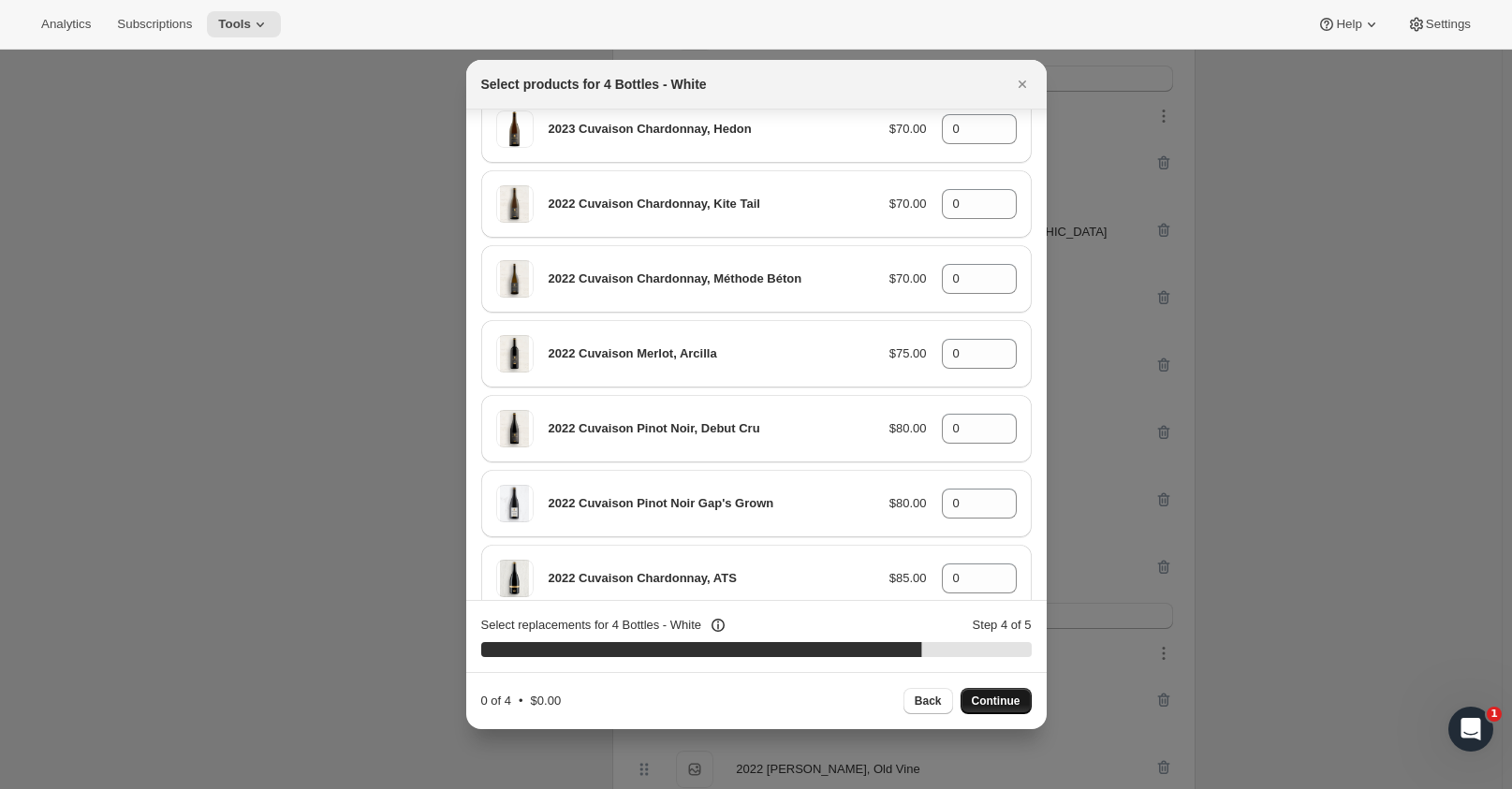
scroll to position [660, 0]
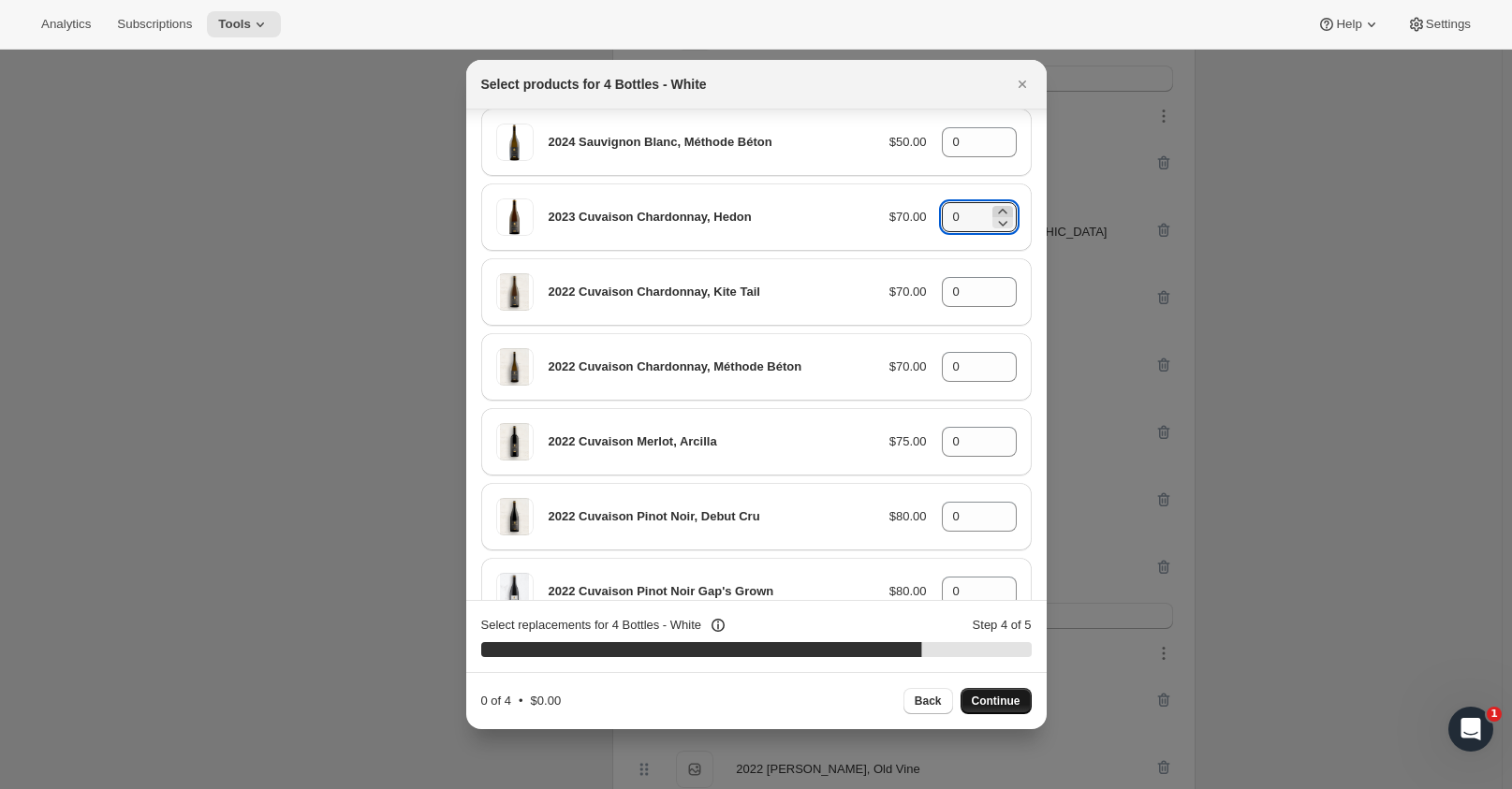
click at [998, 210] on icon ":r24:" at bounding box center [1002, 211] width 9 height 5
drag, startPoint x: 991, startPoint y: 211, endPoint x: 933, endPoint y: 256, distance: 73.4
click at [993, 211] on icon ":r24:" at bounding box center [1003, 212] width 19 height 19
type input "2"
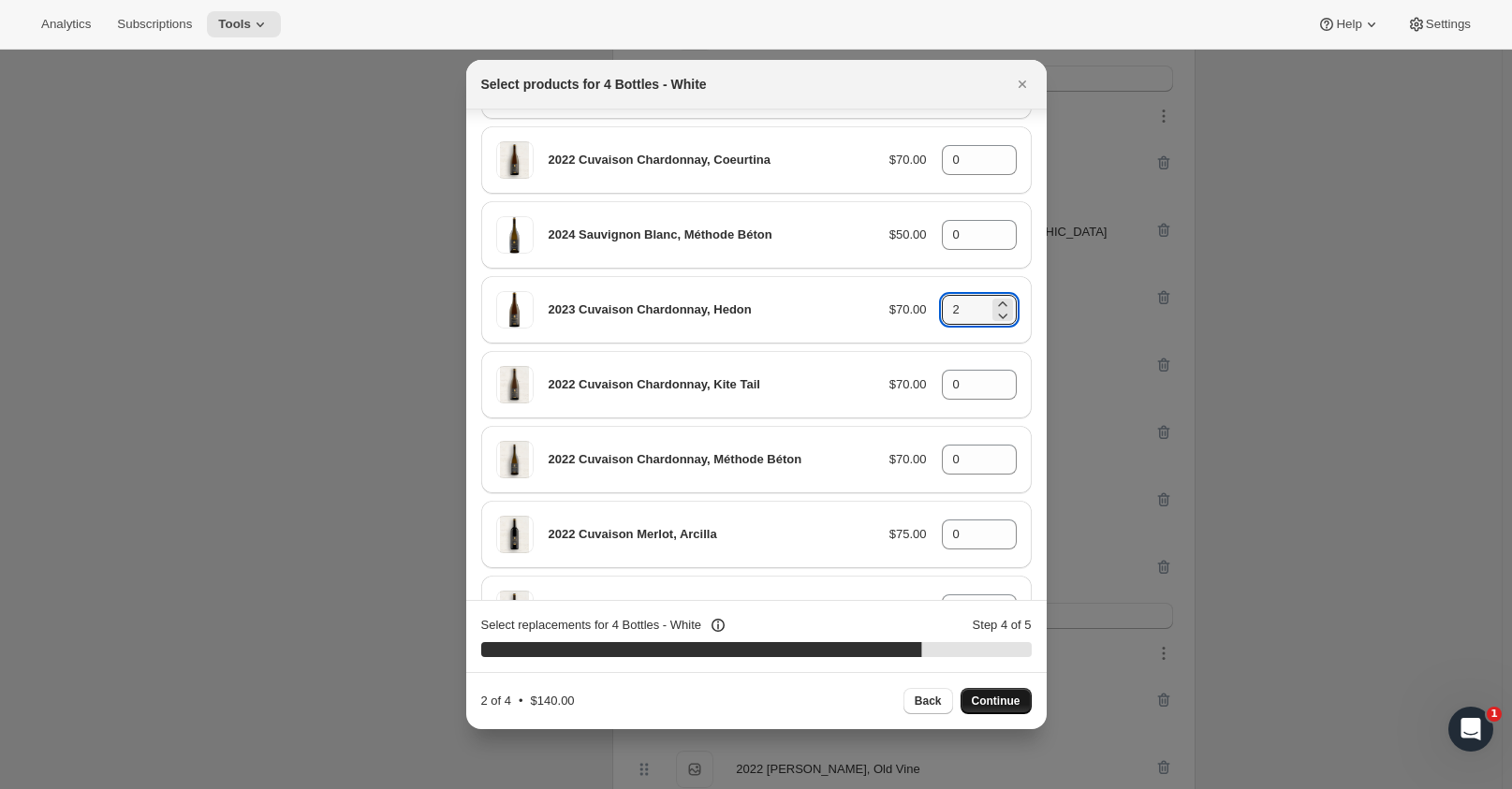
scroll to position [567, 0]
click at [997, 226] on icon ":r24:" at bounding box center [1003, 230] width 19 height 19
drag, startPoint x: 997, startPoint y: 226, endPoint x: 876, endPoint y: 397, distance: 209.5
click at [993, 227] on icon ":r24:" at bounding box center [1003, 230] width 19 height 19
type input "2"
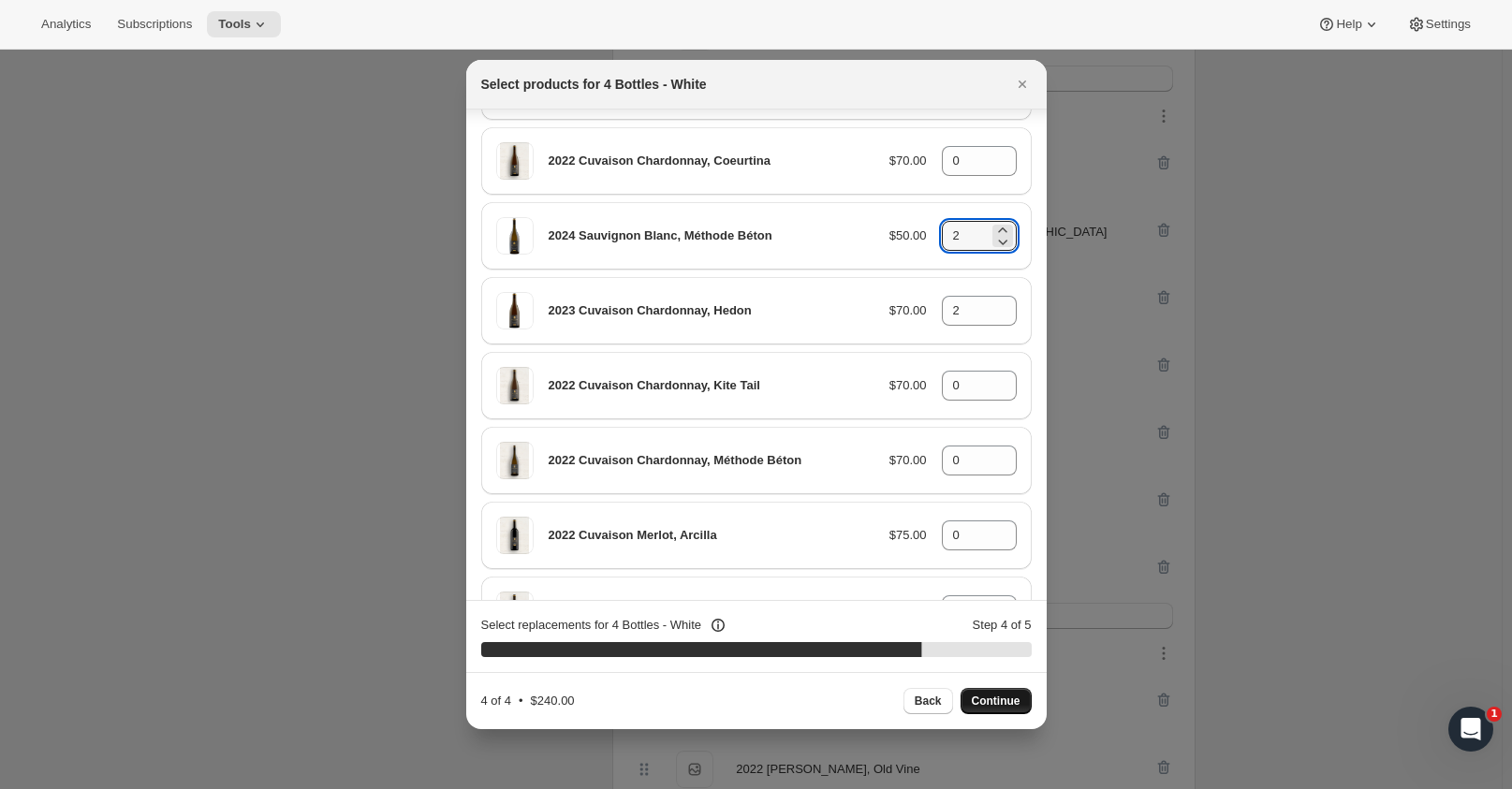
click at [1007, 692] on button "Continue" at bounding box center [996, 701] width 71 height 26
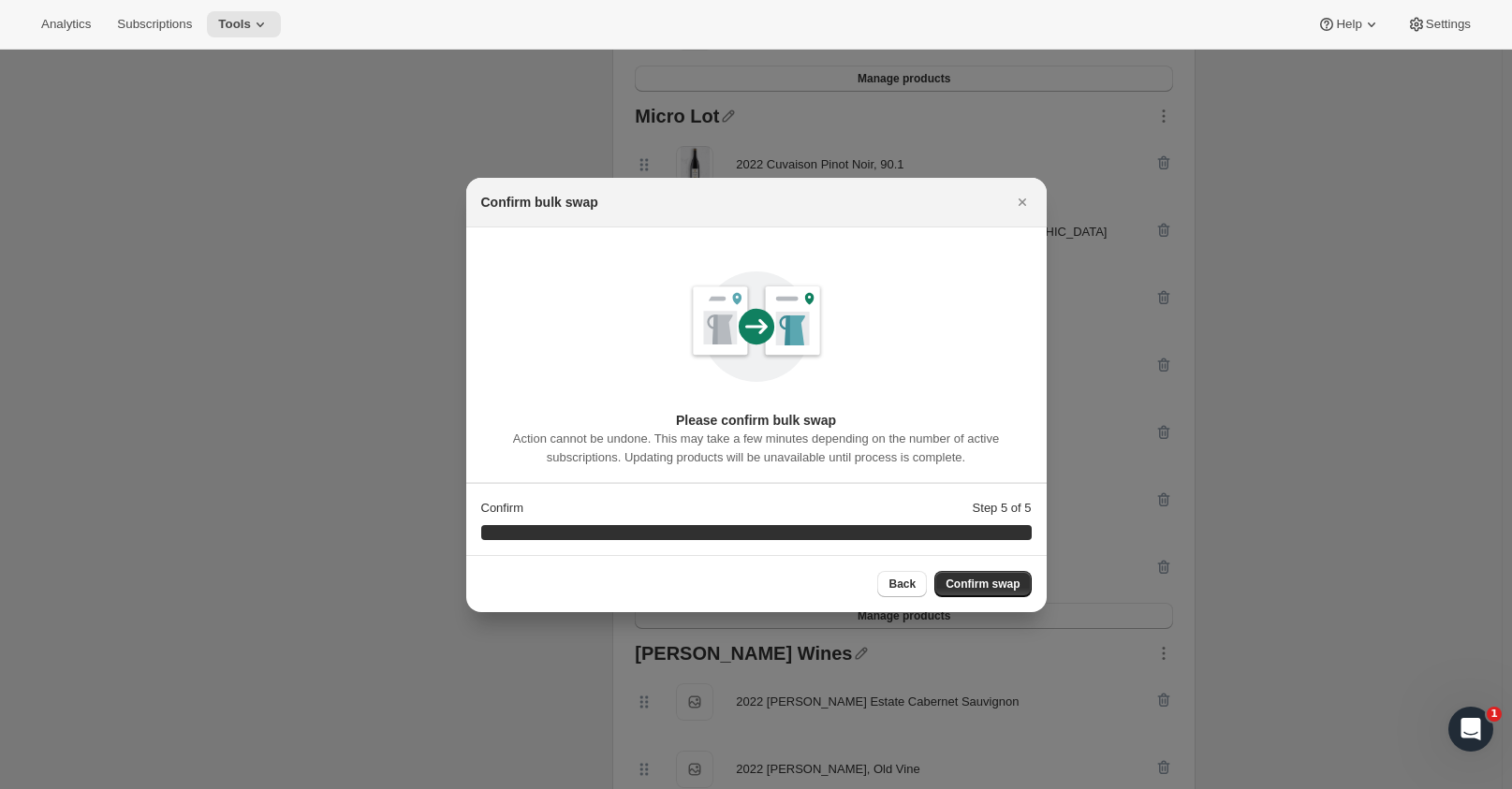
scroll to position [0, 0]
click at [904, 581] on span "Back" at bounding box center [902, 584] width 27 height 15
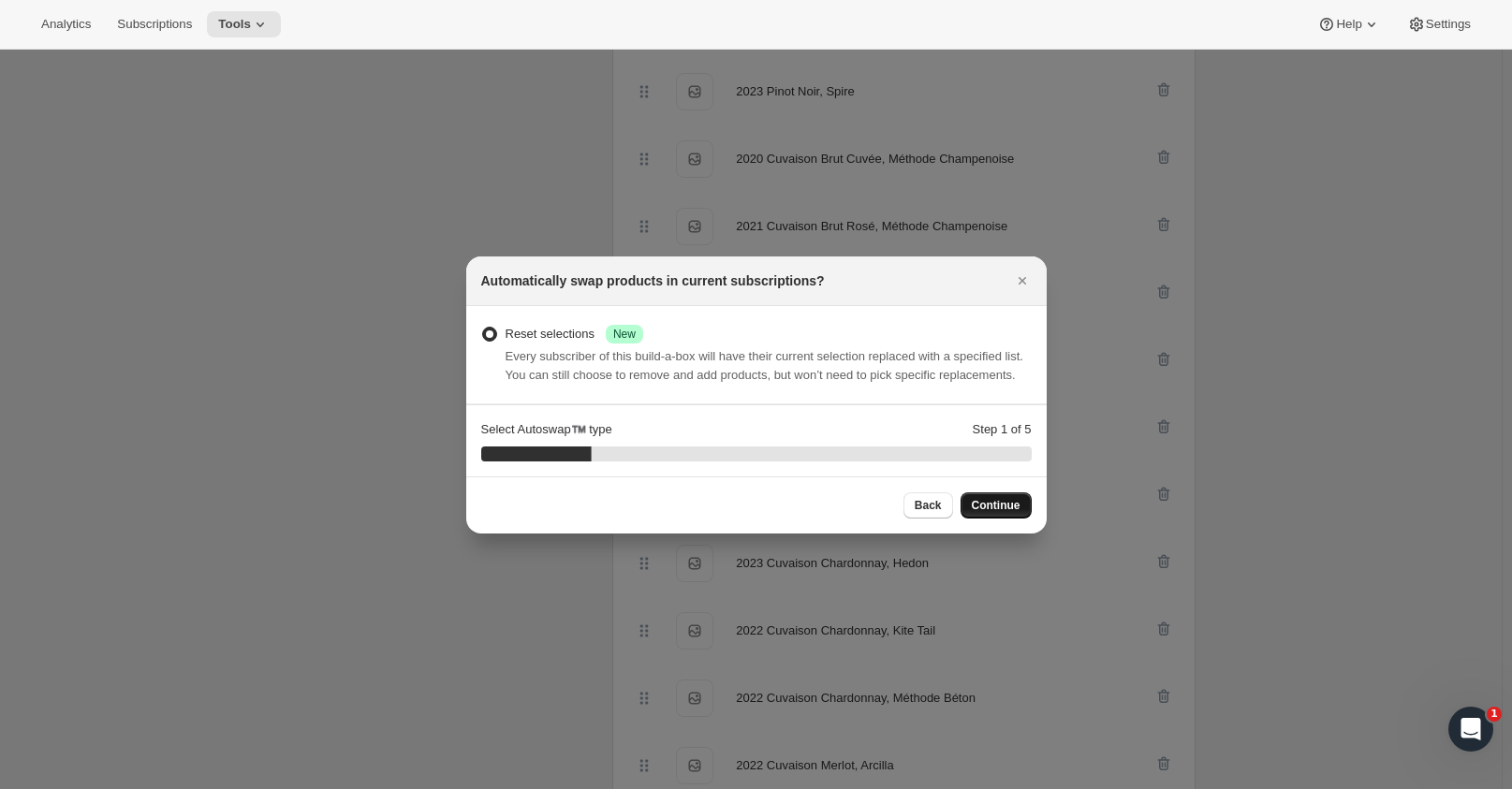
click at [1002, 502] on span "Continue" at bounding box center [996, 505] width 49 height 15
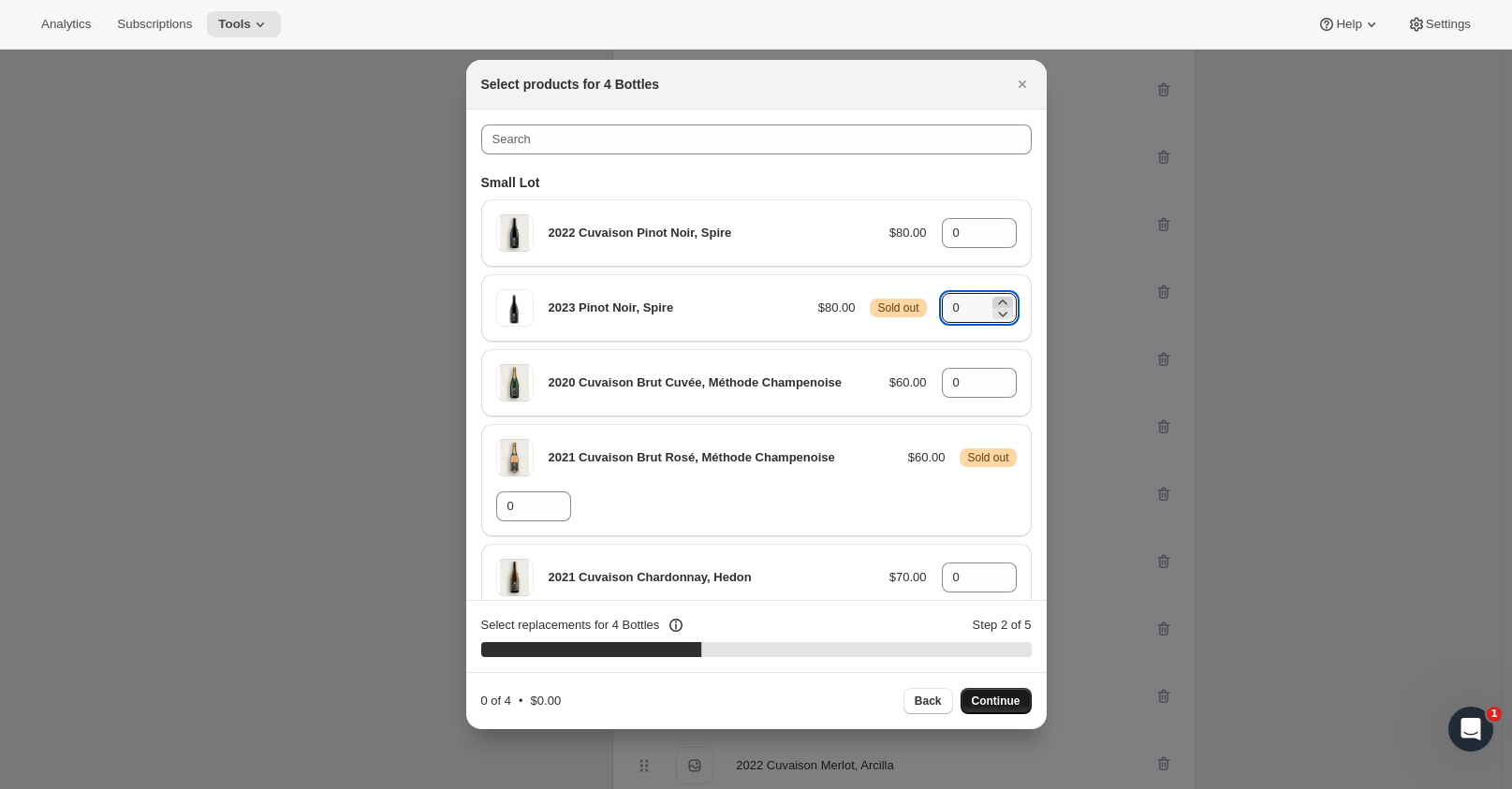
click at [999, 300] on icon ":r24:" at bounding box center [1003, 303] width 19 height 19
type input "1"
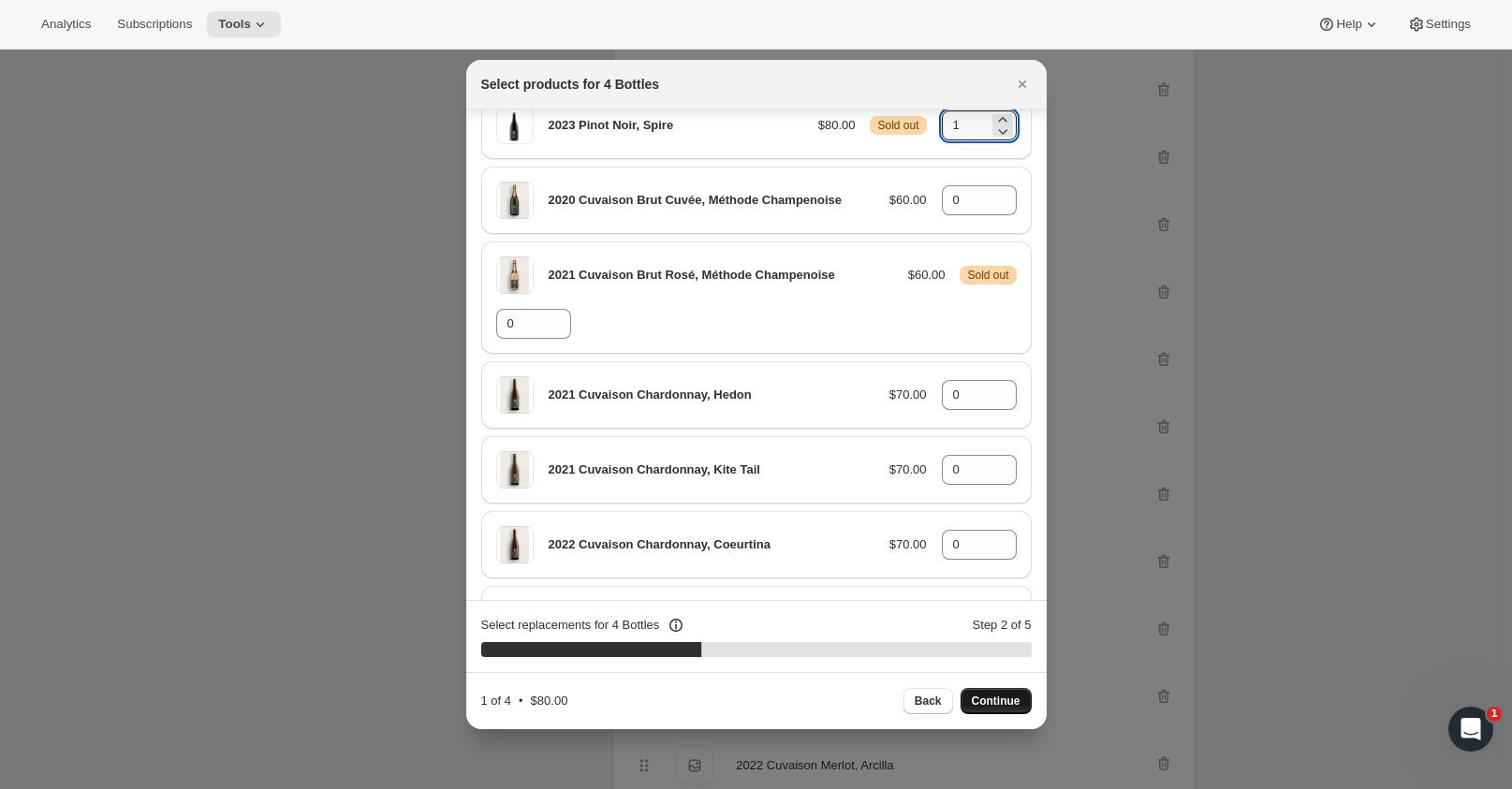
scroll to position [281, 0]
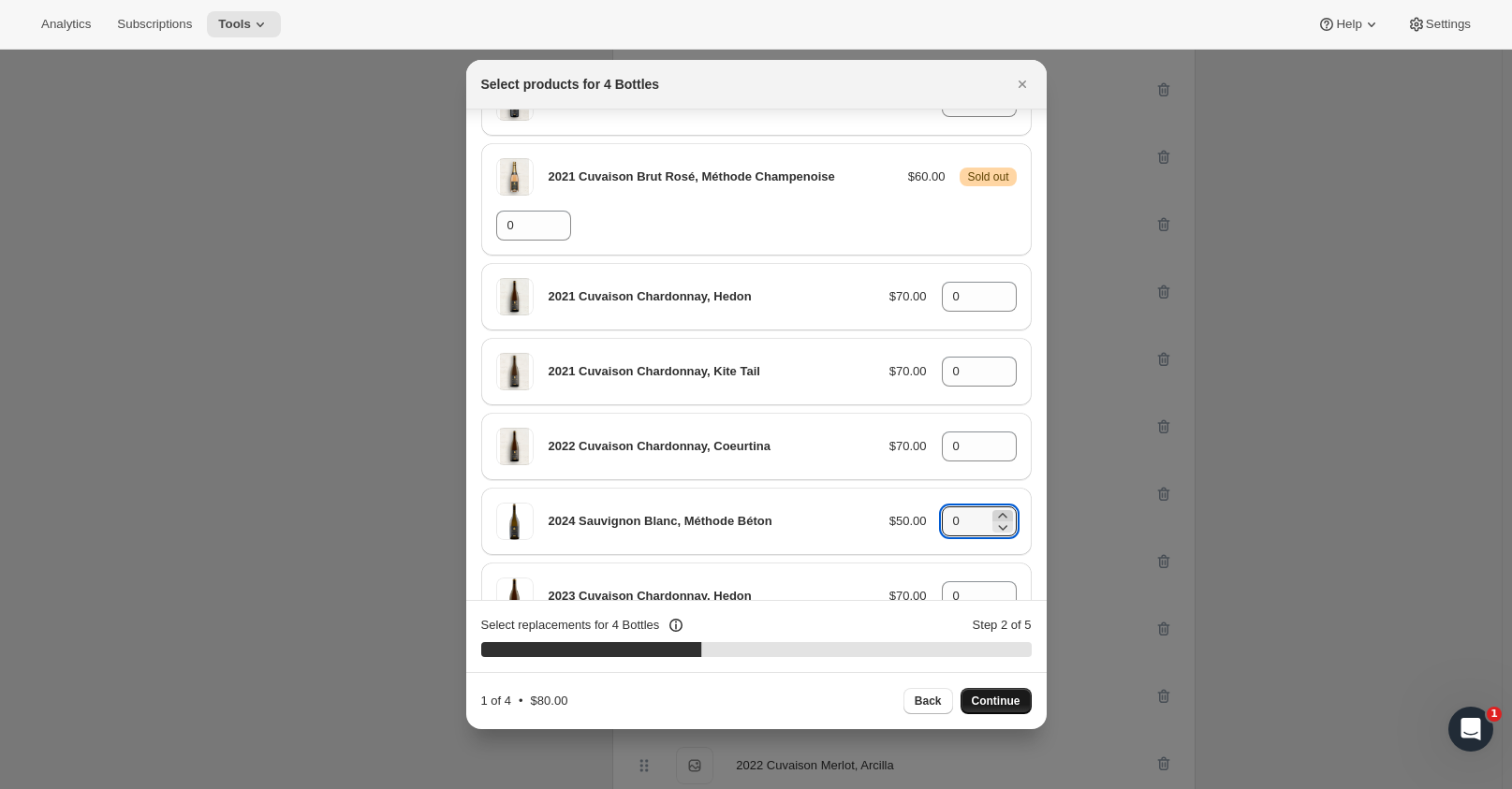
click at [998, 514] on icon ":r24:" at bounding box center [1002, 515] width 9 height 5
type input "1"
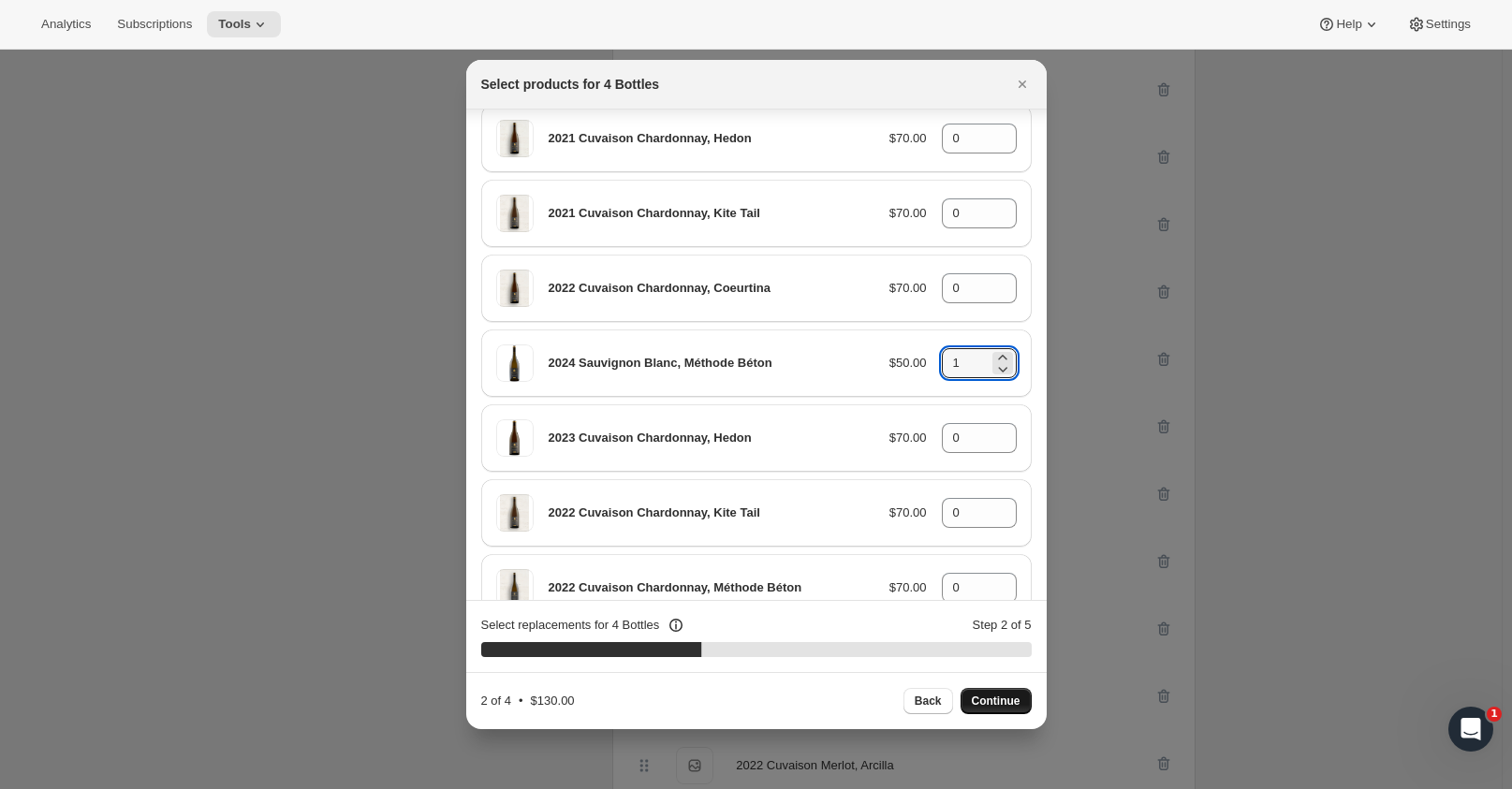
scroll to position [468, 0]
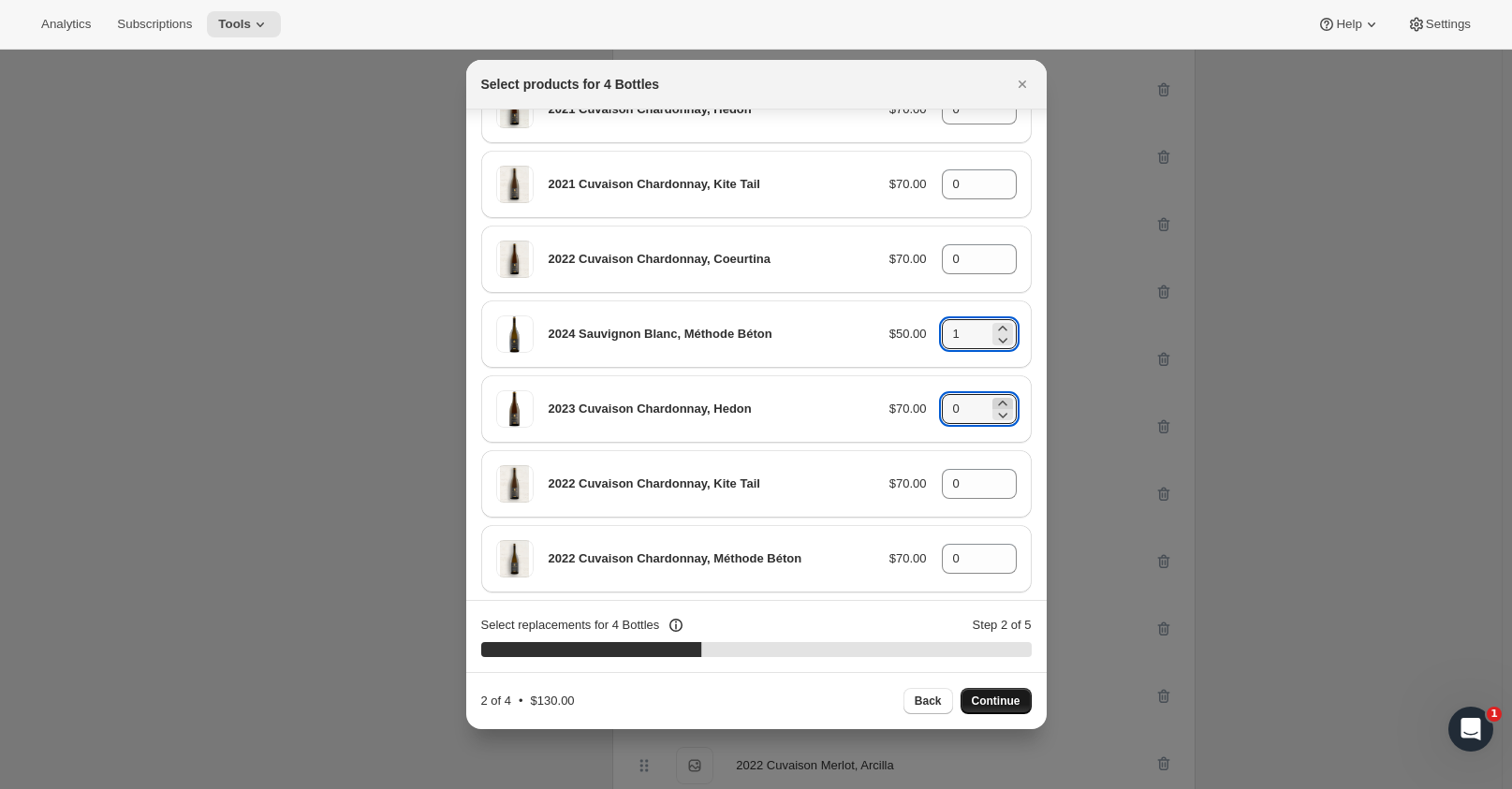
click at [993, 400] on icon ":r24:" at bounding box center [1003, 404] width 19 height 19
type input "1"
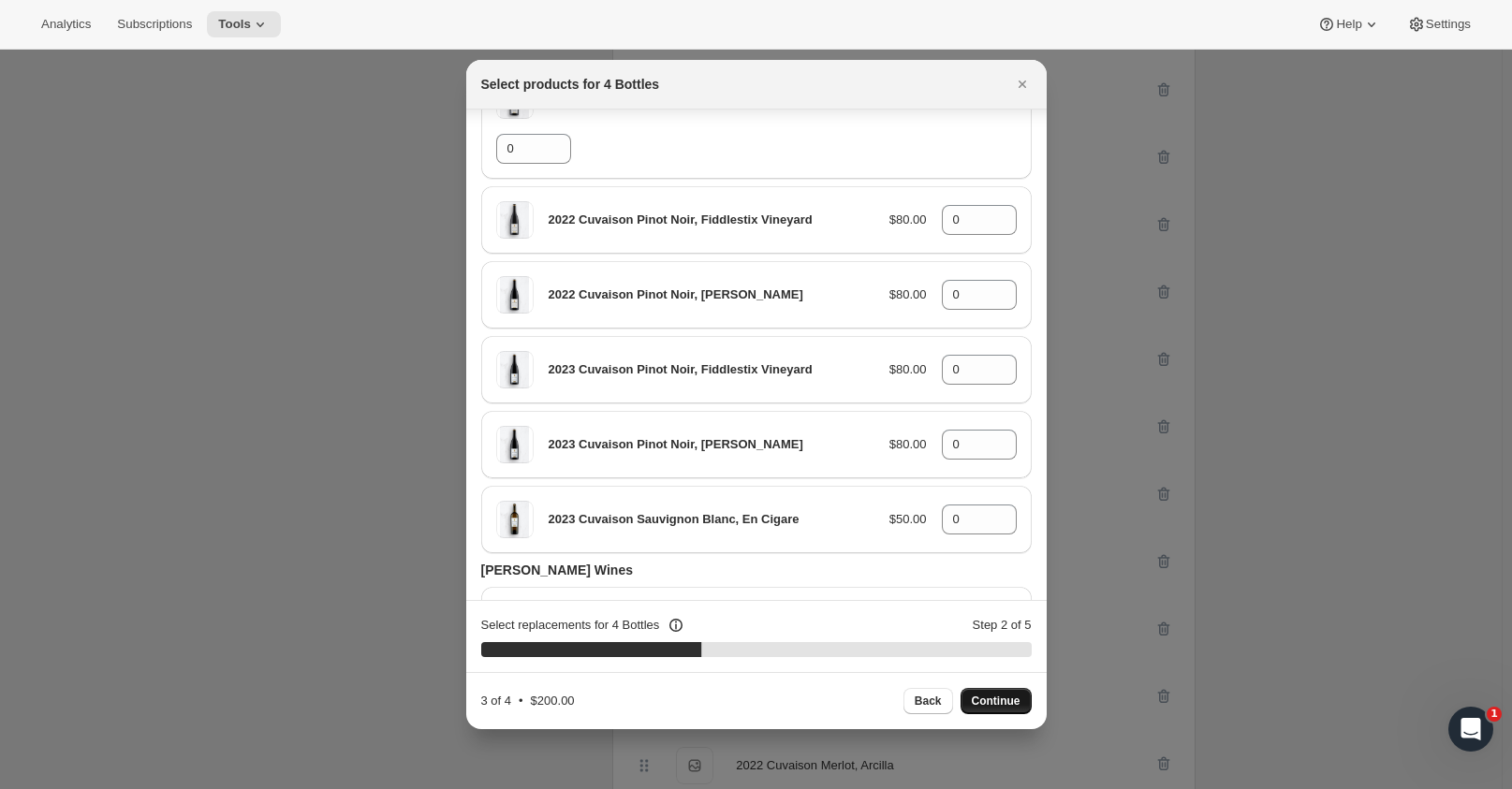
scroll to position [1571, 0]
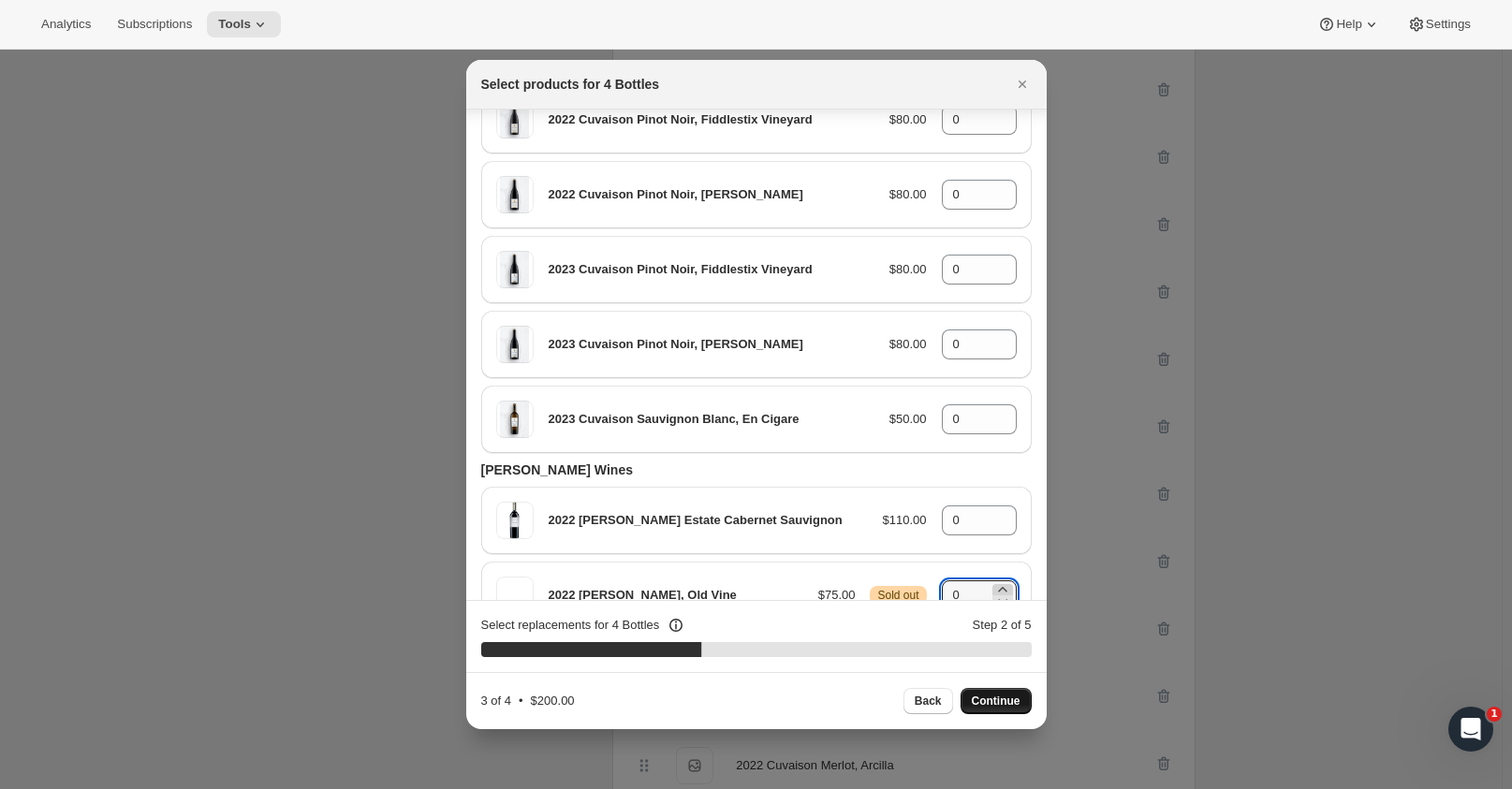
click at [996, 580] on icon ":r24:" at bounding box center [1003, 590] width 19 height 19
click at [829, 613] on section "Select replacements for 4 Bottles Step 2 of 5 40 %" at bounding box center [756, 637] width 580 height 71
click at [764, 581] on div "2022 [PERSON_NAME], Old Vine $75.00 Warning Sold out 1" at bounding box center [756, 595] width 550 height 67
click at [968, 580] on input "1" at bounding box center [965, 594] width 47 height 30
click at [998, 587] on icon ":r24:" at bounding box center [1002, 589] width 9 height 5
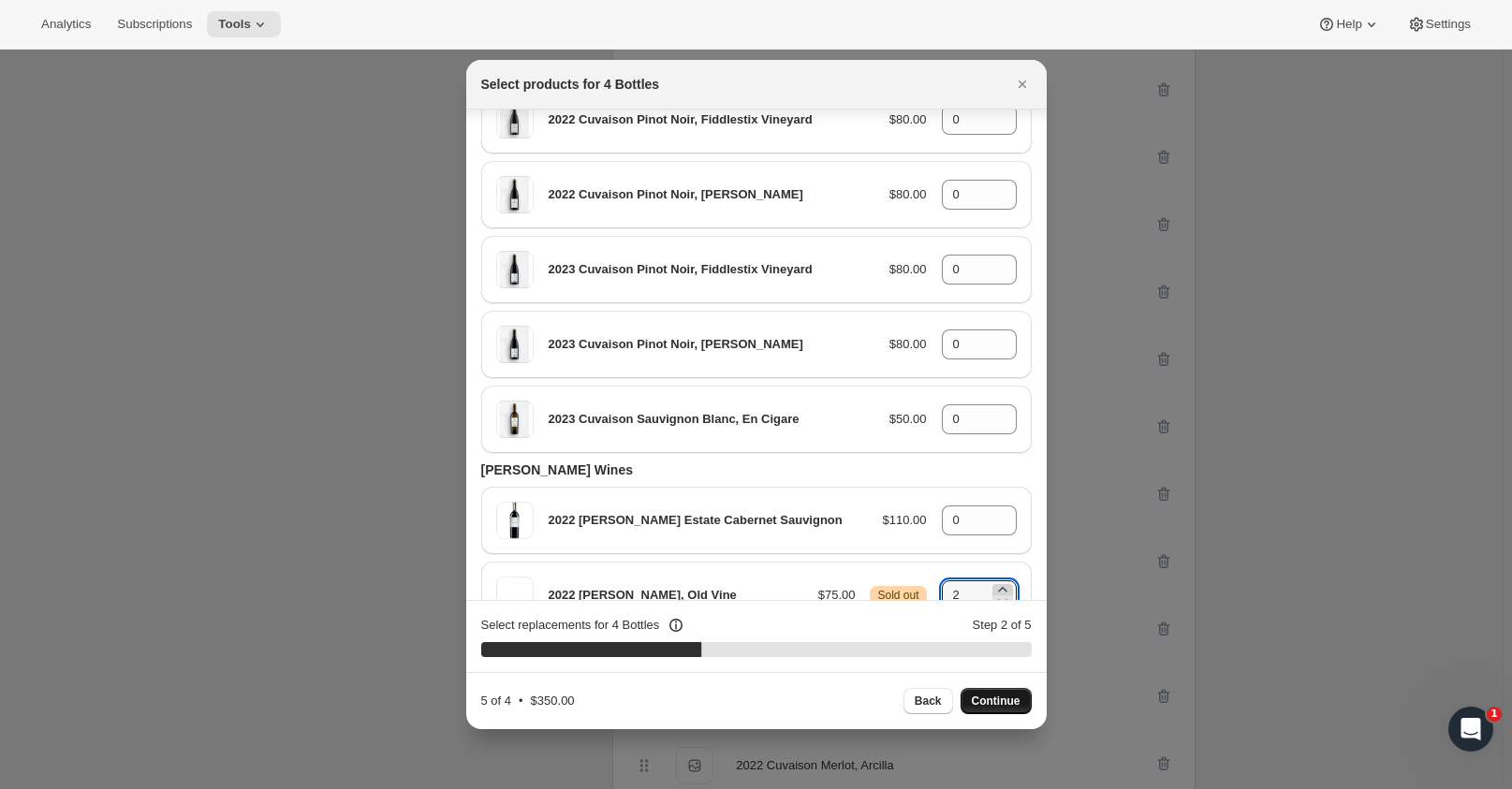
click at [999, 580] on icon ":r24:" at bounding box center [1003, 590] width 19 height 19
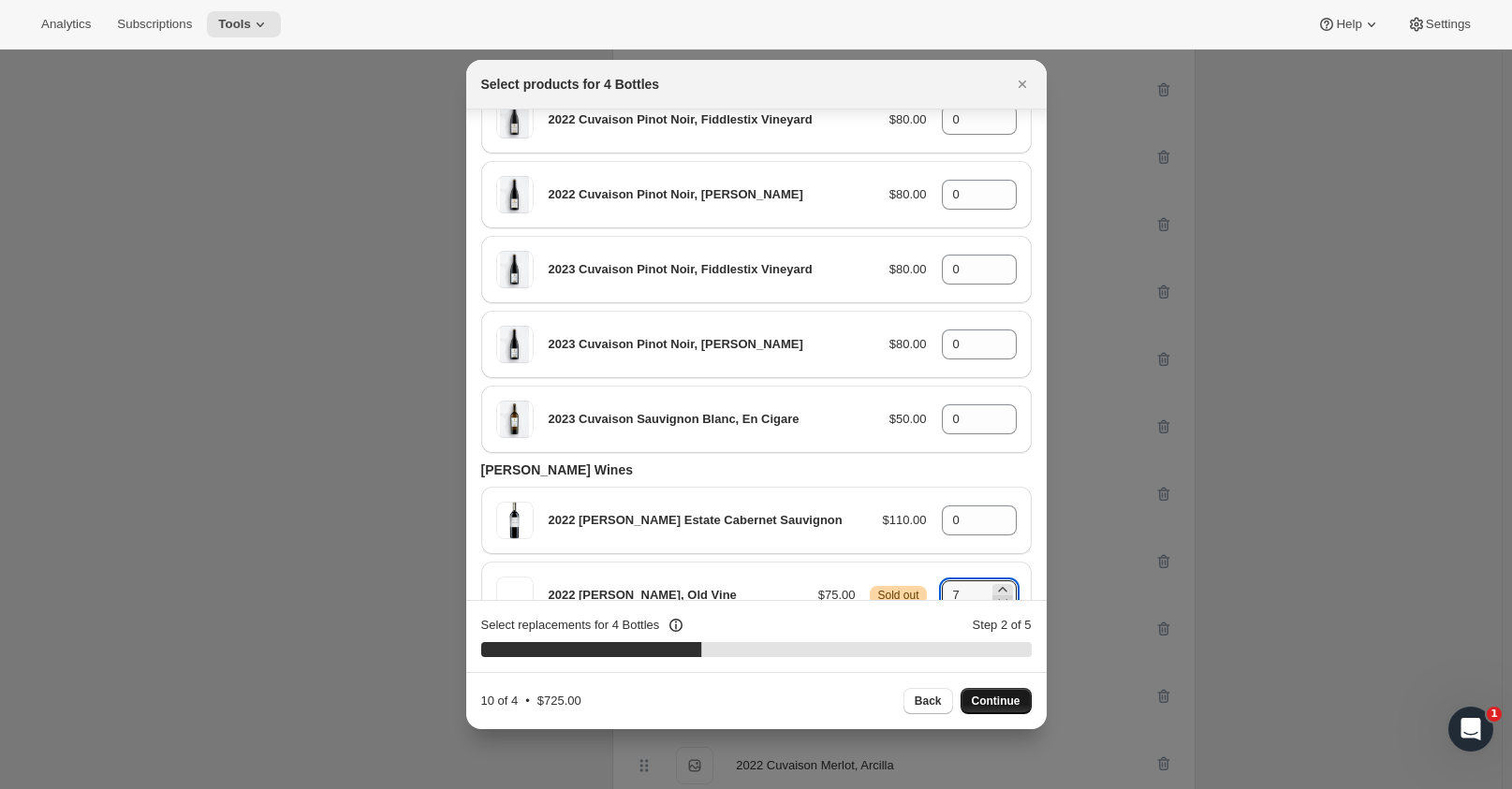
click at [993, 592] on icon ":r24:" at bounding box center [1003, 601] width 19 height 19
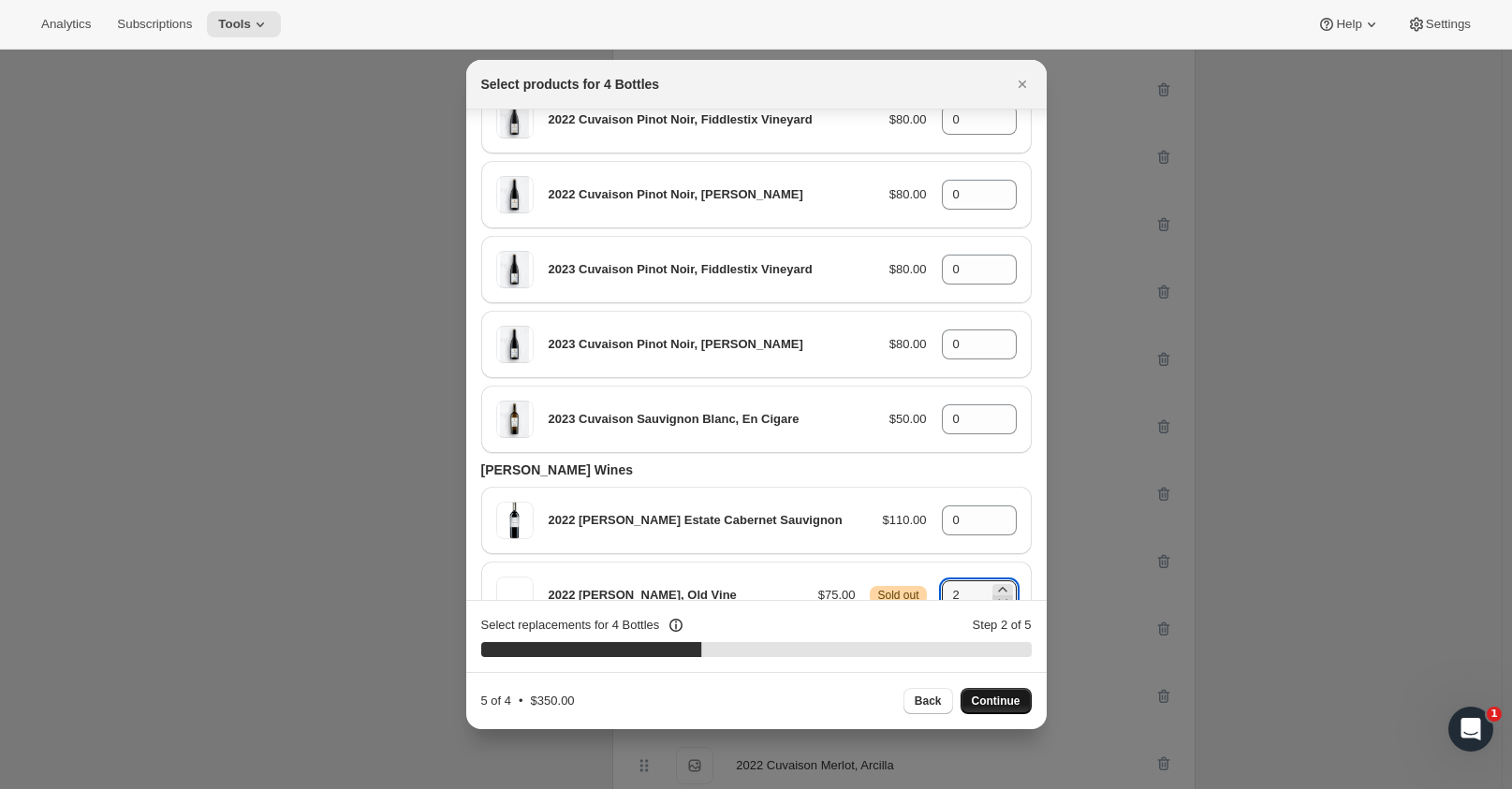
click at [993, 592] on icon ":r24:" at bounding box center [1003, 601] width 19 height 19
type input "1"
click at [785, 656] on div "40 %" at bounding box center [756, 650] width 550 height 15
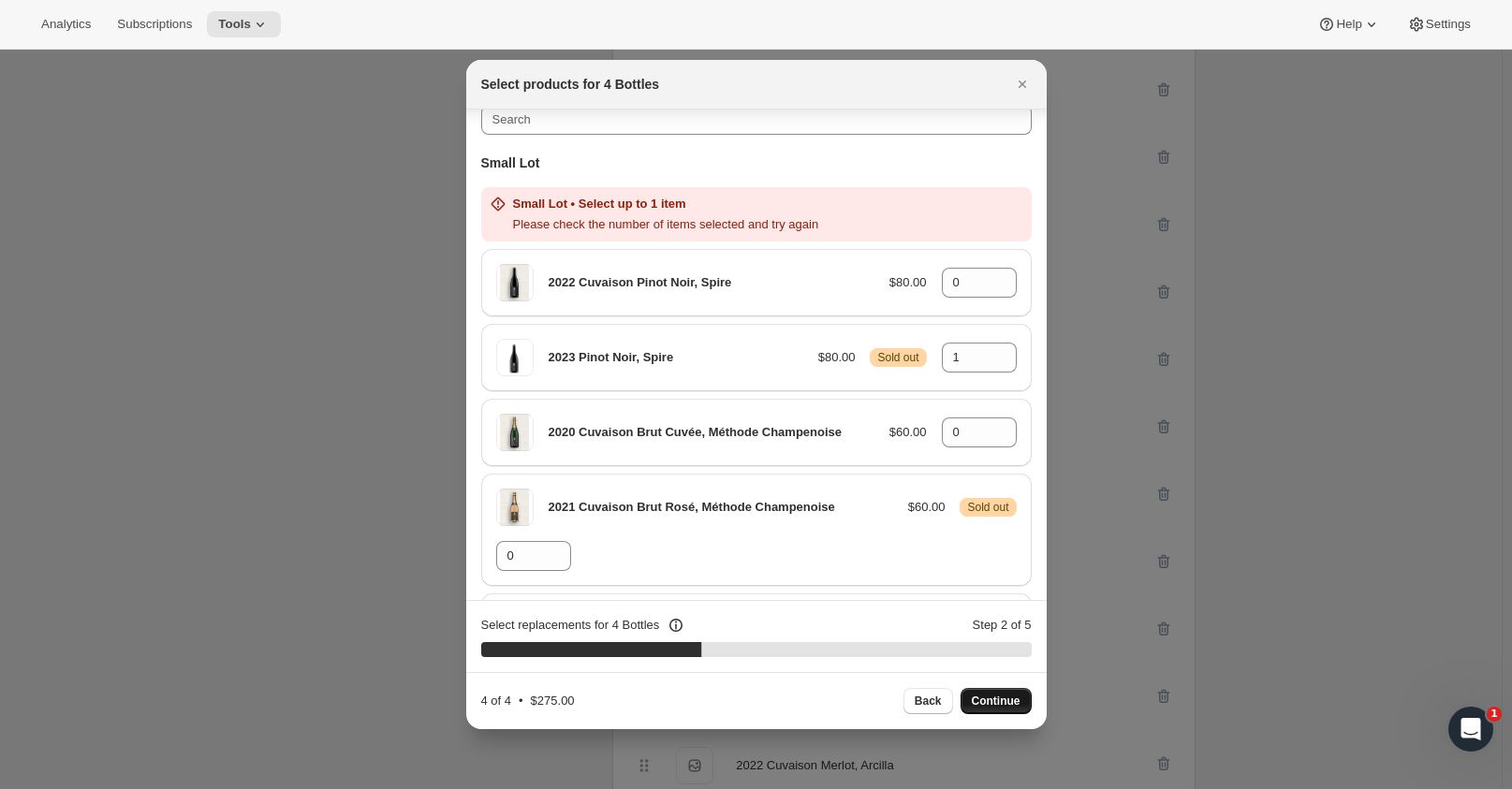
scroll to position [0, 0]
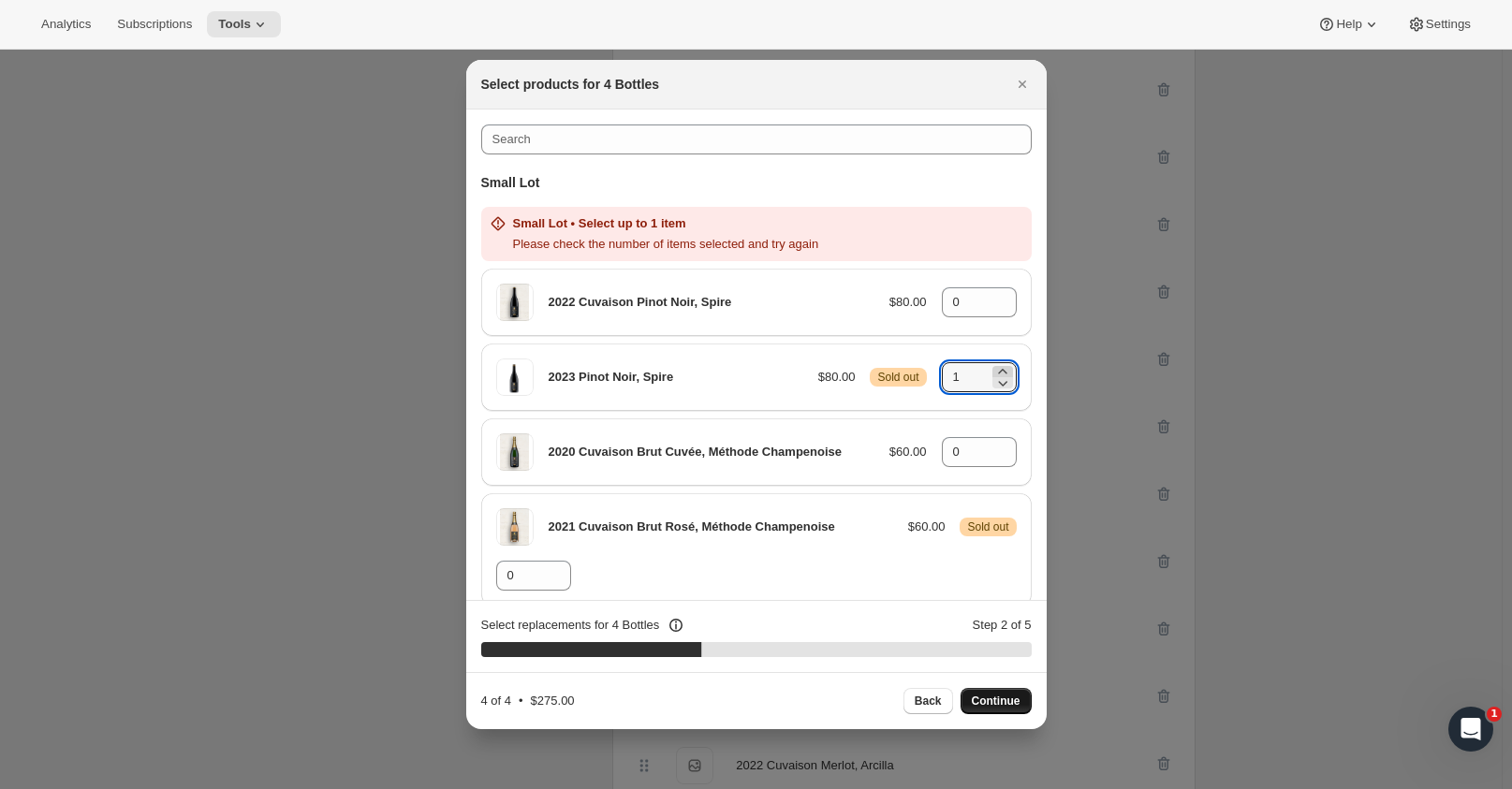
click at [996, 367] on icon ":r24:" at bounding box center [1003, 372] width 19 height 19
click at [993, 381] on icon ":r24:" at bounding box center [1003, 383] width 19 height 19
type input "1"
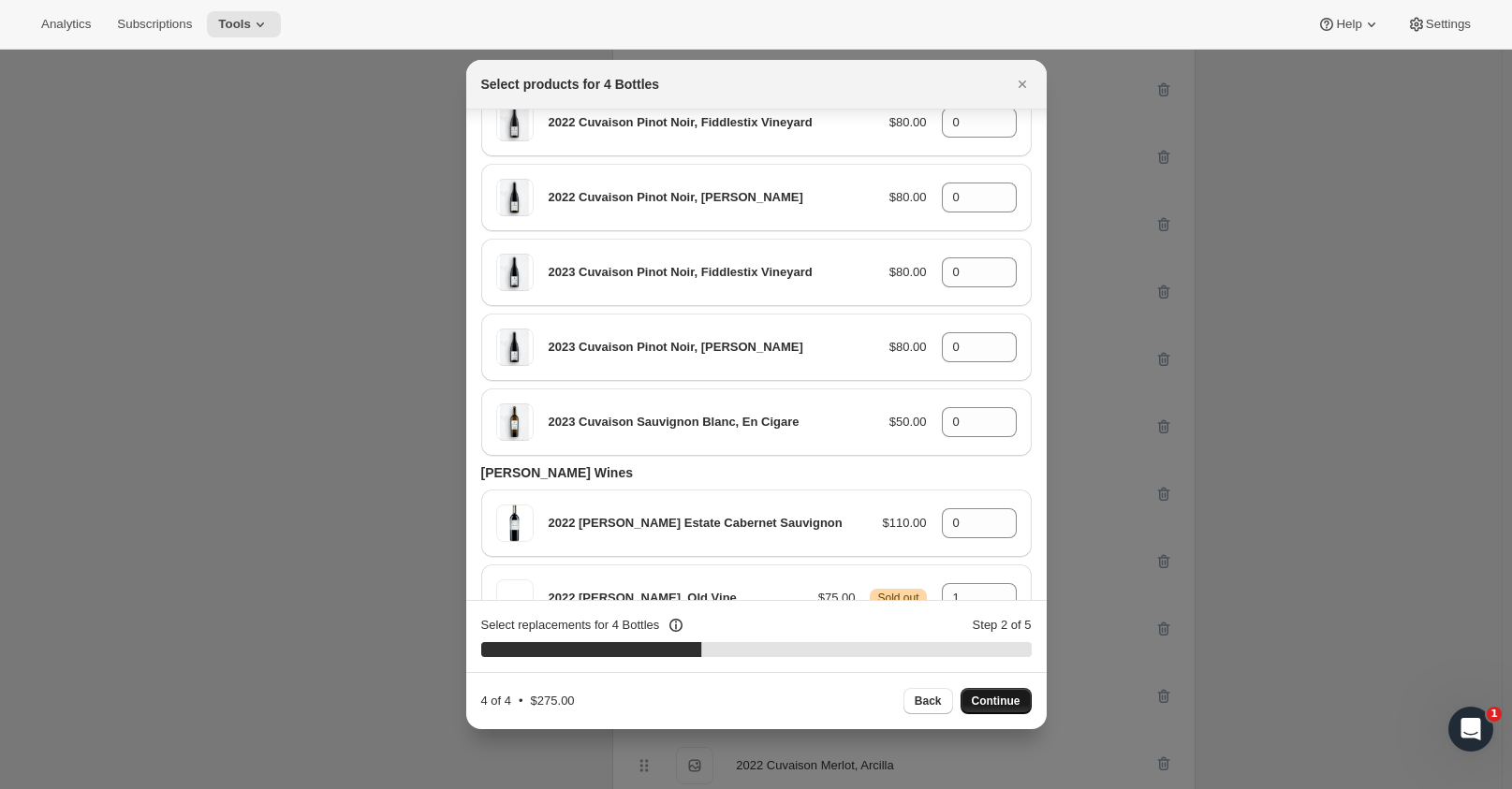
scroll to position [1571, 0]
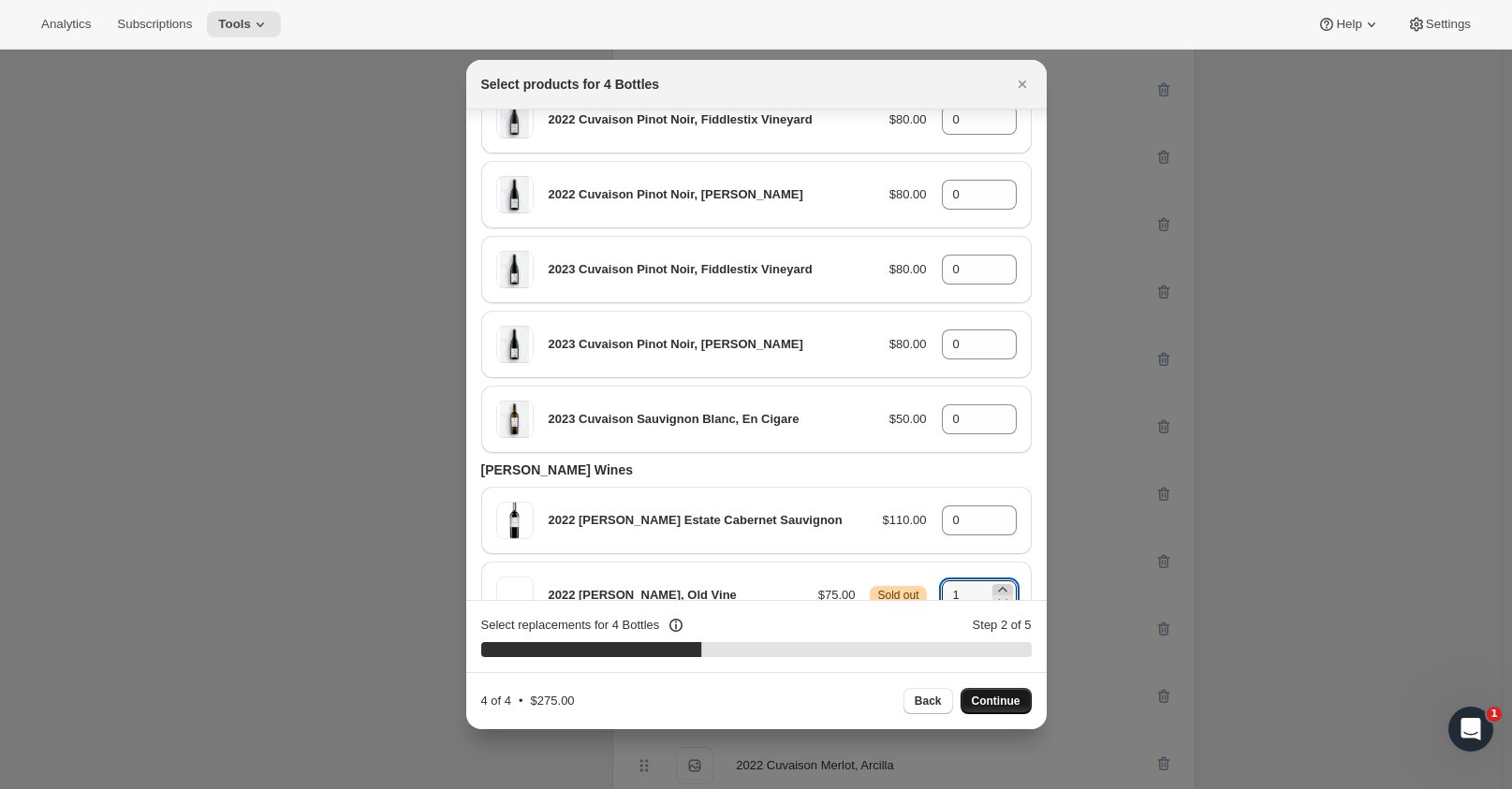
click at [994, 580] on icon ":r24:" at bounding box center [1003, 590] width 19 height 19
type input "2"
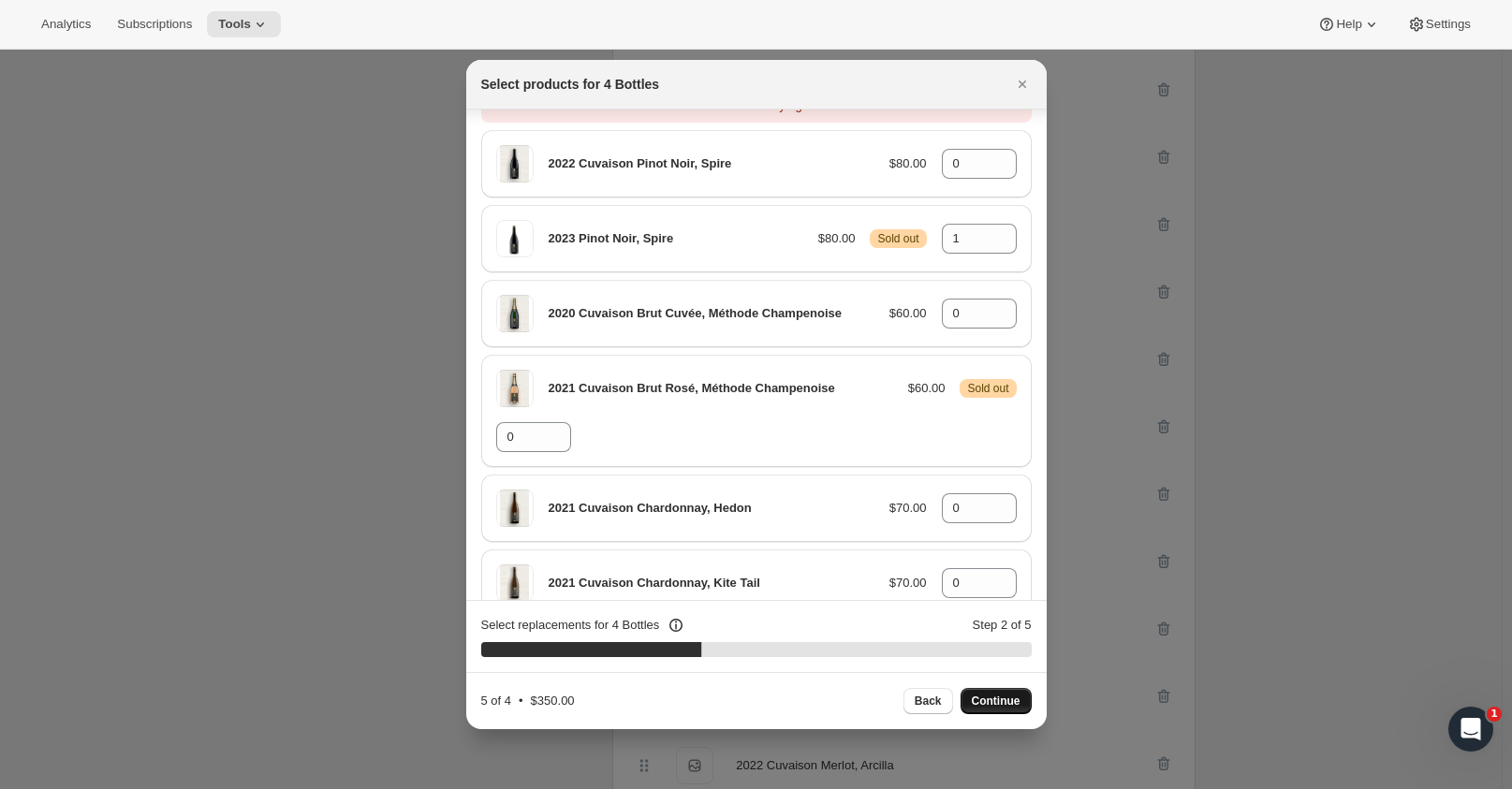
scroll to position [0, 0]
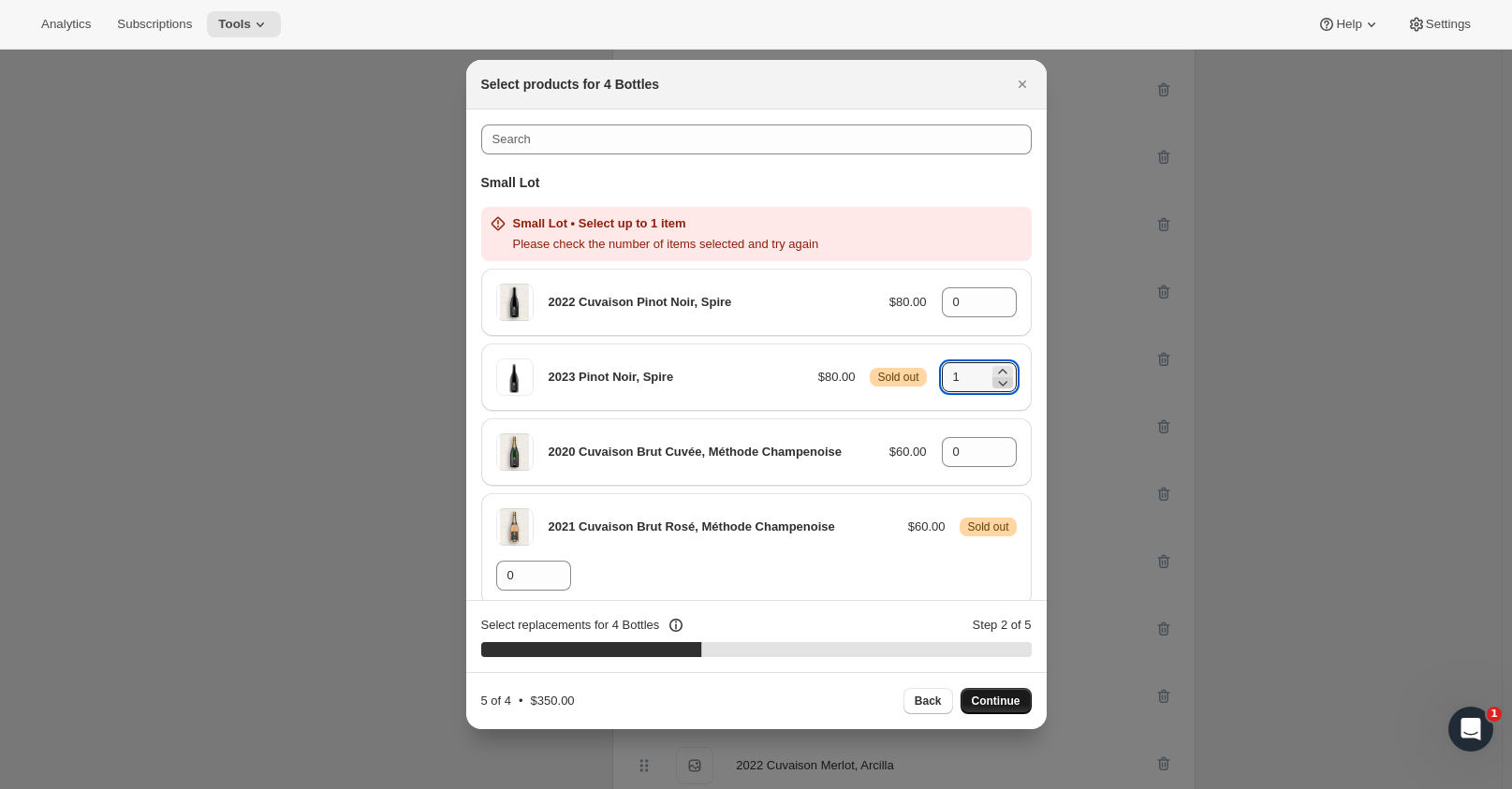
click at [1002, 378] on icon ":r24:" at bounding box center [1003, 383] width 19 height 19
type input "0"
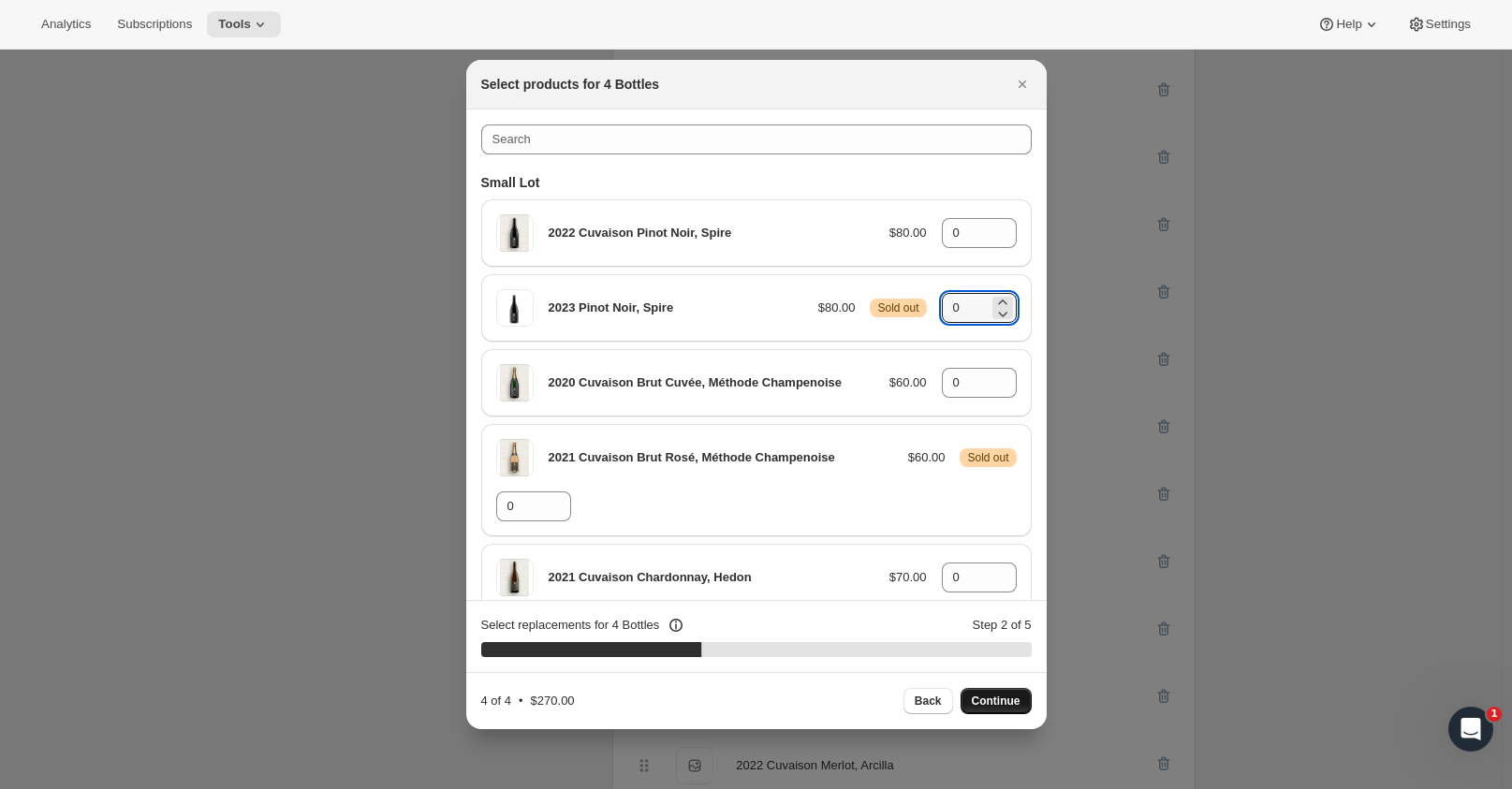
click at [1010, 698] on span "Continue" at bounding box center [996, 702] width 49 height 15
type input "0"
click at [995, 299] on icon ":r24:" at bounding box center [1003, 303] width 19 height 19
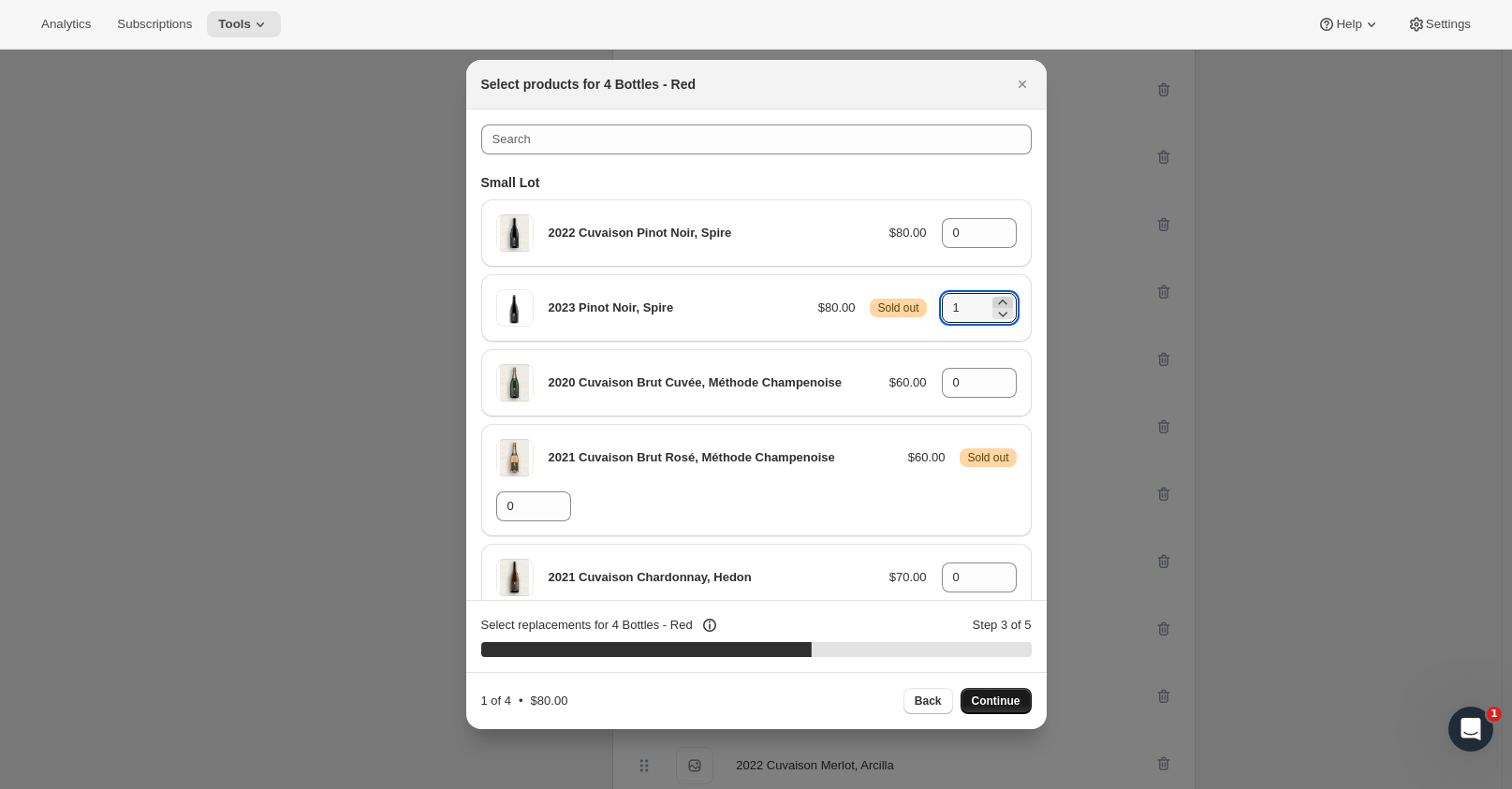
click at [995, 299] on icon ":r24:" at bounding box center [1003, 303] width 19 height 19
type input "2"
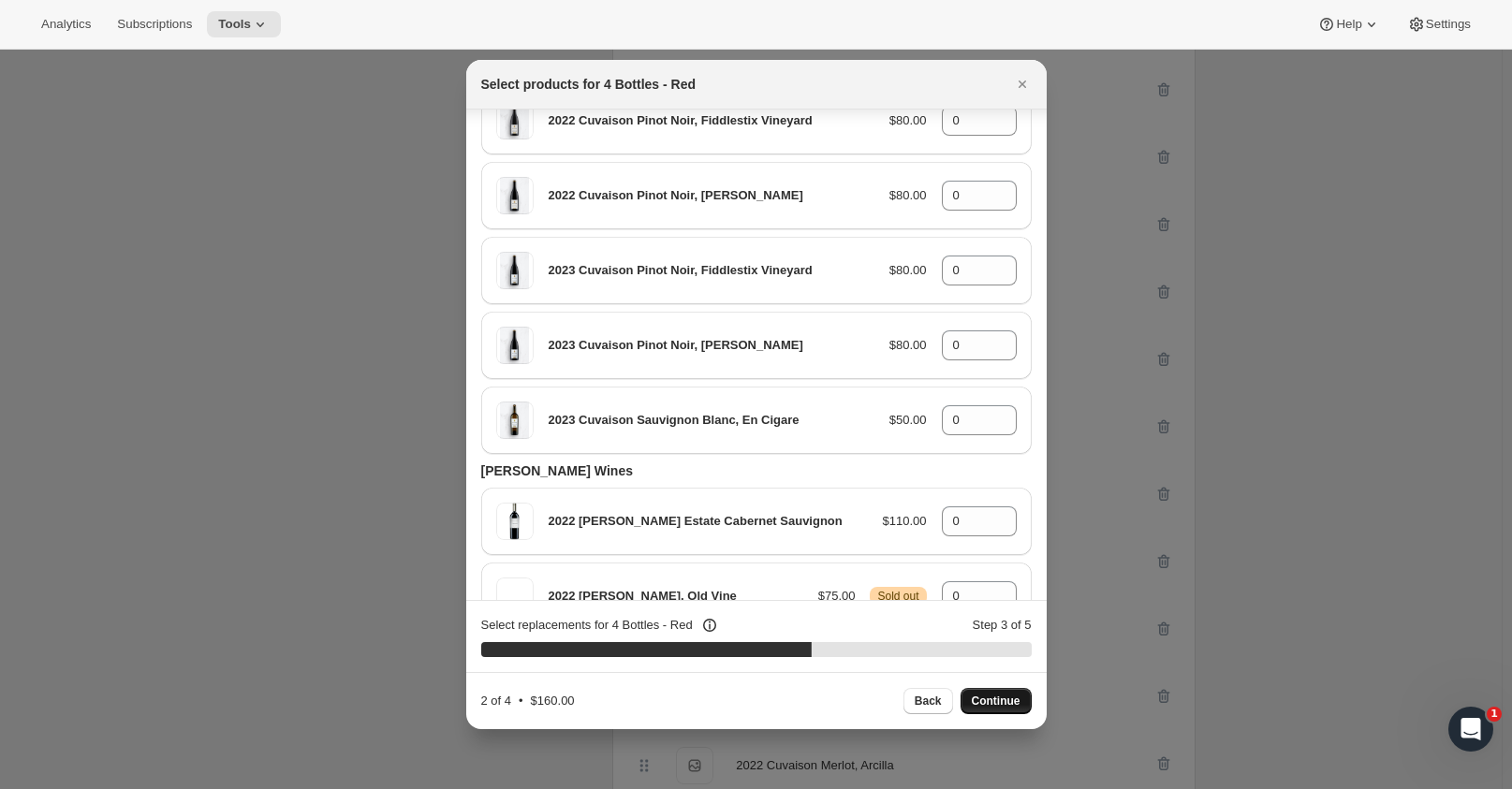
scroll to position [1502, 0]
click at [995, 580] on icon ":r24:" at bounding box center [1003, 590] width 19 height 19
type input "2"
click at [1000, 697] on span "Continue" at bounding box center [996, 702] width 49 height 15
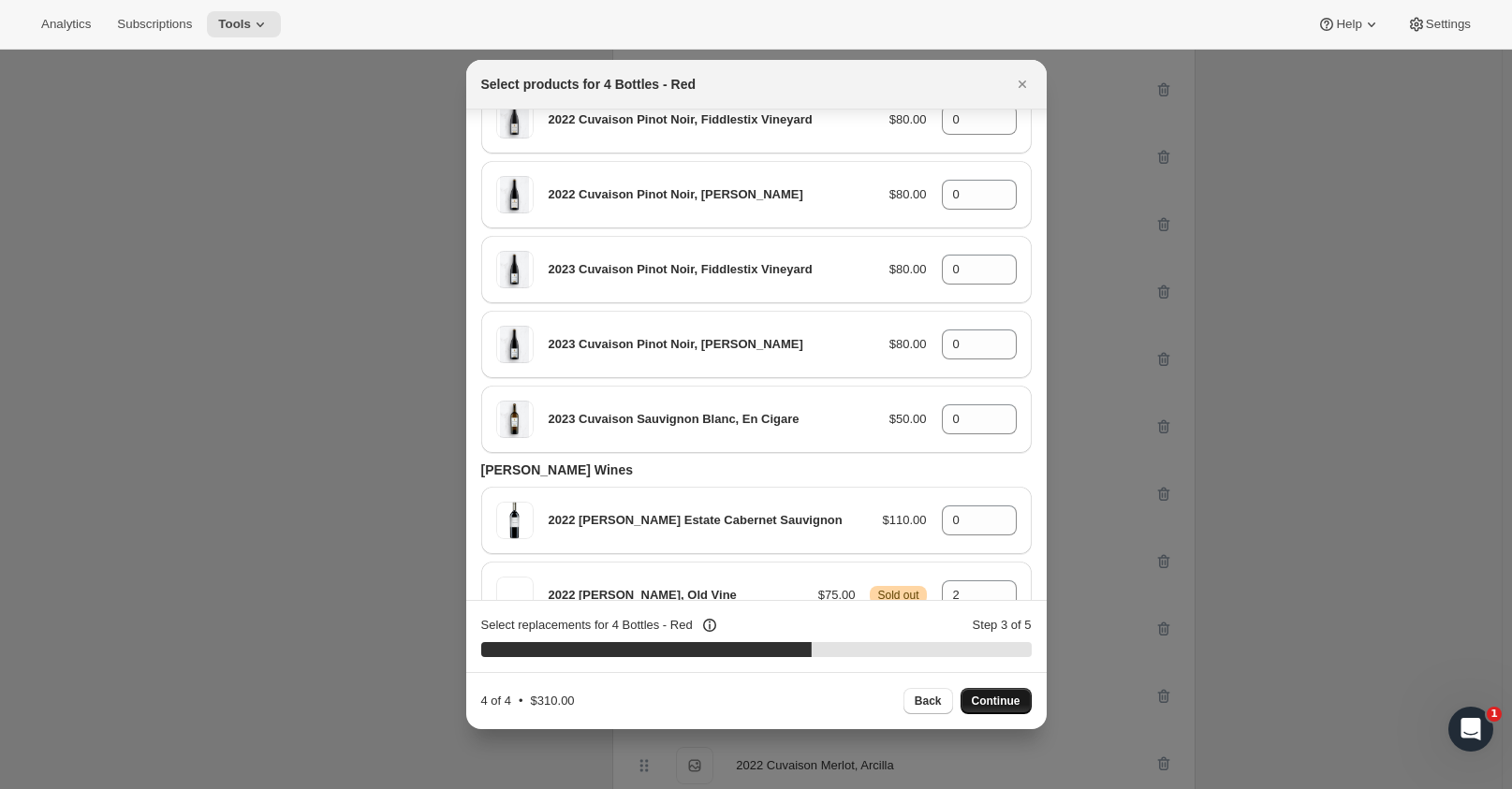
type input "0"
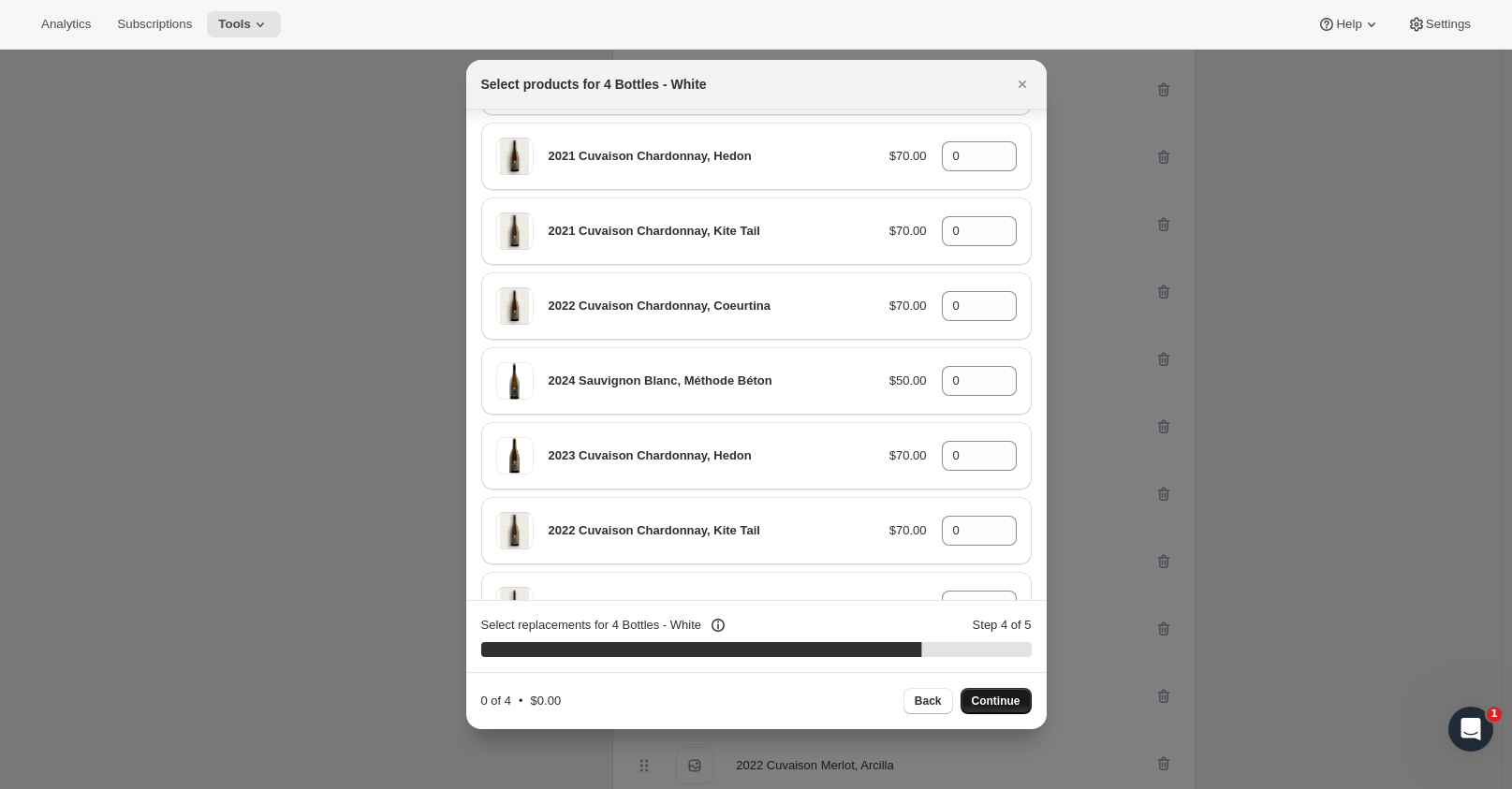
scroll to position [473, 0]
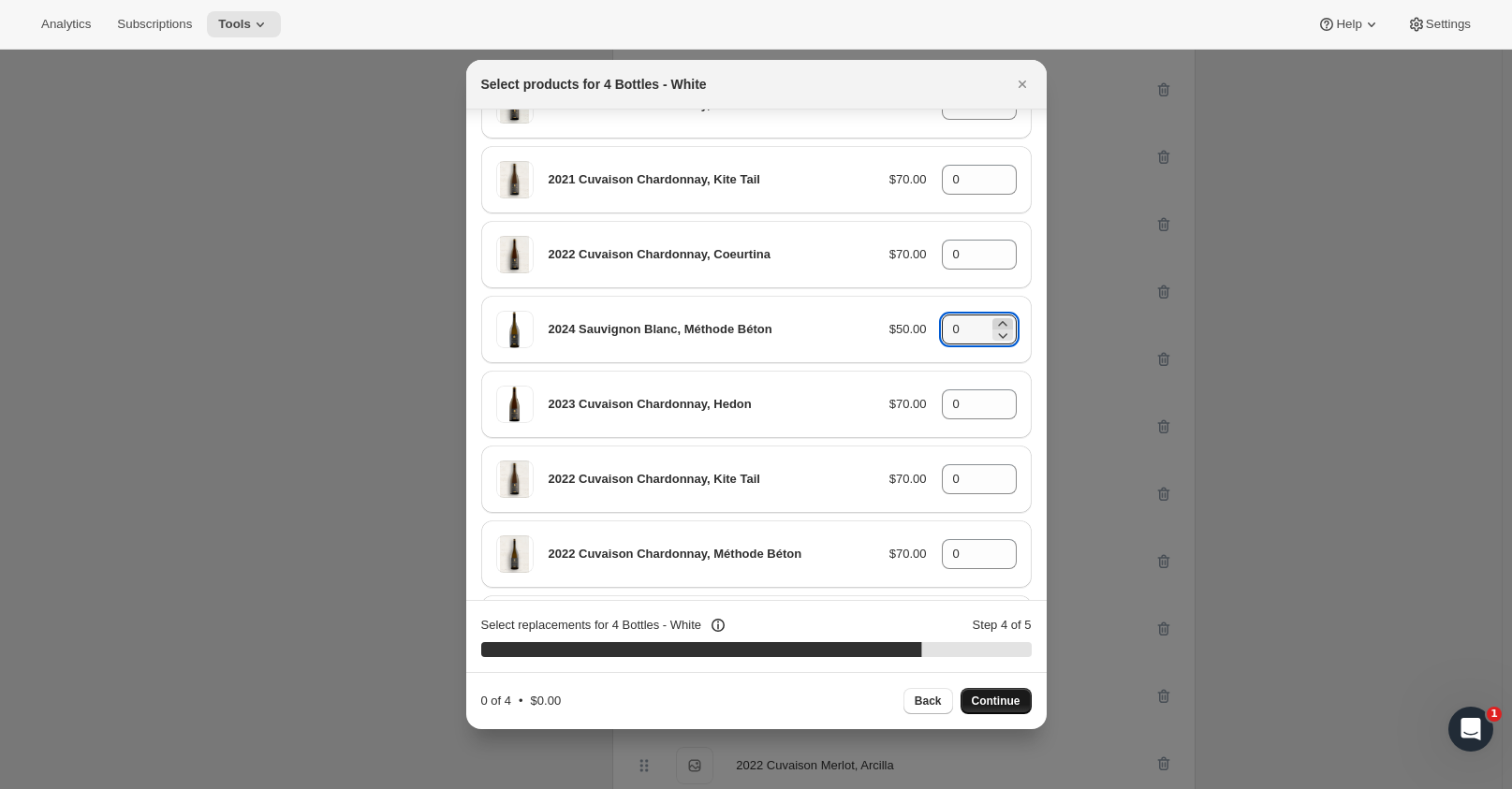
click at [994, 322] on icon ":r24:" at bounding box center [1003, 324] width 19 height 19
click at [998, 323] on icon ":r24:" at bounding box center [1002, 323] width 9 height 5
type input "2"
click at [998, 393] on icon ":r24:" at bounding box center [1003, 399] width 19 height 19
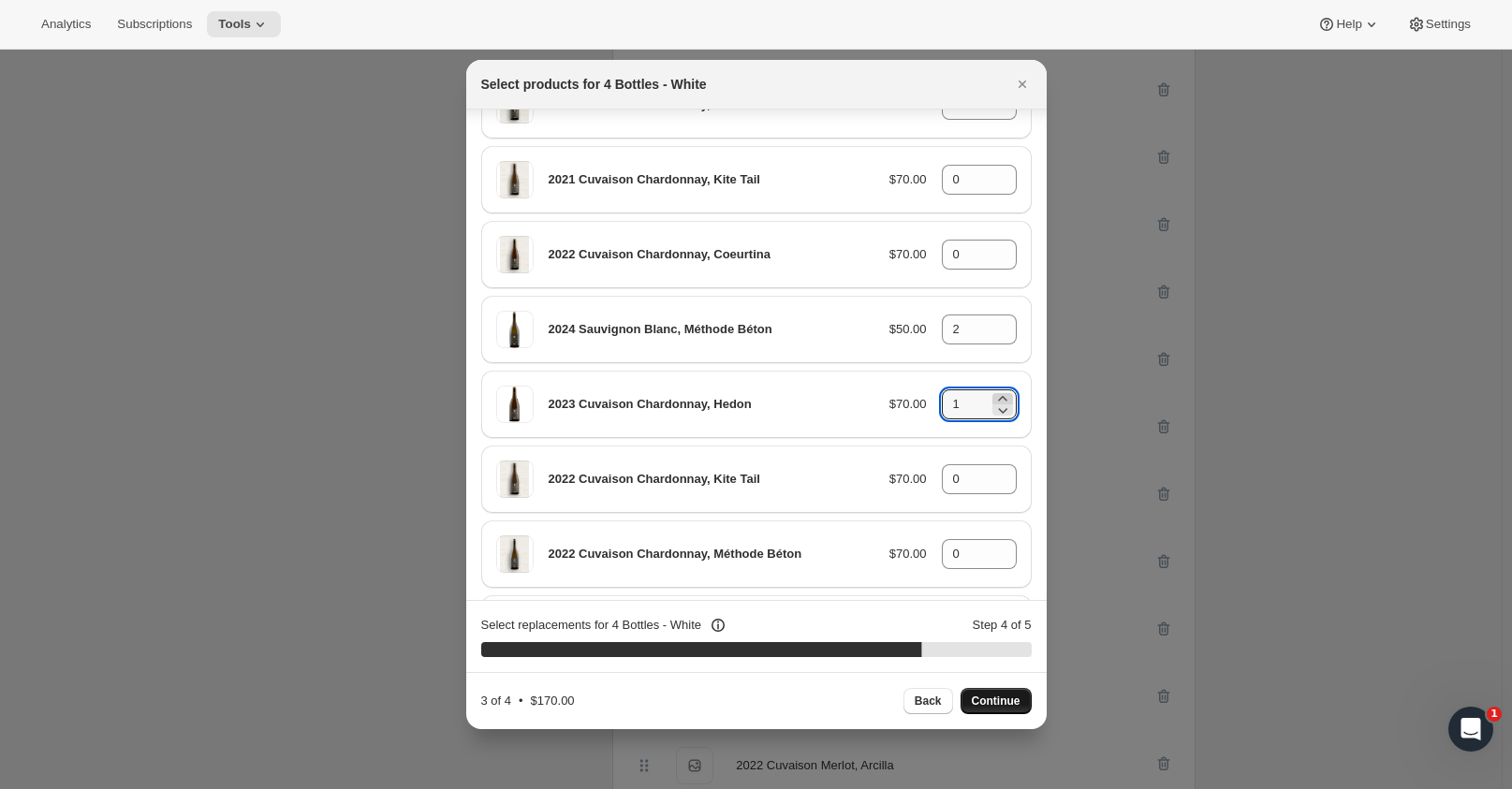
type input "2"
click at [1003, 699] on span "Continue" at bounding box center [996, 702] width 49 height 15
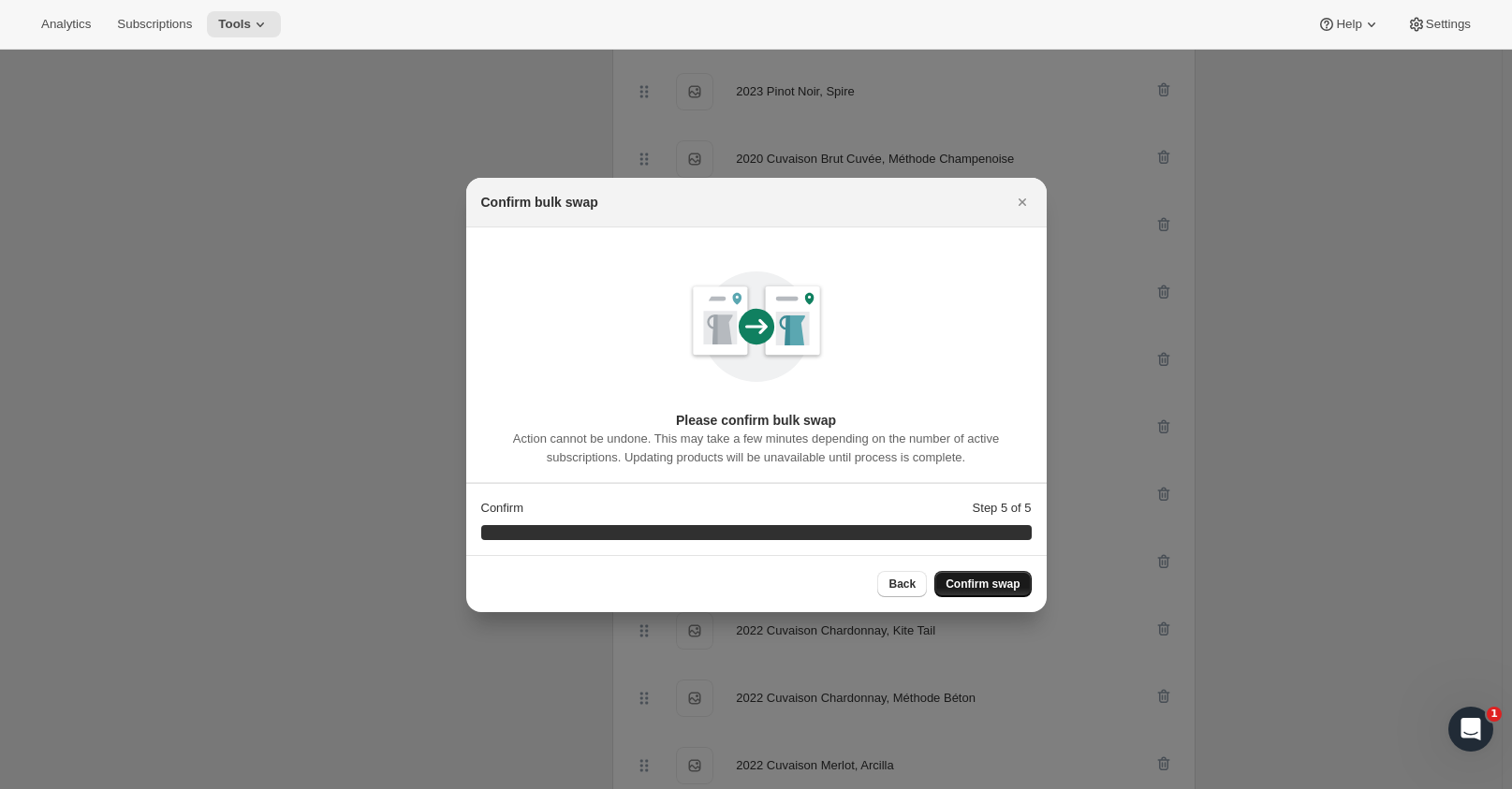
click at [988, 577] on span "Confirm swap" at bounding box center [982, 584] width 74 height 15
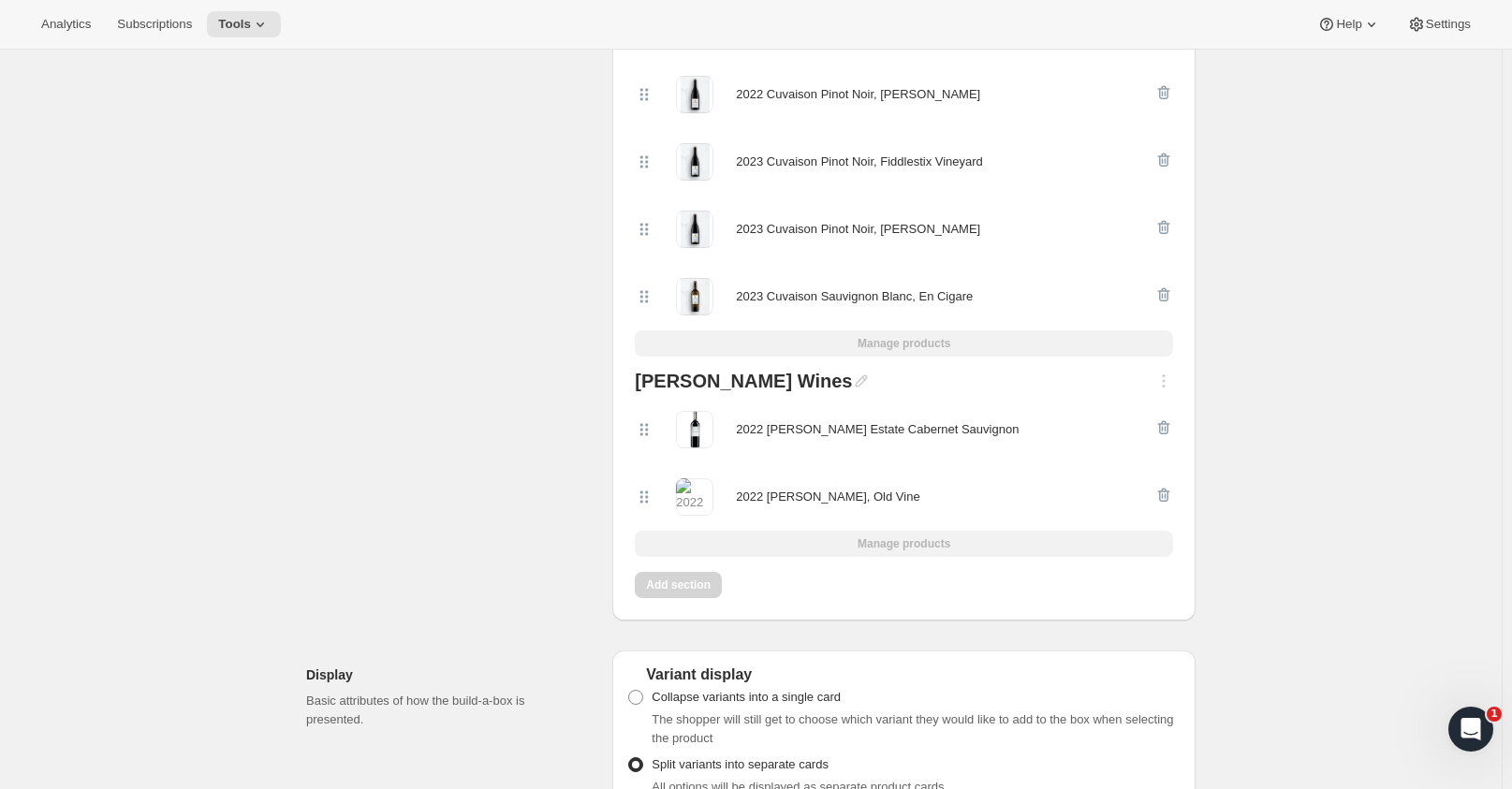
scroll to position [1458, 0]
